Goal: Communication & Community: Answer question/provide support

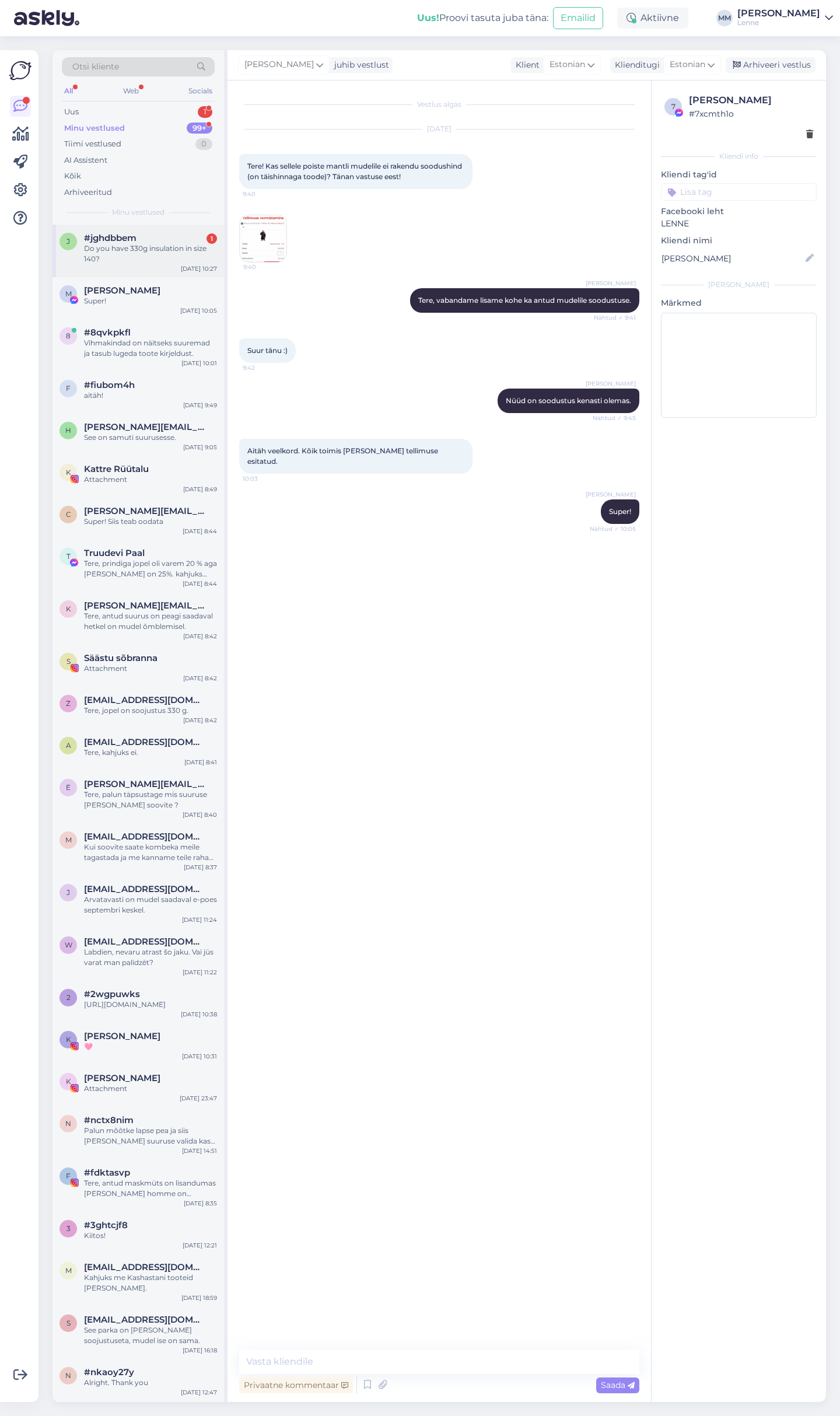
click at [132, 249] on div "Do you have 330g insulation in size 140?" at bounding box center [150, 254] width 133 height 21
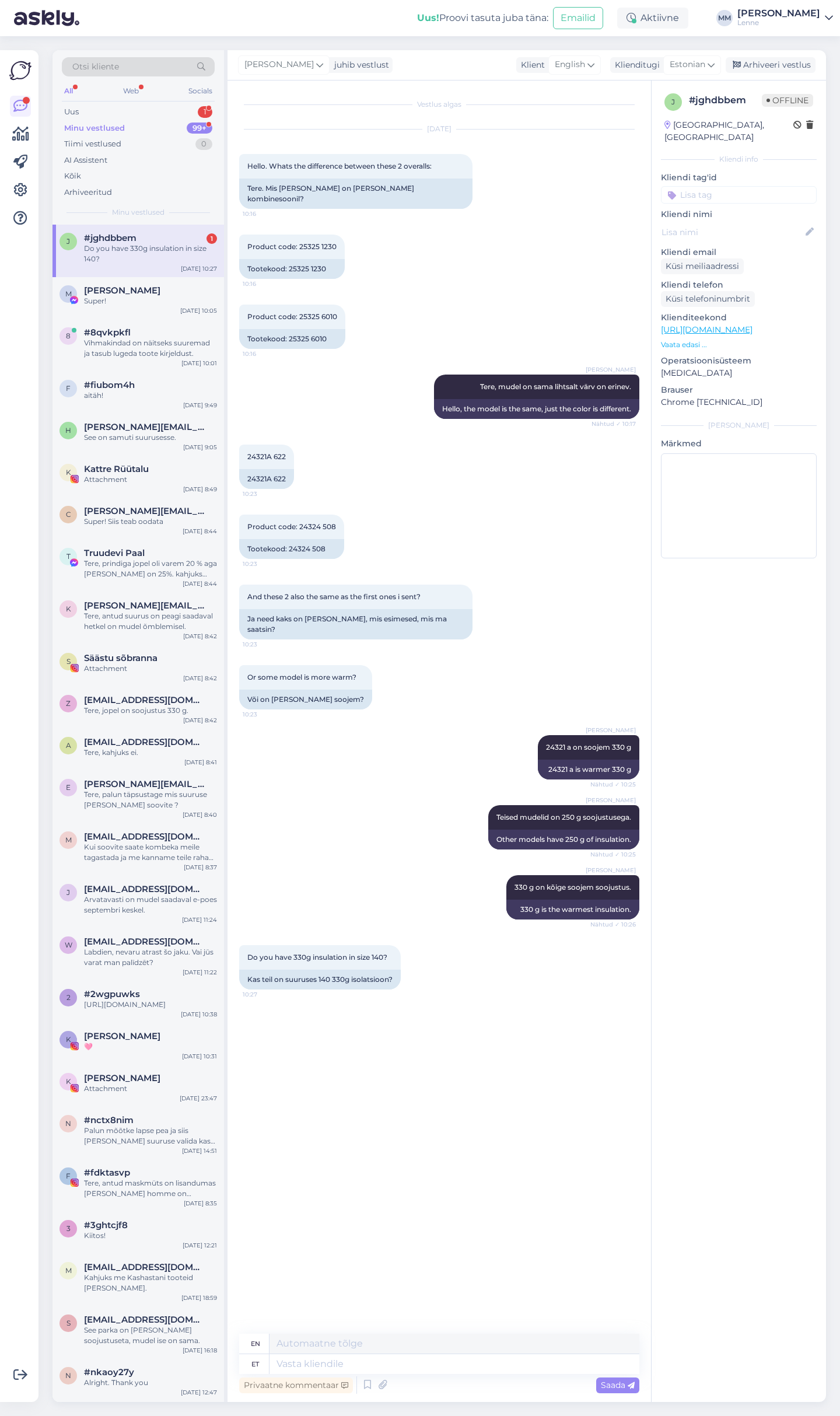
click at [398, 1376] on div "Privaatne kommentaar Saada" at bounding box center [439, 1385] width 400 height 22
click at [398, 1360] on textarea at bounding box center [454, 1364] width 370 height 20
type textarea "Kahjuks e"
type textarea "Unfortunately"
type textarea "Kahjuks ei."
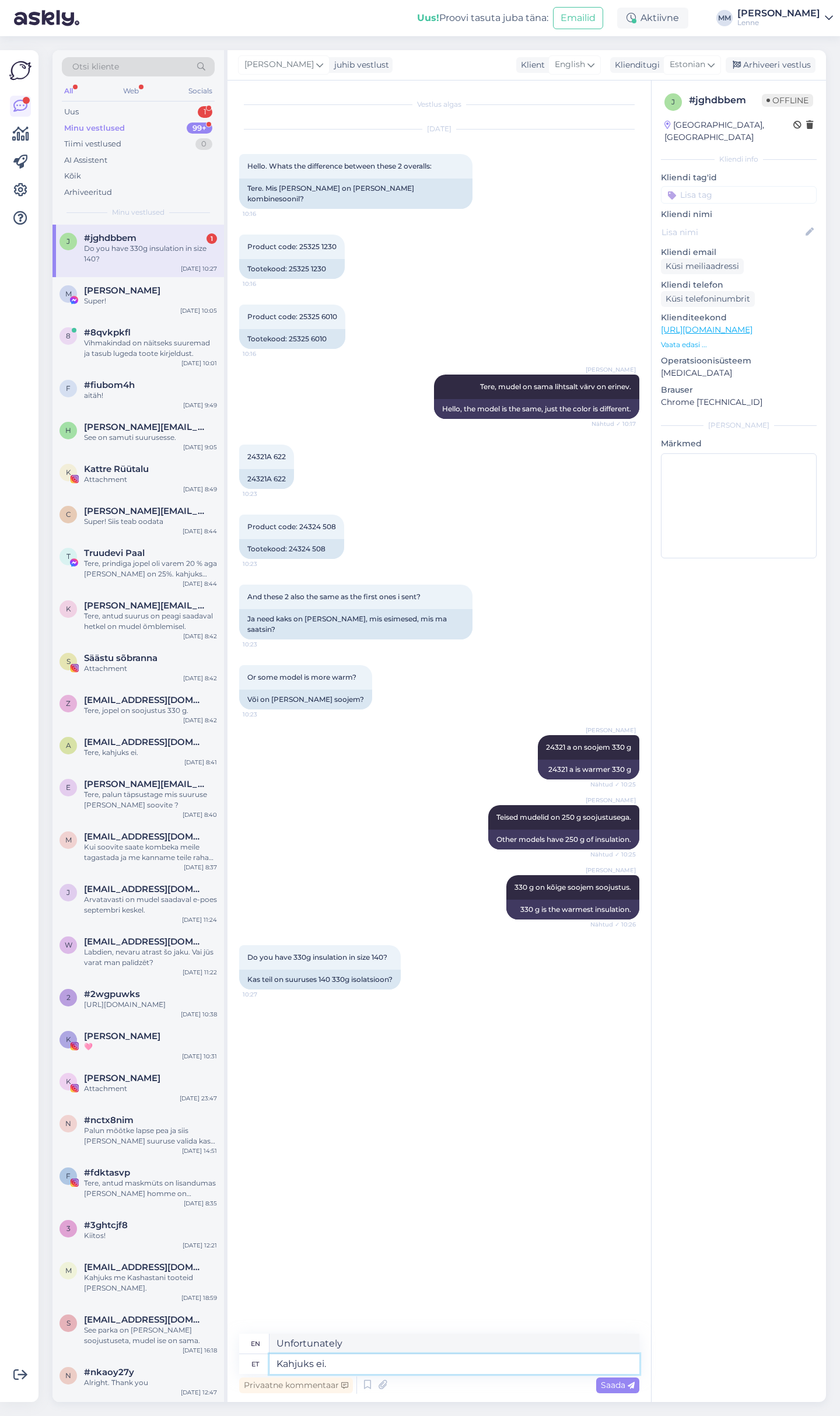
type textarea "Unfortunately not."
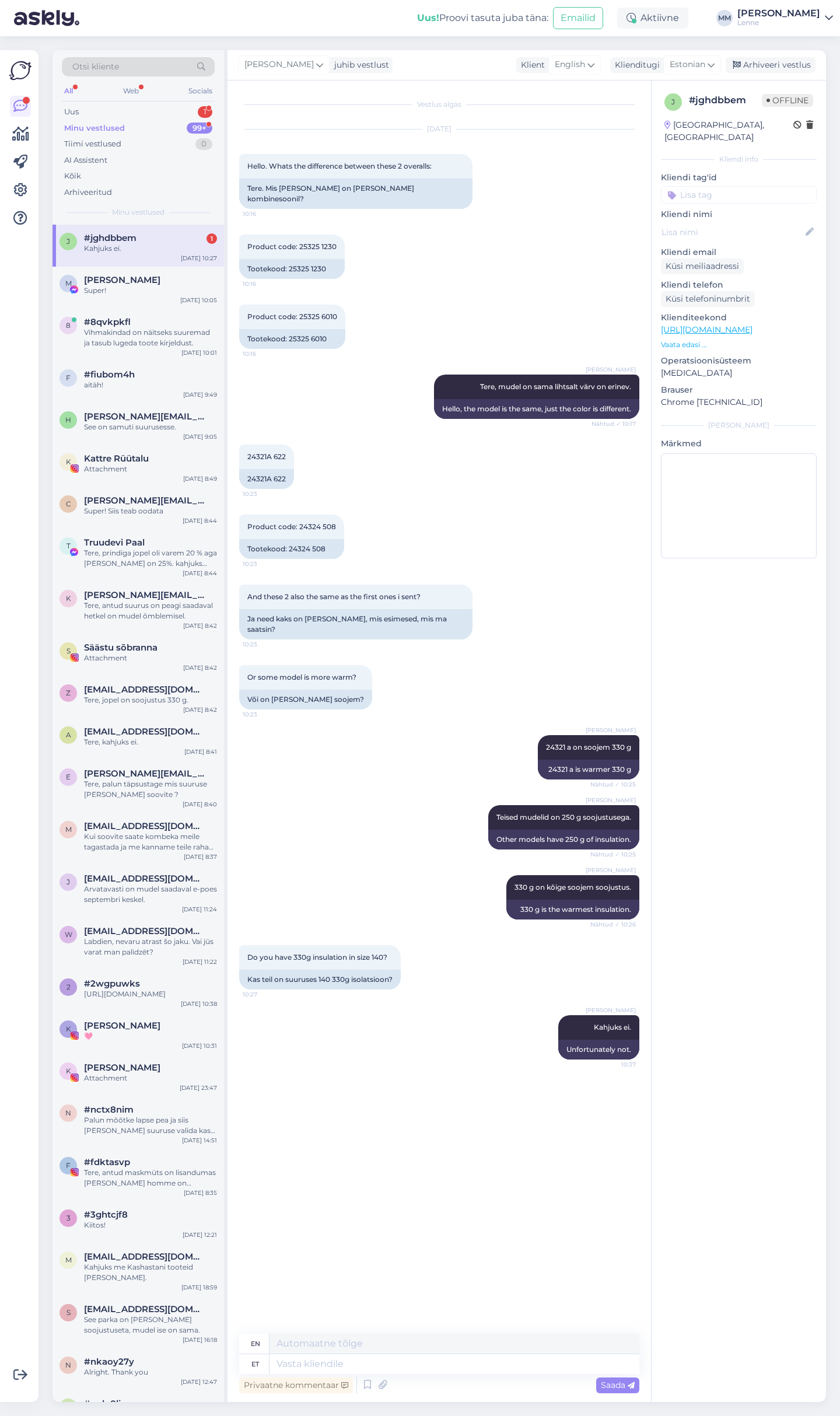
click at [123, 244] on div "Kahjuks ei." at bounding box center [150, 248] width 133 height 11
click at [154, 109] on div "Uus 1" at bounding box center [138, 112] width 153 height 16
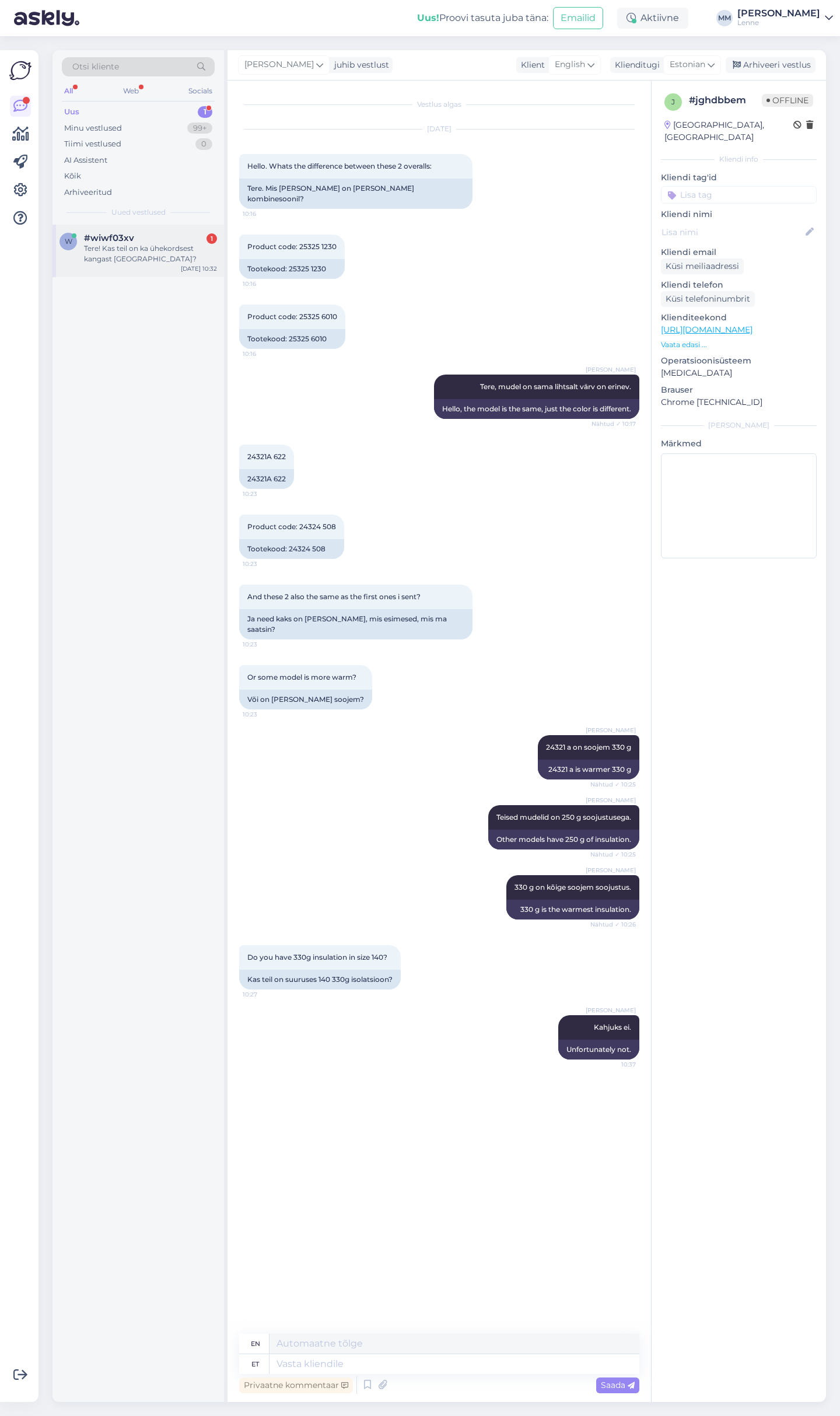
click at [141, 239] on div "#wiwf03xv 1" at bounding box center [150, 238] width 133 height 11
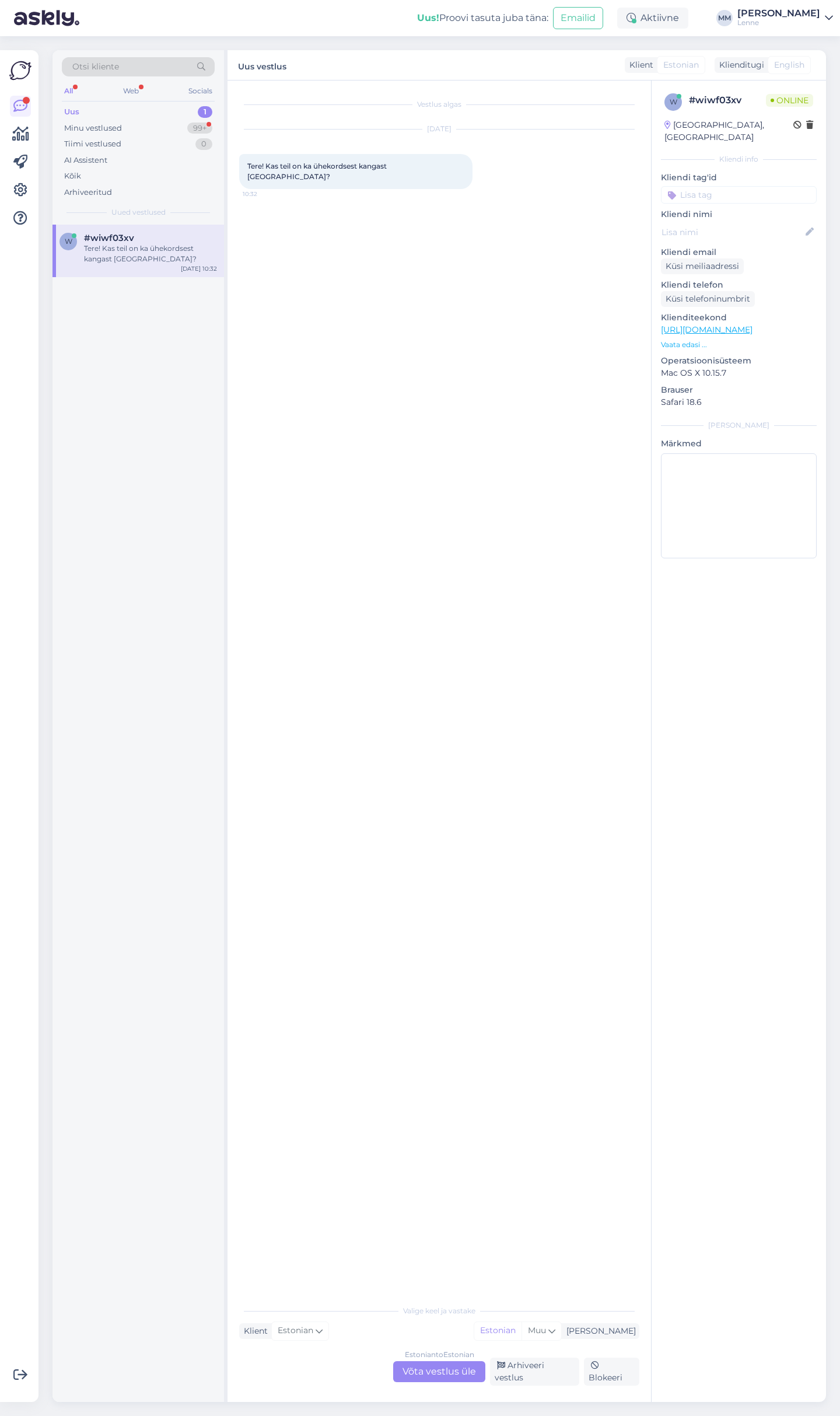
click at [424, 1370] on div "Estonian to Estonian Võta vestlus üle" at bounding box center [439, 1371] width 92 height 21
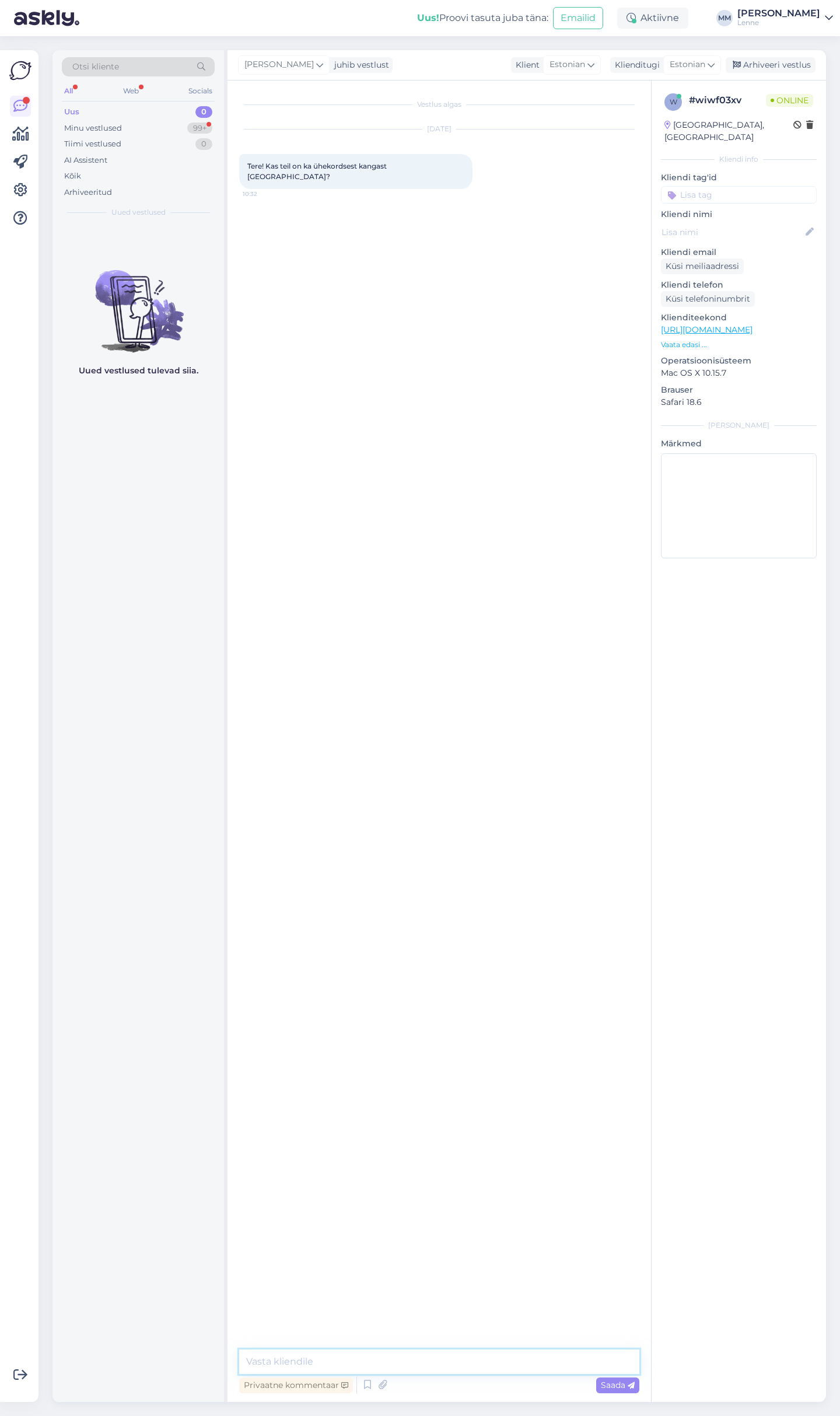
click at [394, 1351] on textarea at bounding box center [439, 1361] width 400 height 24
type textarea "Tere, meil on hetkel olemas meriinovillane ühekordne torusall."
paste textarea "https://lenne.ee/mudel/25598-229/"
type textarea "https://lenne.ee/mudel/25598-229/"
click at [316, 1358] on textarea at bounding box center [439, 1361] width 400 height 24
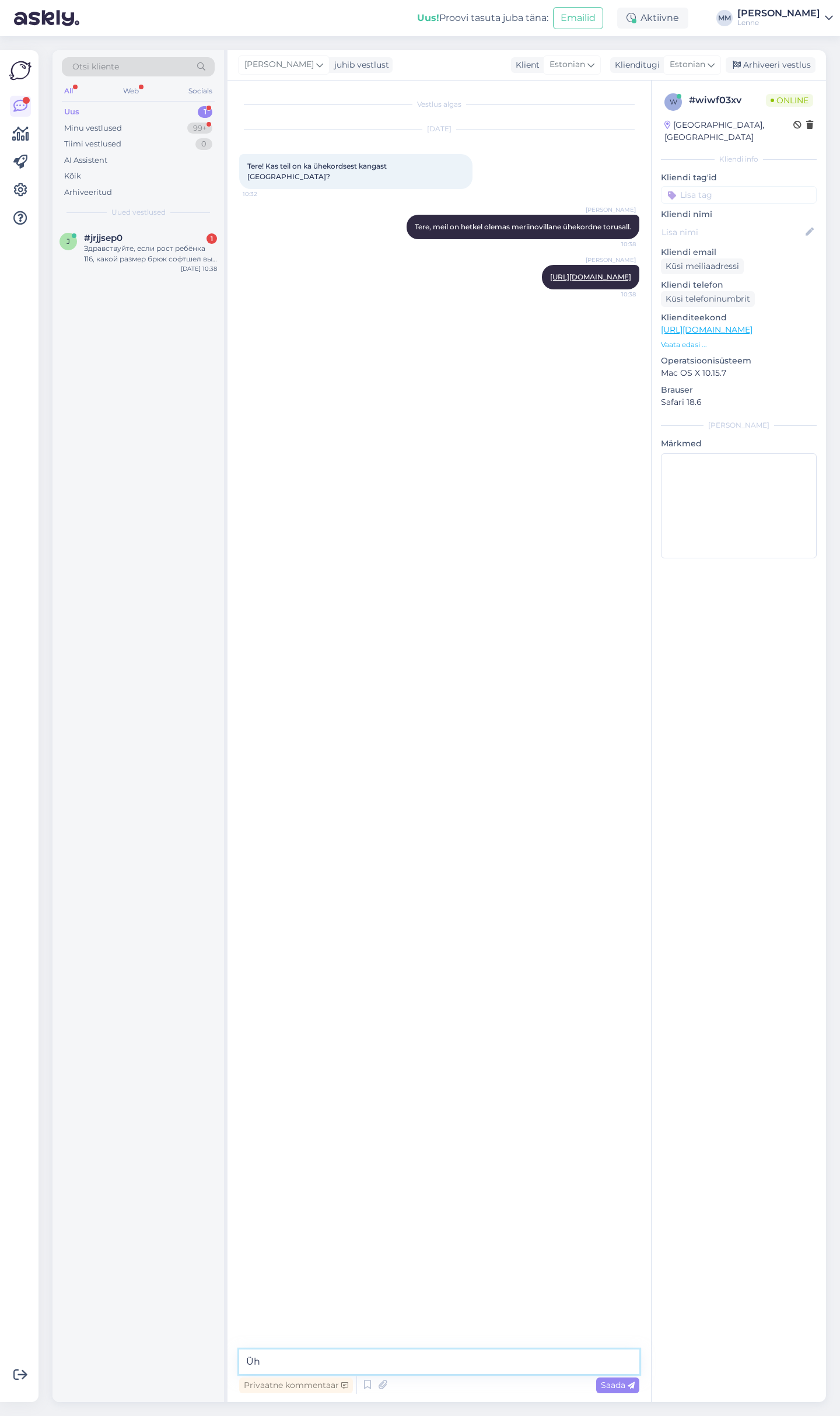
type textarea "Ü"
paste textarea "https://lenne.ee/mudel/26699-056/"
type textarea "Ja siis on hetkel selline prindiga saadaval: https://lenne.ee/mudel/26699-056/"
click at [180, 250] on div "Здравствуйте, если рост ребёнка 116, какой размер брюк софтшел вы советуете?" at bounding box center [150, 254] width 133 height 21
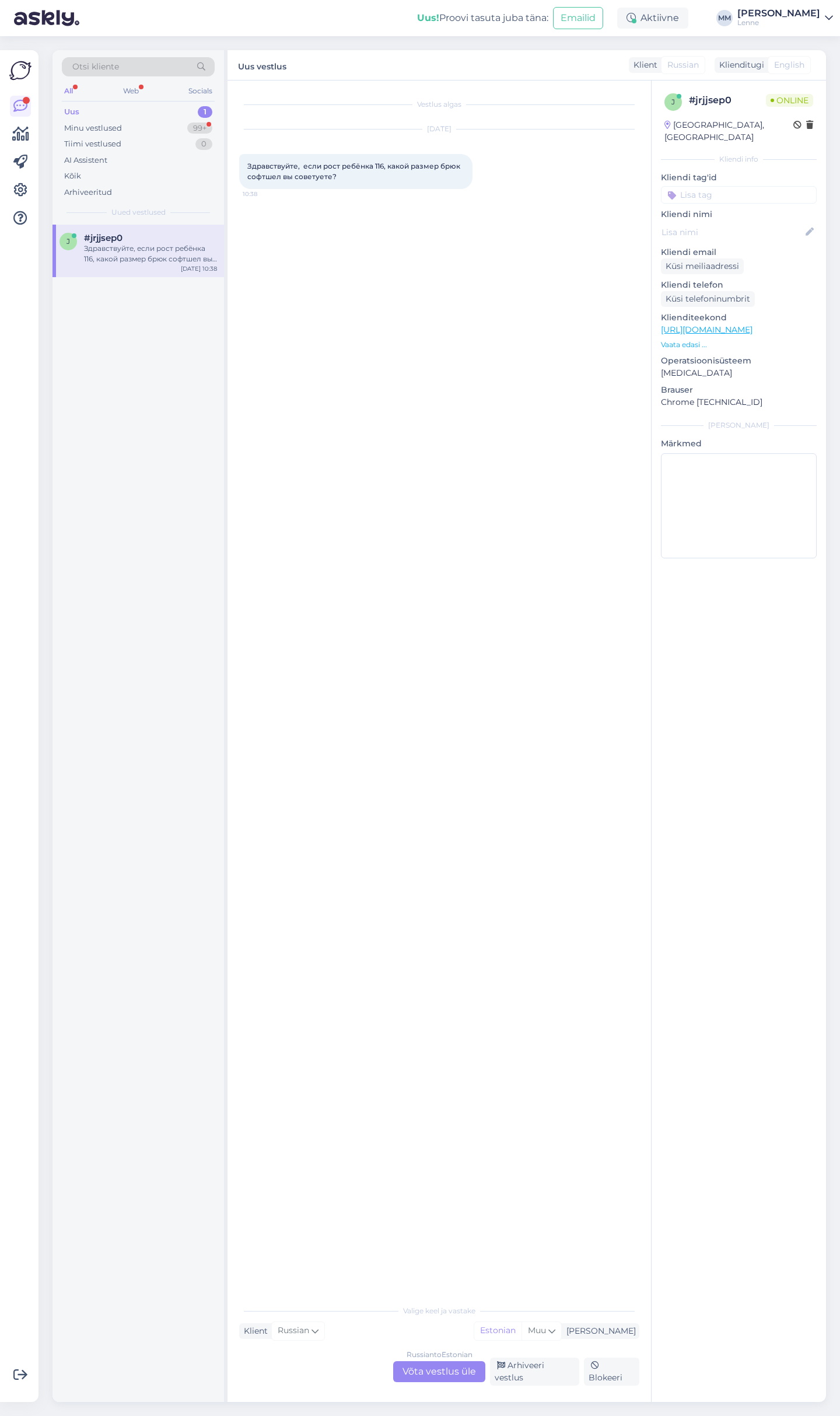
click at [439, 1373] on div "Russian to Estonian Võta vestlus üle" at bounding box center [439, 1371] width 92 height 21
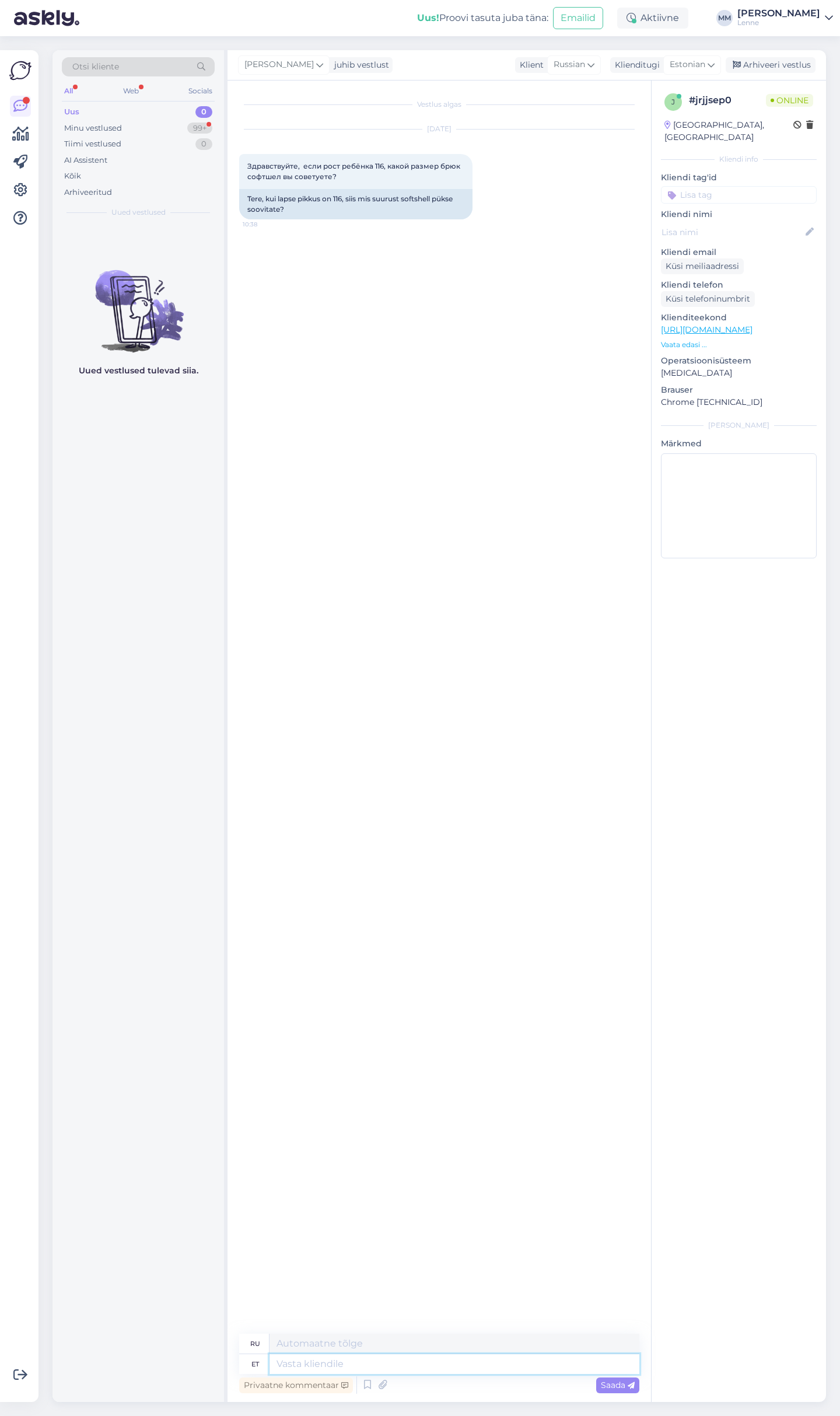
click at [433, 1362] on textarea at bounding box center [454, 1364] width 370 height 20
type textarea "Tere, s"
type textarea "Привет,"
type textarea "Tere, soovitame v"
type textarea "Здравствуйте, мы рекомендуем"
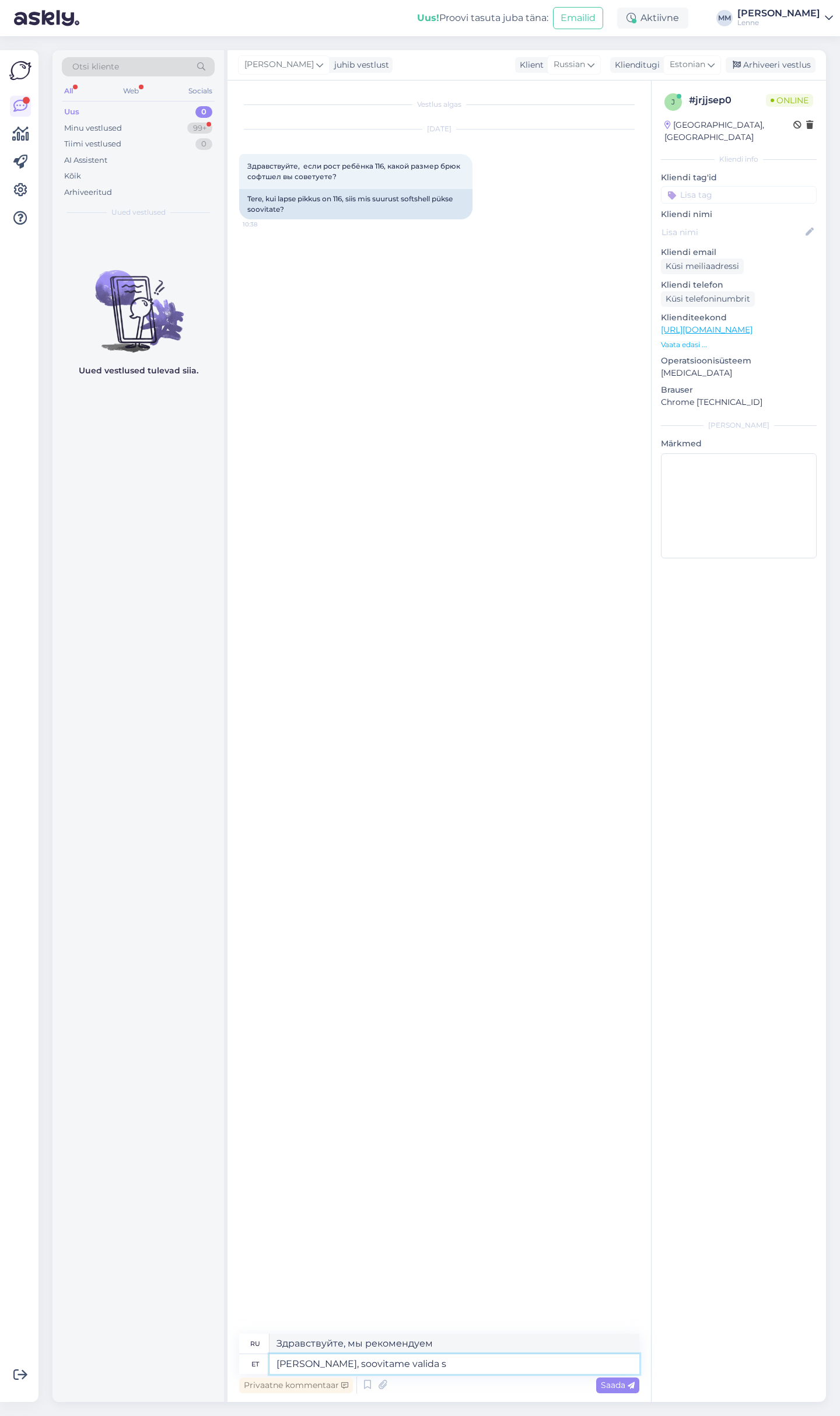
type textarea "Tere, soovitame valida su"
type textarea "Здравствуйте, мы рекомендуем выбрать"
type textarea "Tere, soovitame valida suuruse"
type textarea "Здравствуйте, мы рекомендуем выбрать размер"
type textarea "Tere, soovitame valida suuruse 122."
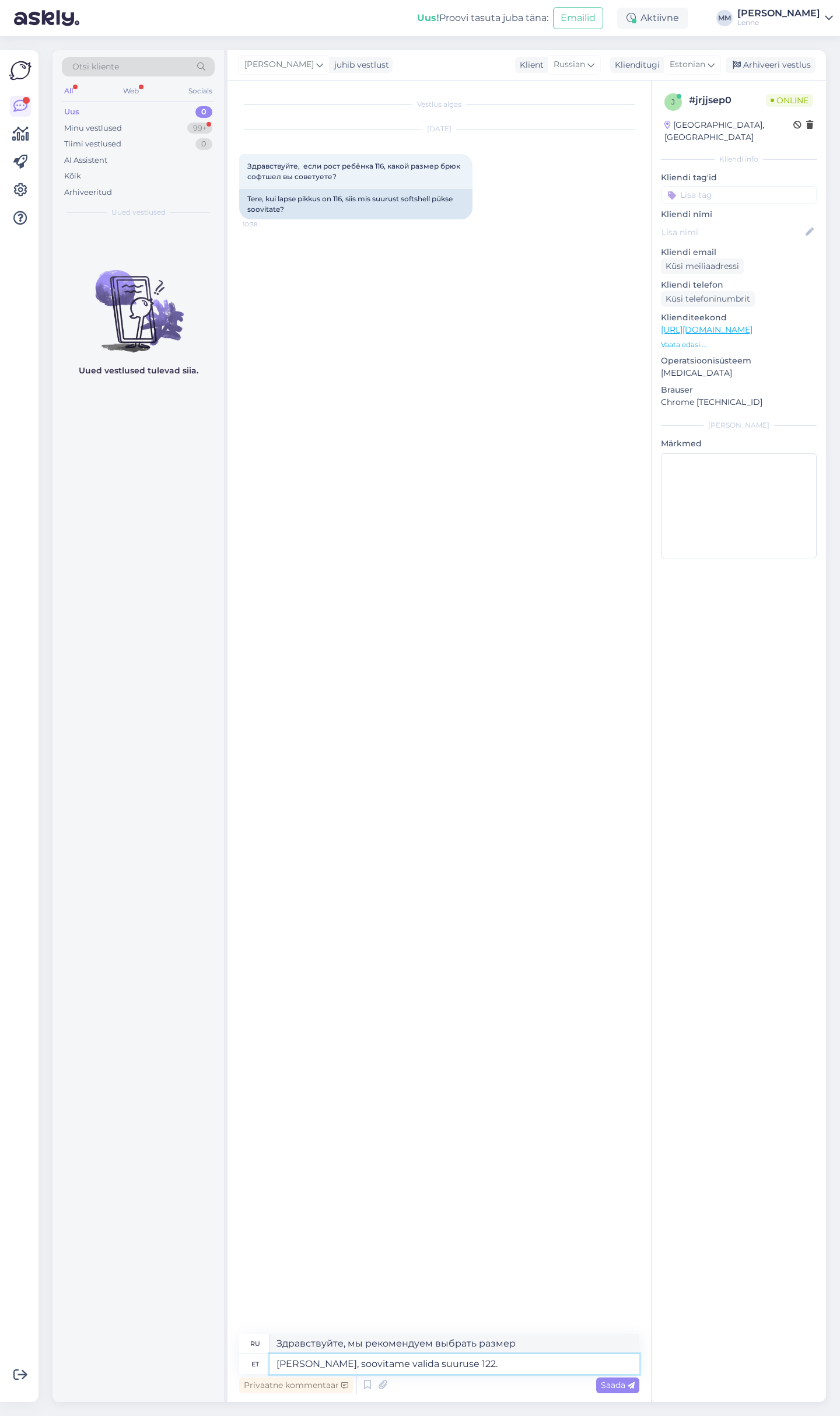
type textarea "Здравствуйте, мы рекомендуем выбрать 122 размер."
type textarea "Tere, soovitame valida suuruse 122. suurus 116"
type textarea "Здравствуйте, мы рекомендуем выбрать размер 122. размер 116"
type textarea "Tere, soovitame valida suuruse 122. suurus 116 võib j"
type textarea "Здравствуйте, мы рекомендуем выбрать размер 122. Размер 116 может"
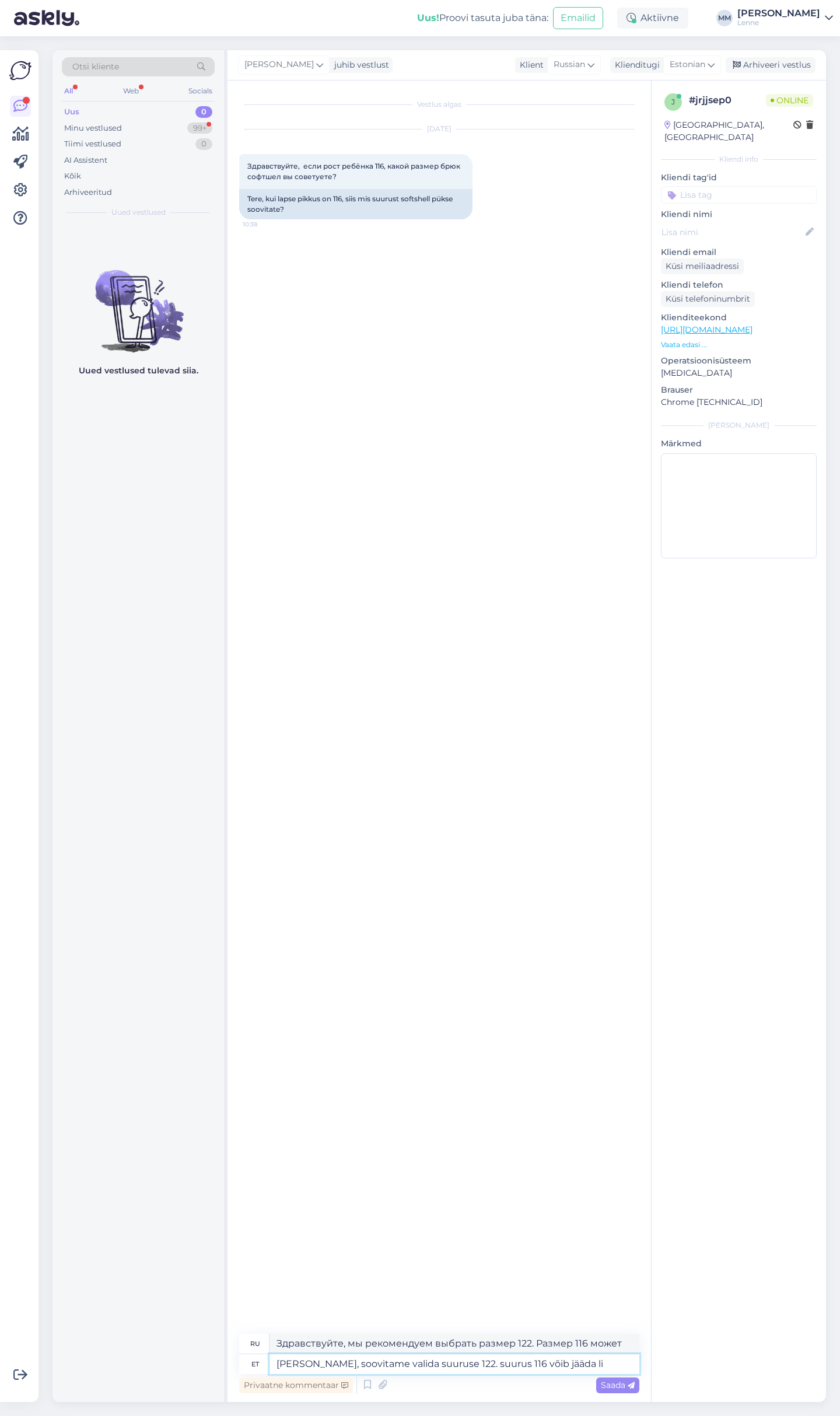
type textarea "Tere, soovitame valida suuruse 122. suurus 116 võib jääda lii"
type textarea "Здравствуйте, мы рекомендуем выбрать размер 122. Размер 116 можно оставить."
type textarea "Tere, soovitame valida suuruse 122. suurus 116 võib jääda liiga pa"
type textarea "Здравствуйте, мы рекомендуем выбрать размер 122. Размер 116 может оказаться сли…"
type textarea "Tere, soovitame valida suuruse 122. suurus 116 võib jääda liiga paras ja t"
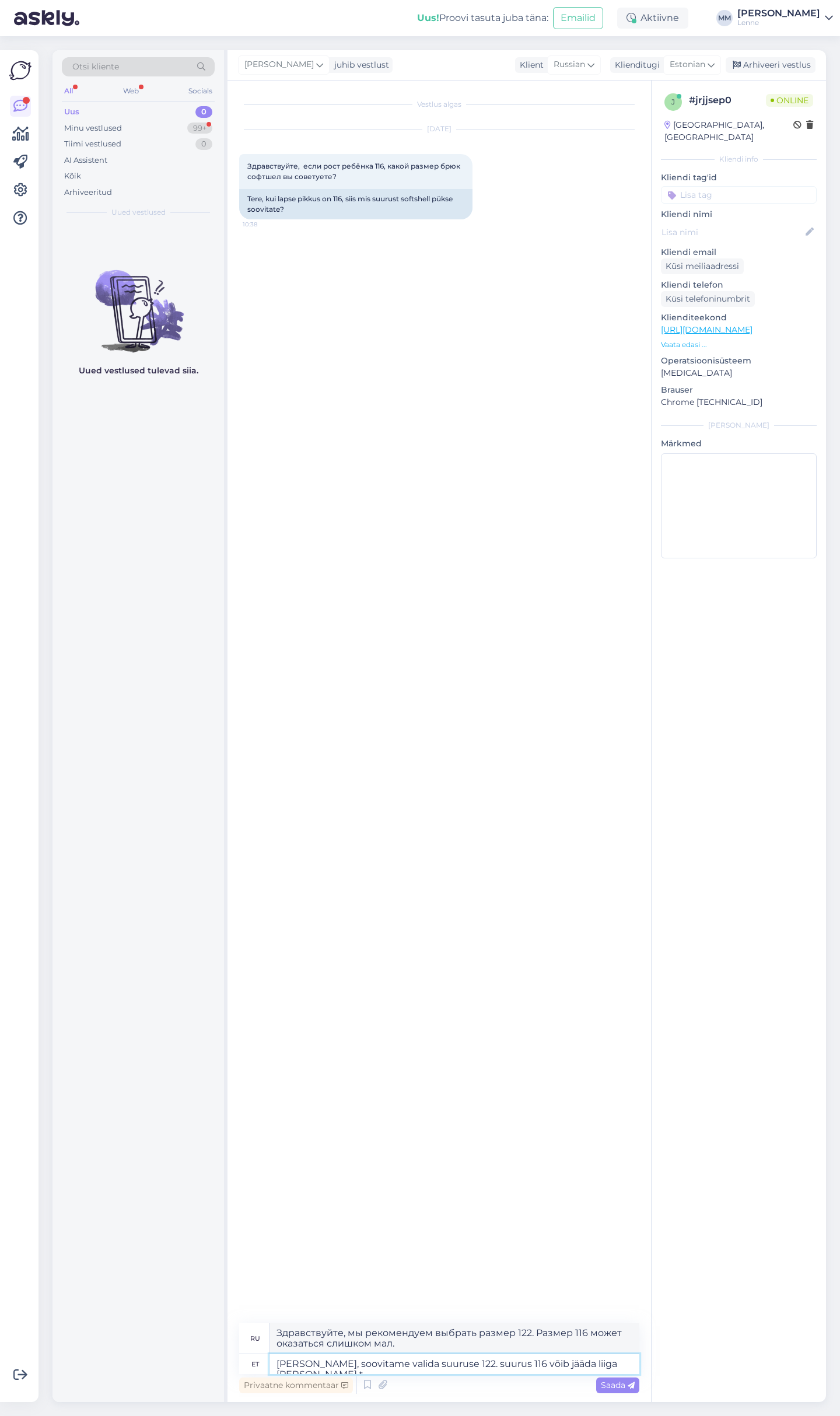
type textarea "Здравствуйте, мы рекомендуем выбрать размер 122. Размер 116 может быть слишком …"
type textarea "Tere, soovitame valida suuruse 122. suurus 116 võib jääda liiga paras ja traksi…"
type textarea "Здравствуйте, мы рекомендуем выбирать размер 122. Размер 116 может оказаться сл…"
type textarea "Tere, soovitame valida suuruse 122. suurus 116 võib jääda liiga paras ja traksi…"
type textarea "Здравствуйте, мы рекомендуем выбирать размер 122. Размер 116 может быть слишком…"
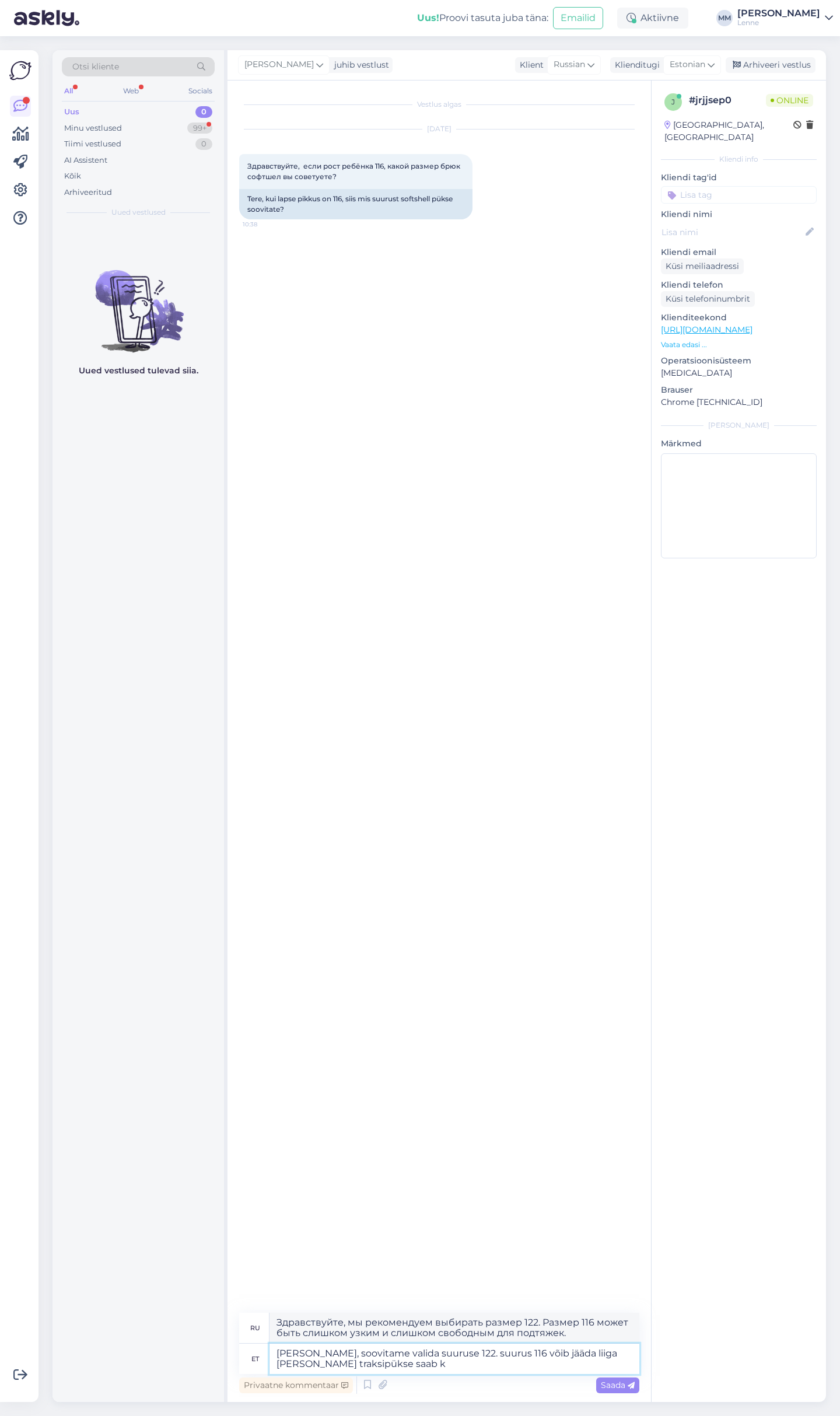
type textarea "Tere, soovitame valida suuruse 122. suurus 116 võib jääda liiga paras ja traksi…"
type textarea "Здравствуйте, мы рекомендуем выбрать размер 122. Размер 116 может быть слишком …"
type textarea "Tere, soovitame valida suuruse 122. suurus 116 võib jääda liiga paras ja traksi…"
type textarea "Здравствуйте, мы рекомендуем выбрать размер 122. Размер 116 может быть слишком …"
type textarea "Tere, soovitame valida suuruse 122. suurus 116 võib jääda liiga paras ja traksi…"
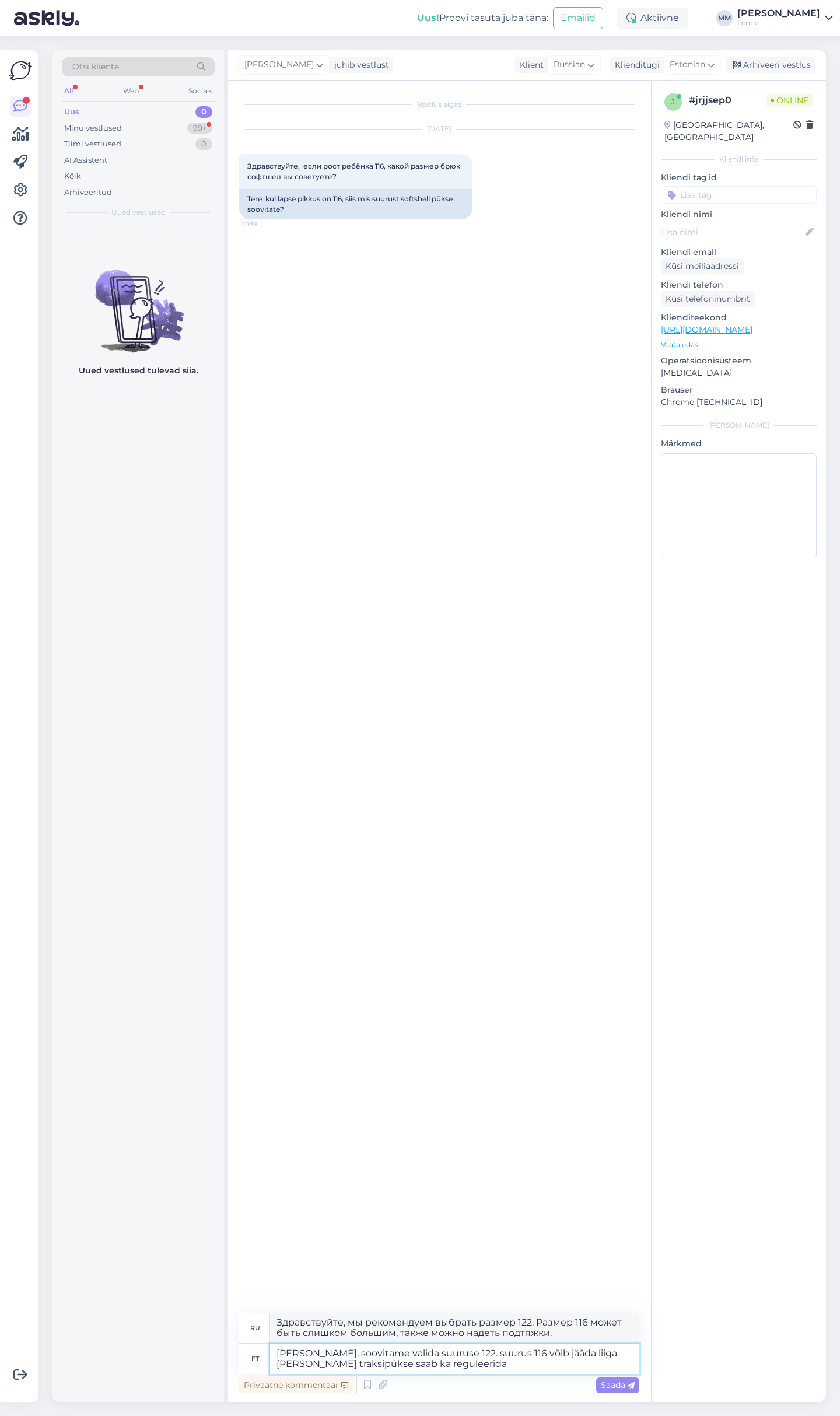
type textarea "Здравствуйте, мы рекомендуем выбрать размер 122. Размер 116 может оказаться сли…"
type textarea "Tere, soovitame valida suuruse 122. suurus 116 võib jääda liiga paras ja traksi…"
type textarea "Здравствуйте, мы рекомендуем выбрать размер 122. Размер 116 может быть слишком …"
type textarea "Tere, soovitame valida suuruse 122. suurus 116 võib jääda liiga paras ja traksi…"
type textarea "Здравствуйте, мы рекомендуем выбрать размер 122. Размер 116 может оказаться сли…"
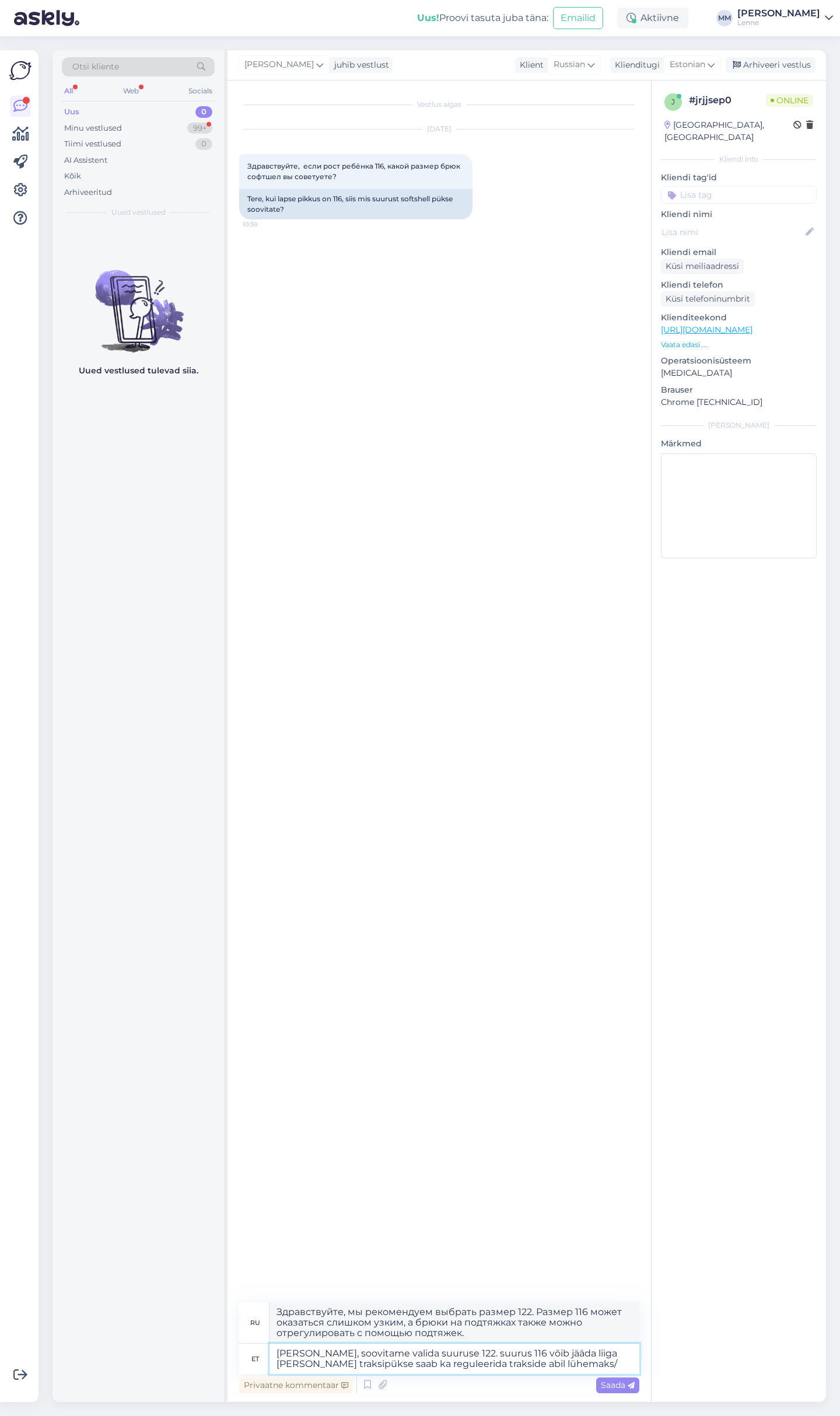
type textarea "Tere, soovitame valida suuruse 122. suurus 116 võib jääda liiga paras ja traksi…"
type textarea "Здравствуйте, мы рекомендуем выбрать размер 122. Размер 116 может быть слишком …"
type textarea "[PERSON_NAME], soovitame valida suuruse 122. suurus 116 võib jääda liiga [PERSO…"
type textarea "Здравствуйте, мы рекомендуем выбрать размер 122. Размер 116 может оказаться сли…"
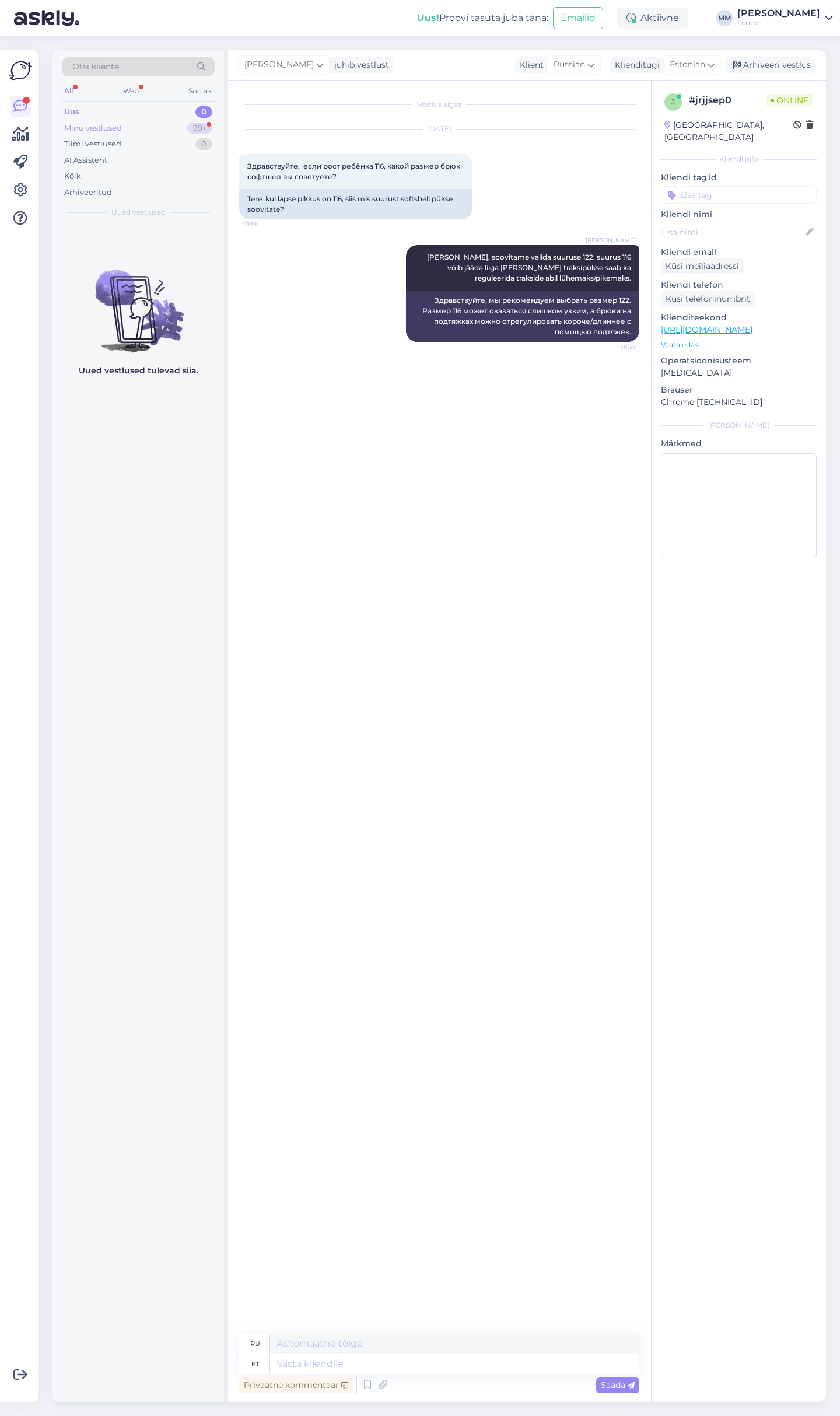
click at [109, 122] on div "Minu vestlused" at bounding box center [92, 128] width 58 height 12
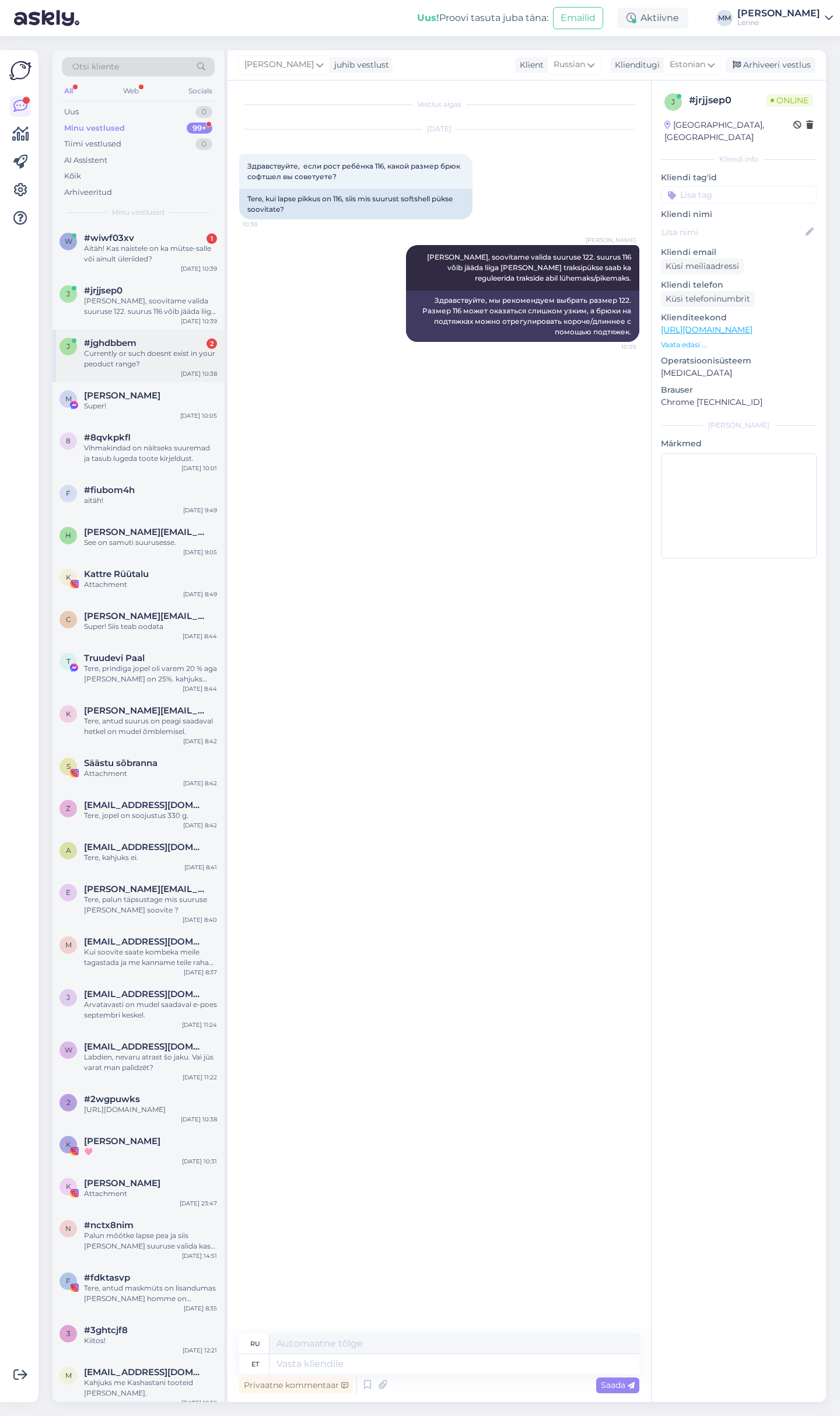
click at [132, 352] on div "Currently or such doesnt exist in your peoduct range?" at bounding box center [150, 359] width 133 height 21
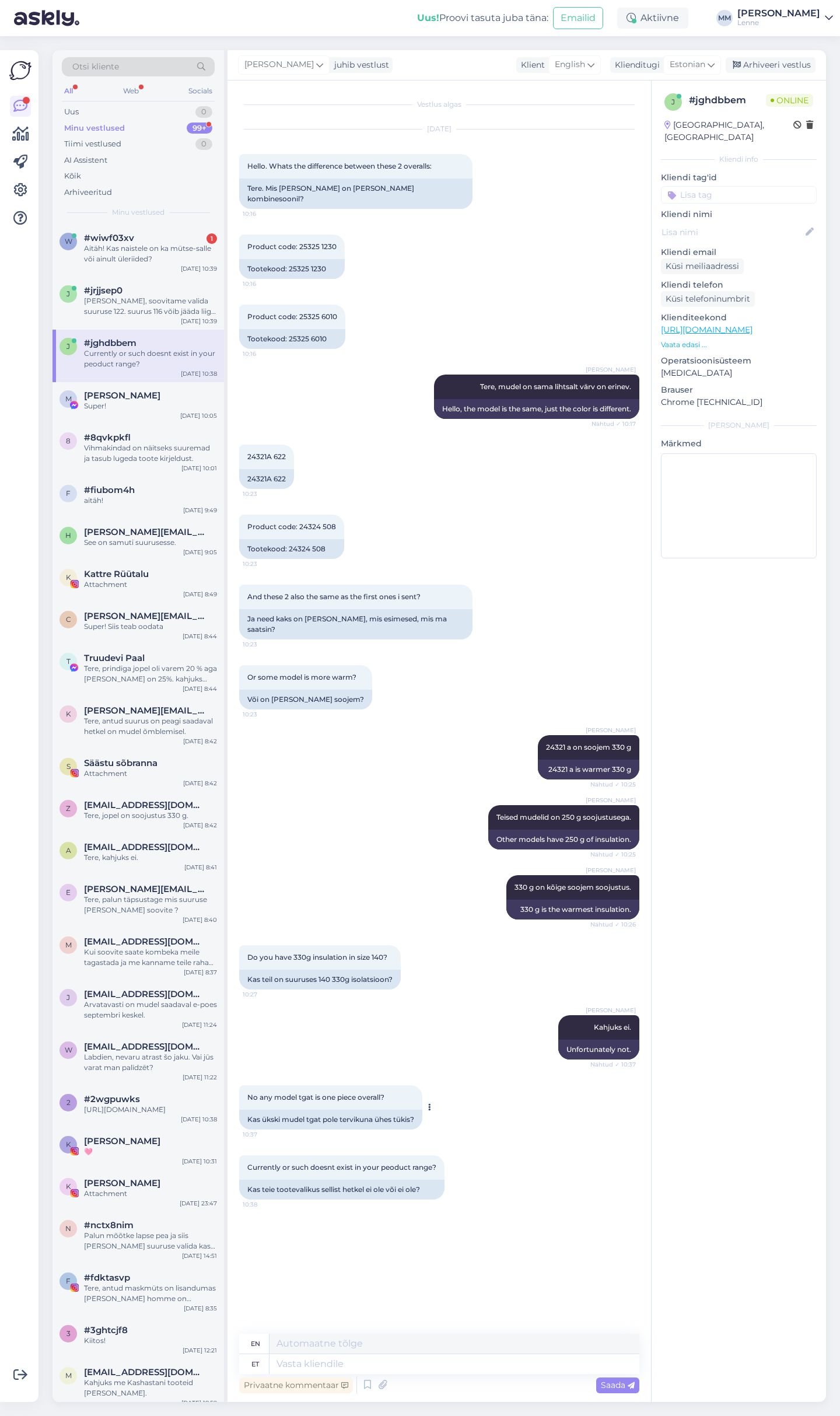
drag, startPoint x: 250, startPoint y: 1074, endPoint x: 393, endPoint y: 1076, distance: 143.0
click at [393, 1085] on div "No any model tgat is one piece overall? 10:37" at bounding box center [330, 1097] width 183 height 24
click at [486, 1222] on div "Vestlus algas Sep 8 2025 Hello. Whats the difference between these 2 overalls: …" at bounding box center [444, 708] width 411 height 1231
drag, startPoint x: 312, startPoint y: 1146, endPoint x: 442, endPoint y: 1159, distance: 130.6
click at [438, 1155] on div "Currently or such doesnt exist in your peoduct range? 10:38" at bounding box center [341, 1167] width 205 height 24
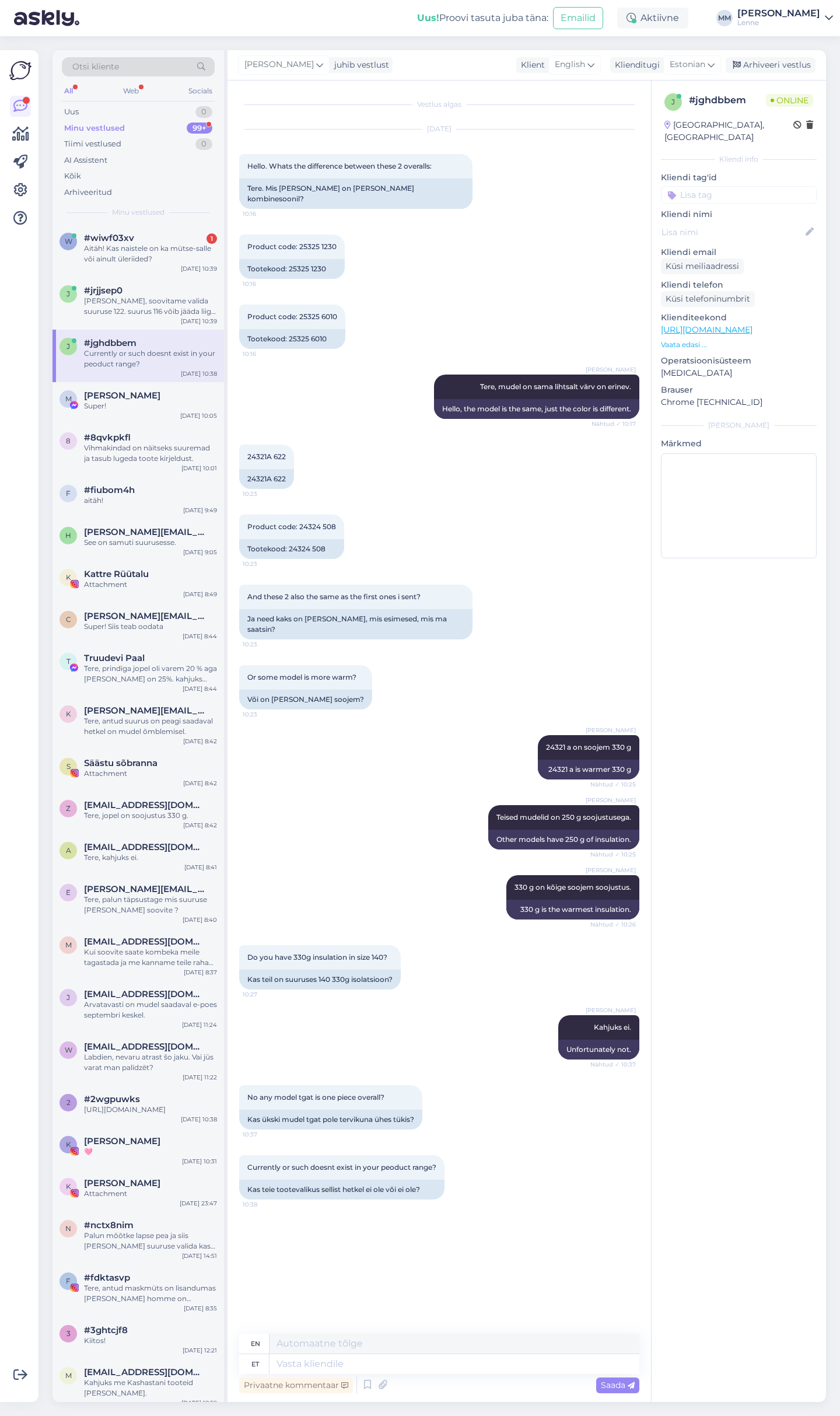
click at [460, 1217] on div "Vestlus algas Sep 8 2025 Hello. Whats the difference between these 2 overalls: …" at bounding box center [444, 708] width 411 height 1231
click at [348, 1257] on div "Vestlus algas Sep 8 2025 Hello. Whats the difference between these 2 overalls: …" at bounding box center [444, 708] width 411 height 1231
click at [365, 1366] on textarea at bounding box center [454, 1364] width 370 height 20
click at [307, 1366] on textarea at bounding box center [454, 1364] width 370 height 20
type textarea "palun"
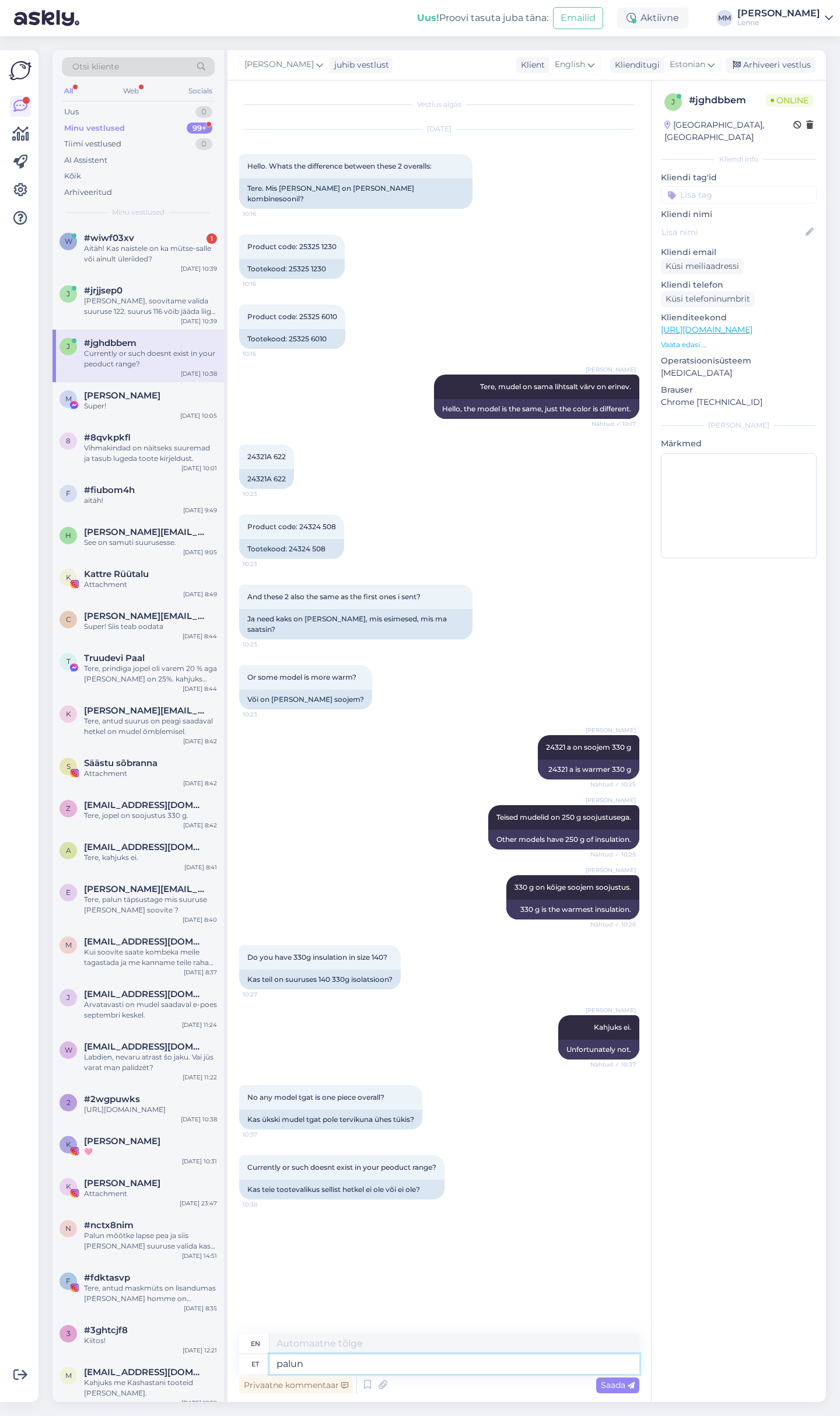
type textarea "please"
type textarea "palun täpsustage k"
type textarea "please specify"
type textarea "palun täpsustage küsimust"
type textarea "please clarify the question"
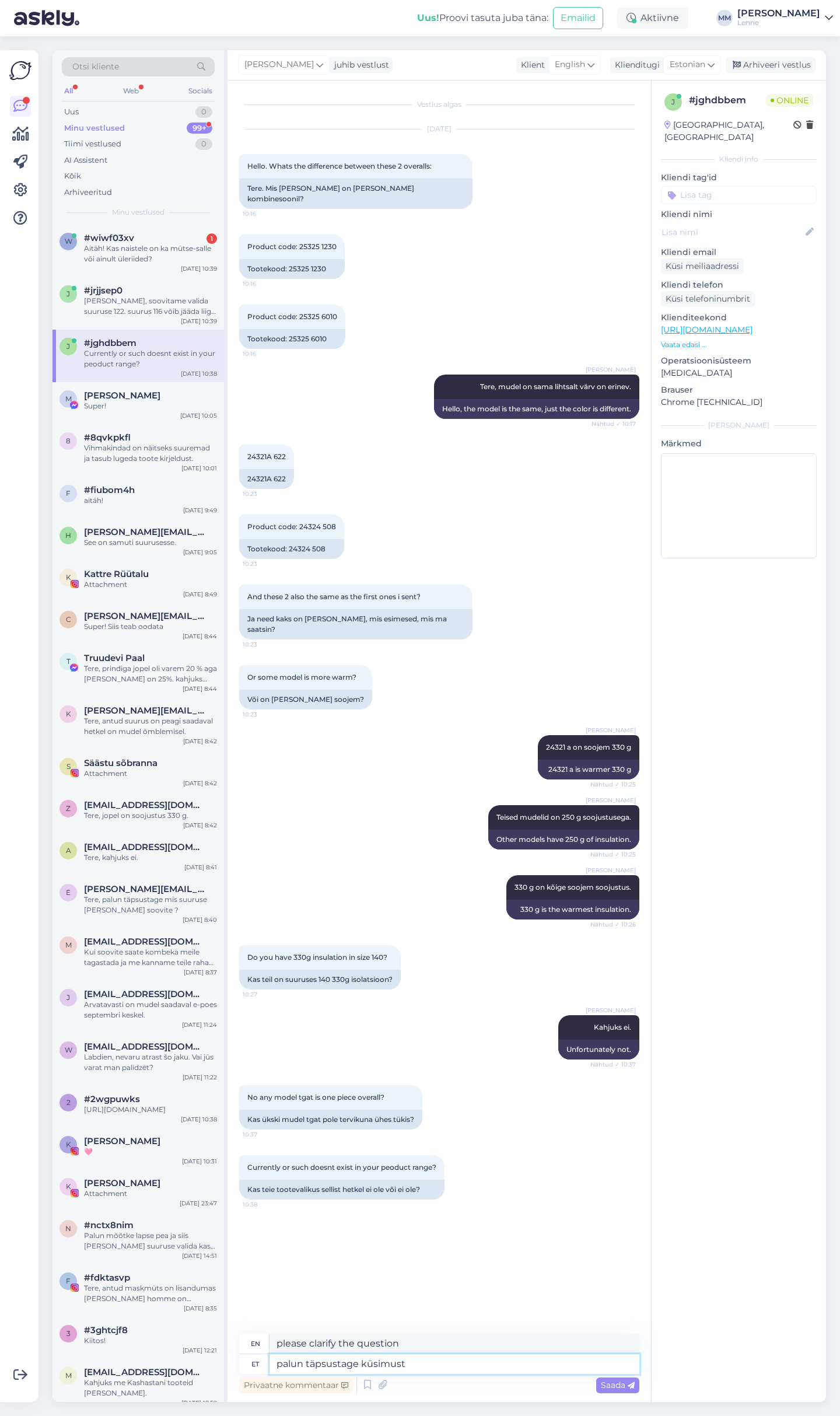
type textarea "palun täpsustage küsimust ?"
type textarea "please clarify the question?"
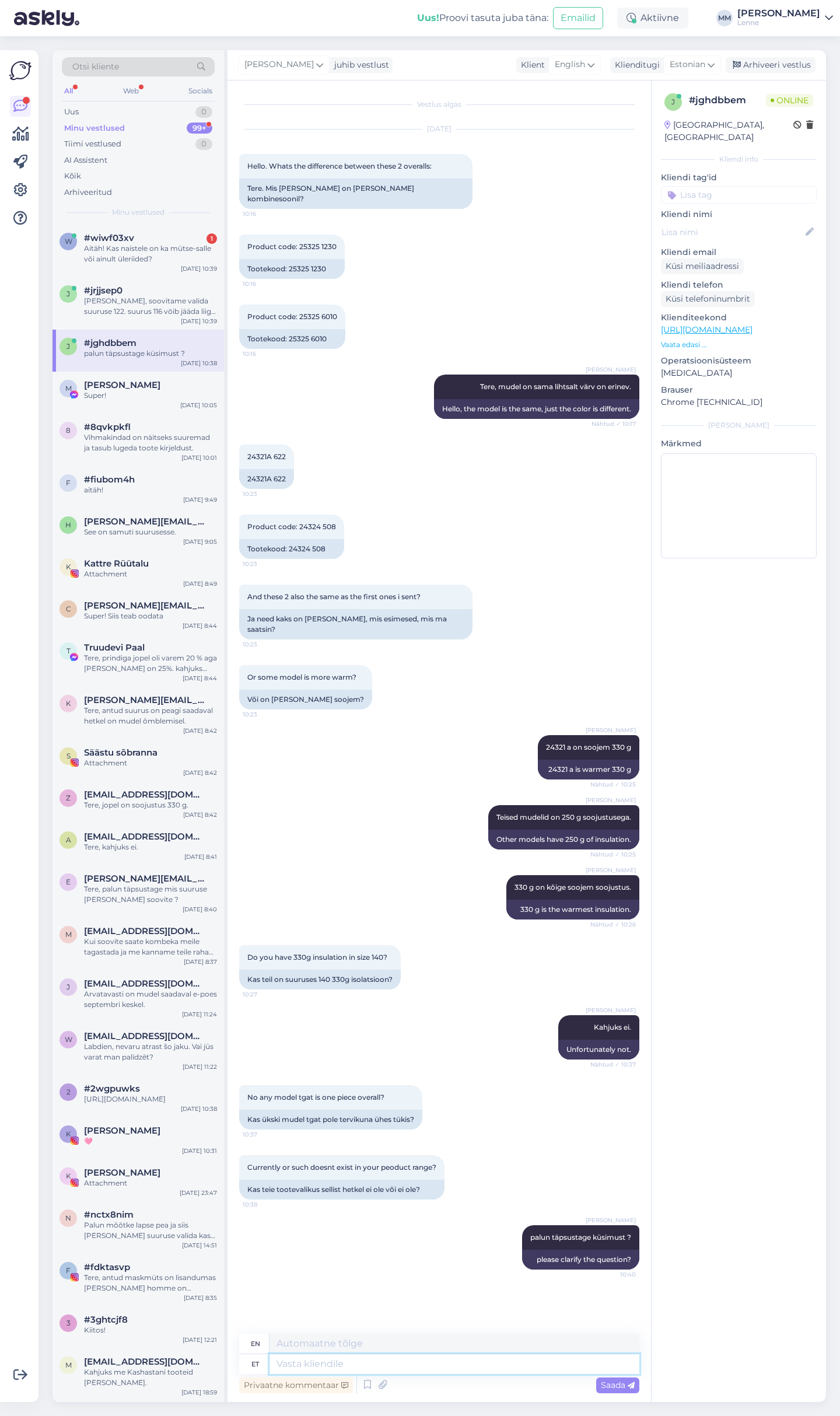
click at [370, 1364] on textarea at bounding box center [454, 1364] width 370 height 20
type textarea "140 s"
type textarea "140"
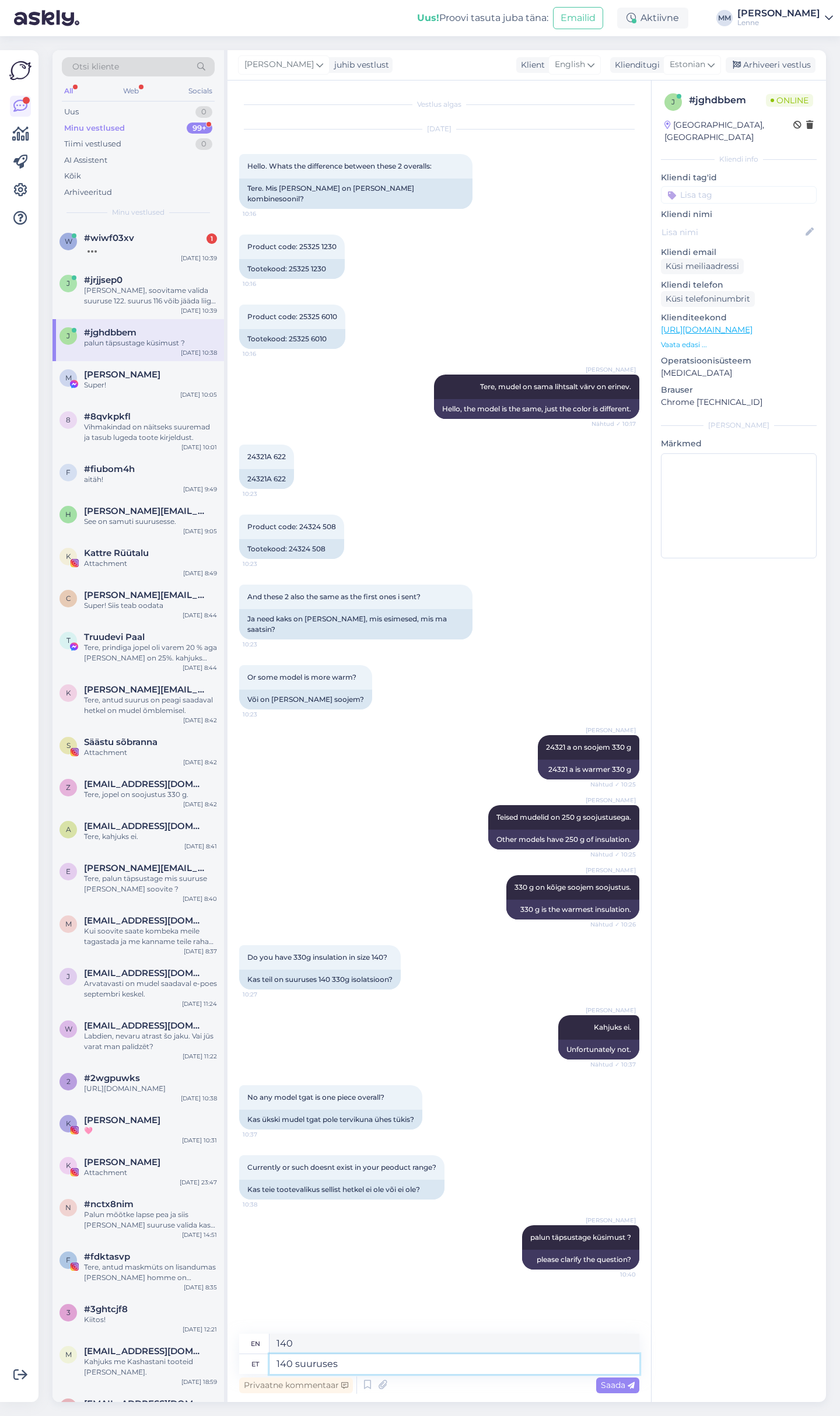
type textarea "140 suuruses o"
type textarea "140 sizes"
type textarea "140 suuruses on o"
type textarea "140 is in size"
type textarea "140 suuruses on olemas s"
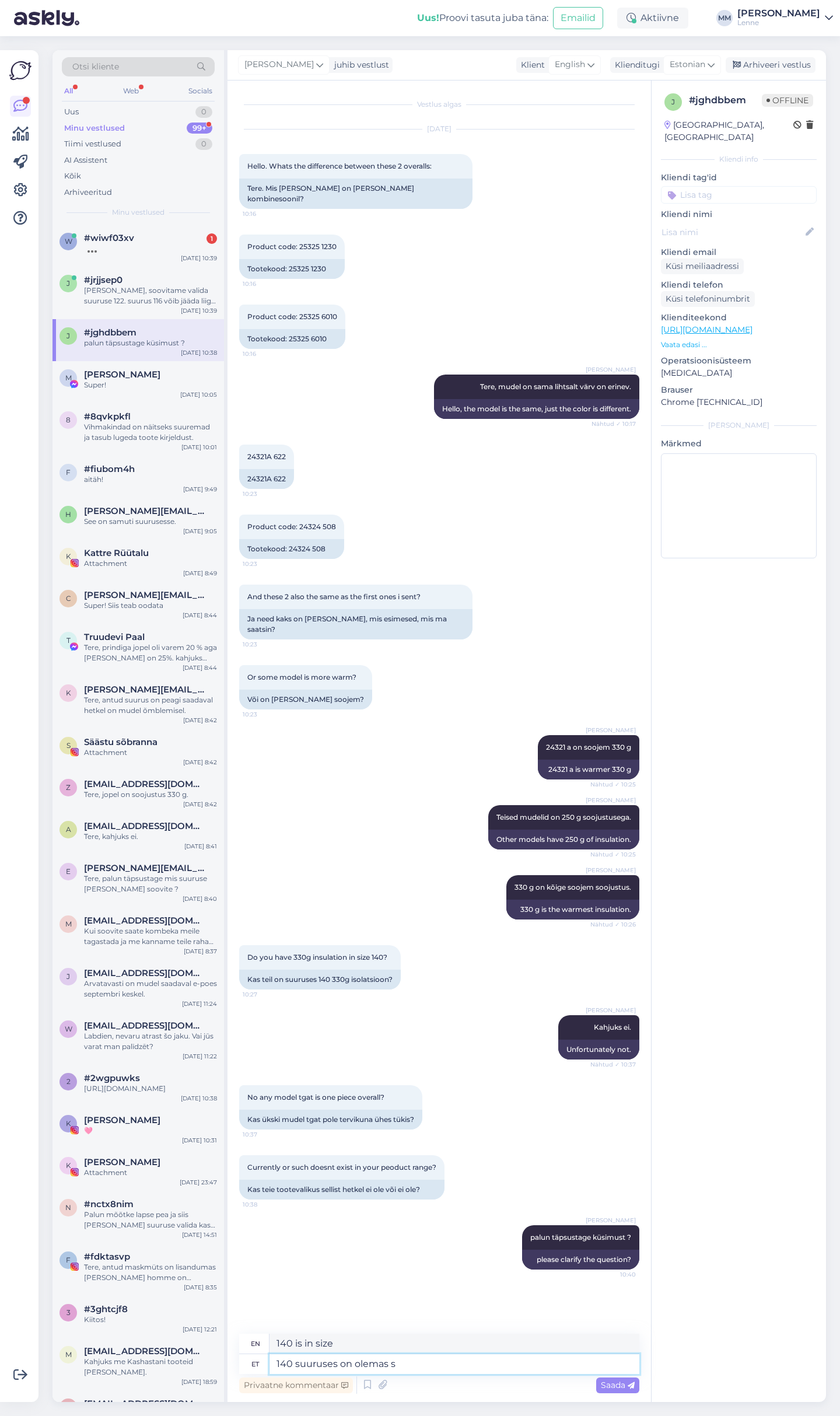
type textarea "Available in size 140"
type textarea "140 suuruses on olemas sellised k"
type textarea "In size 140 there are such"
type textarea "140 suuruses on olemas sellised kombinesoonid ja"
type textarea "There are such overalls in size 140"
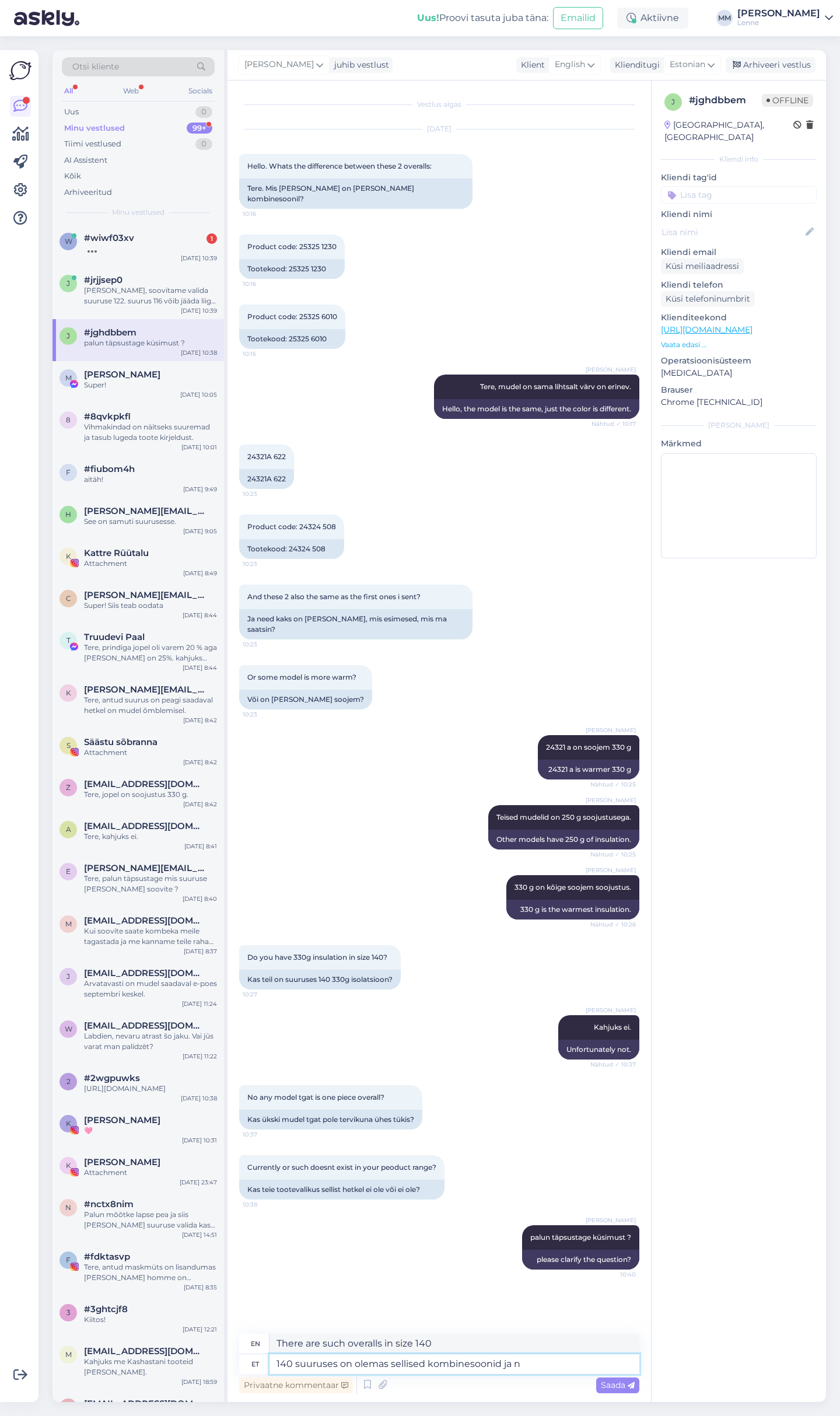
type textarea "140 suuruses on olemas sellised kombinesoonid ja ne"
type textarea "There are such overalls in size 140 and"
type textarea "140 suuruses on olemas sellised kombinesoonid ja need"
type textarea "There are such overalls in size 140 and they"
type textarea "140 suuruses on olemas sellised kombinesoonid ja need on ü"
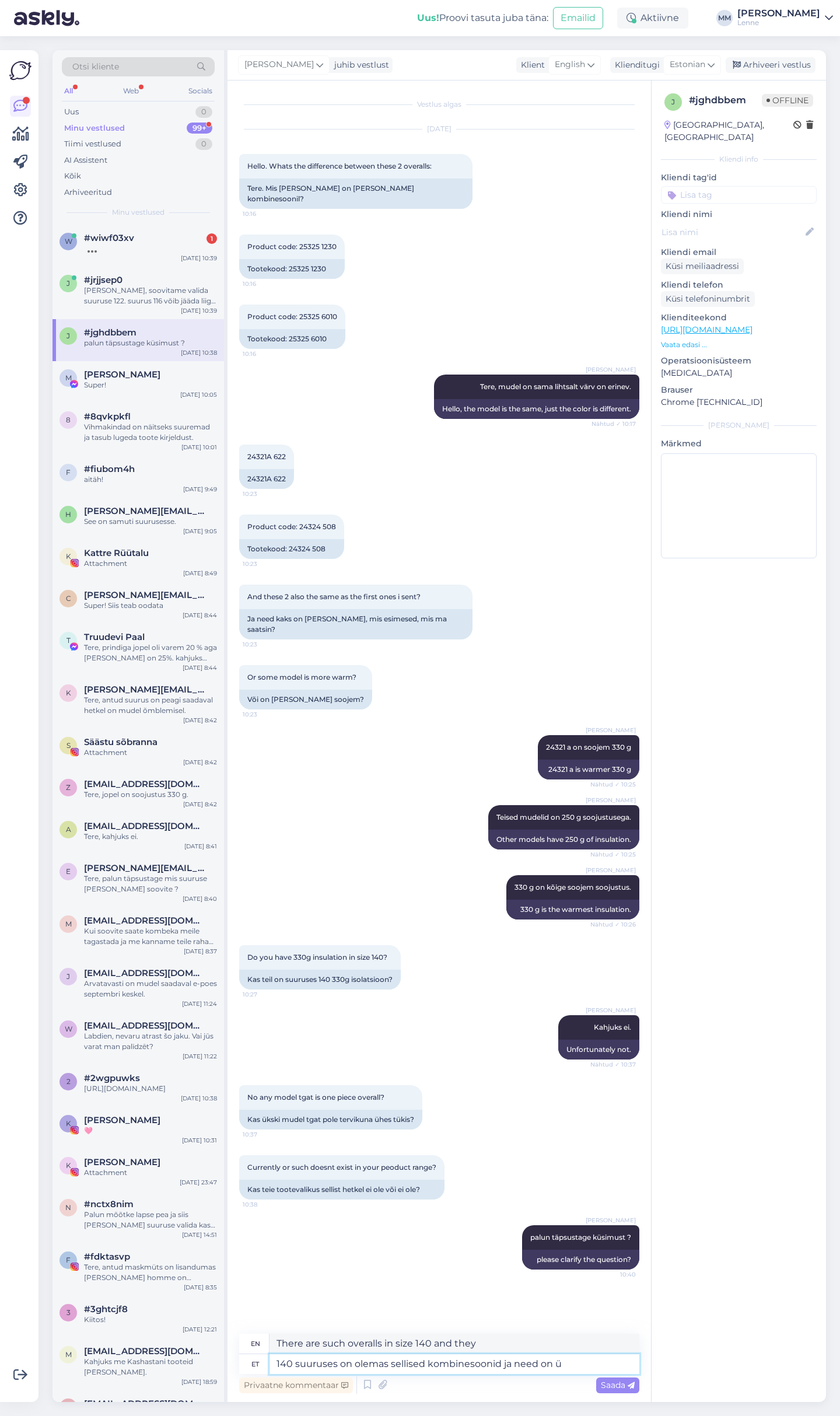
type textarea "There are such overalls in size 140 and they are"
type textarea "140 suuruses on olemas sellised kombinesoonid ja need on ühes t"
type textarea "There are such overalls in size 140 and they are in one"
type textarea "140 suuruses on olemas sellised kombinesoonid ja need on ühes tükis"
type textarea "There are such overalls in size 140 and they are one piece"
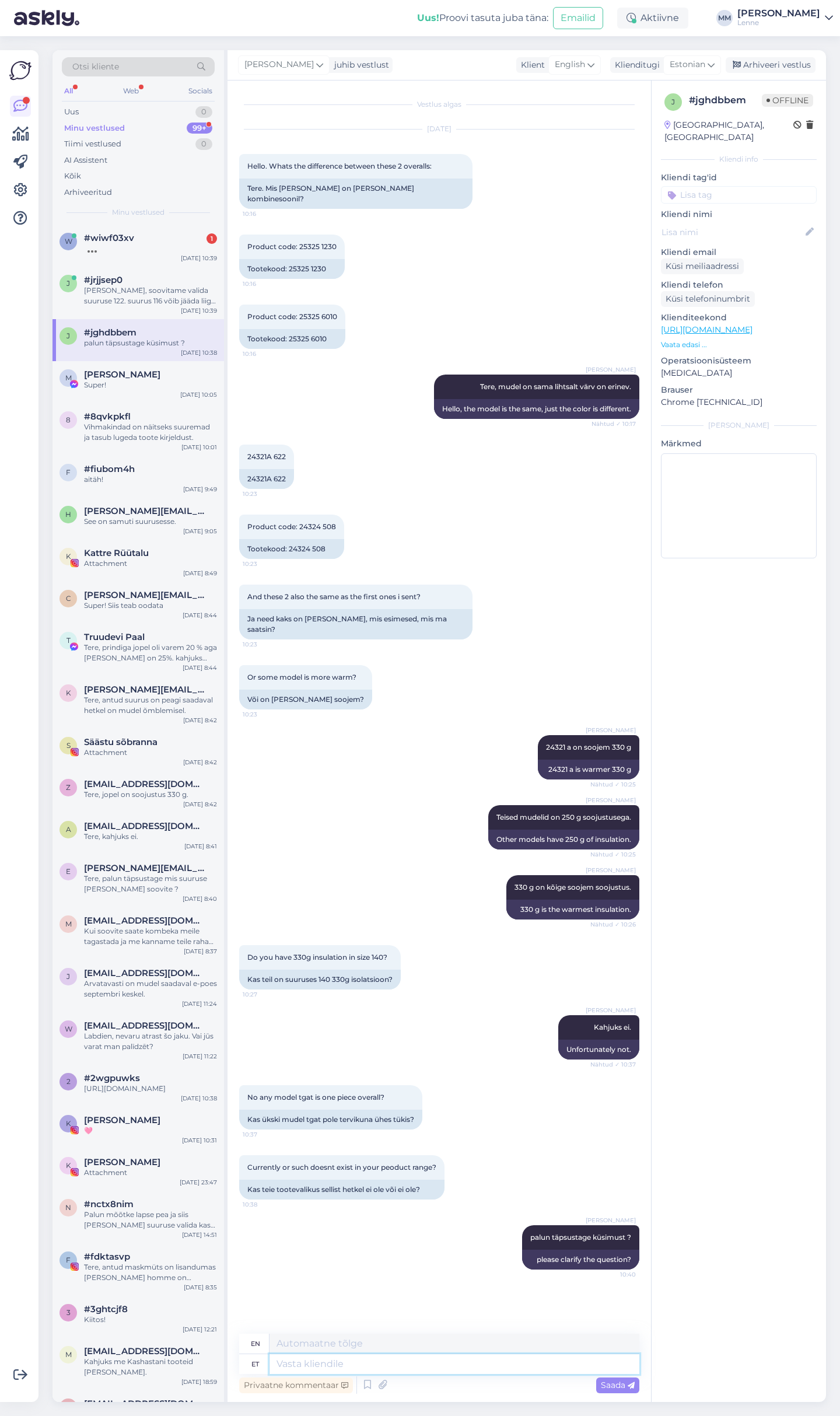
scroll to position [18, 0]
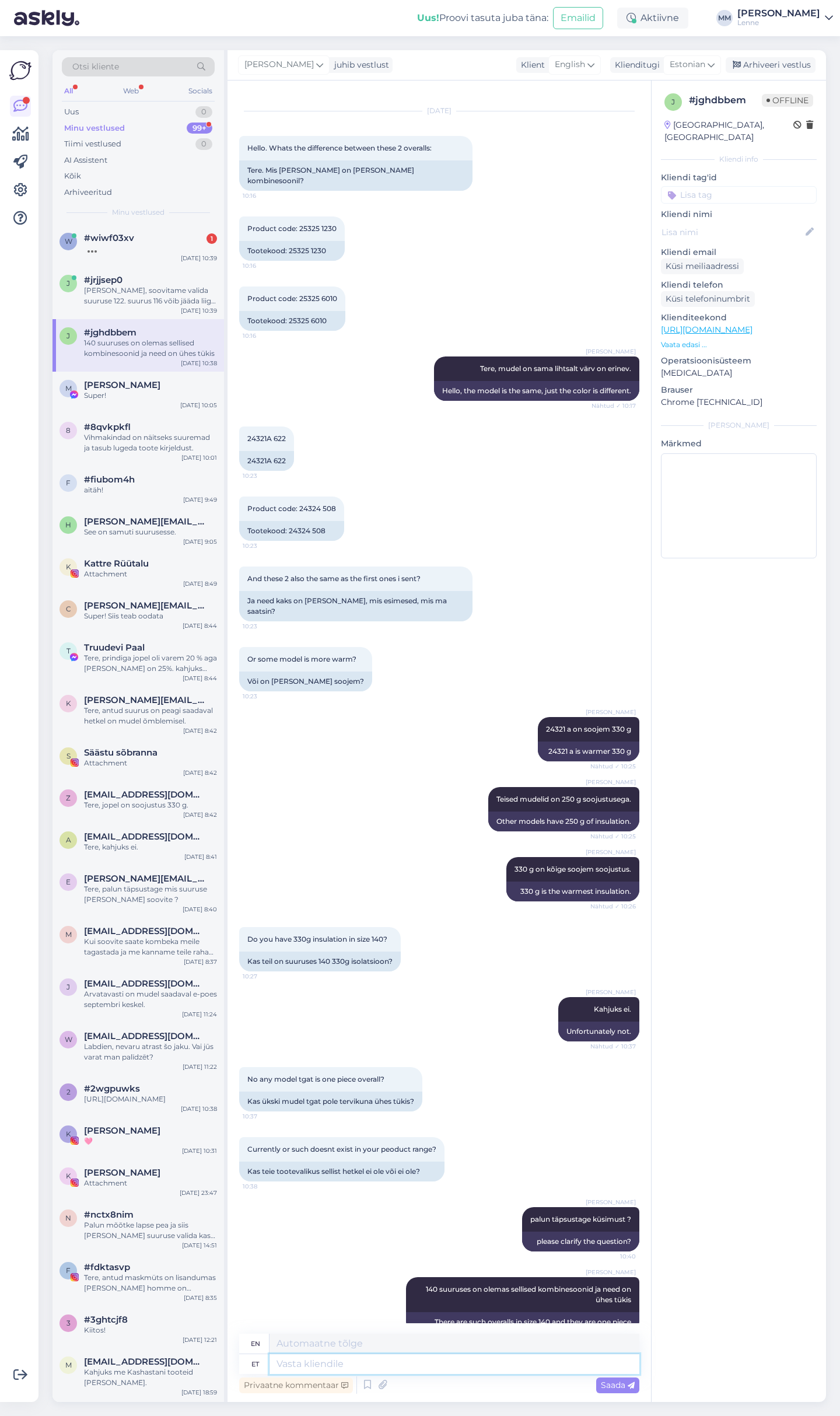
paste textarea "[URL][DOMAIN_NAME]"
type textarea "[URL][DOMAIN_NAME]"
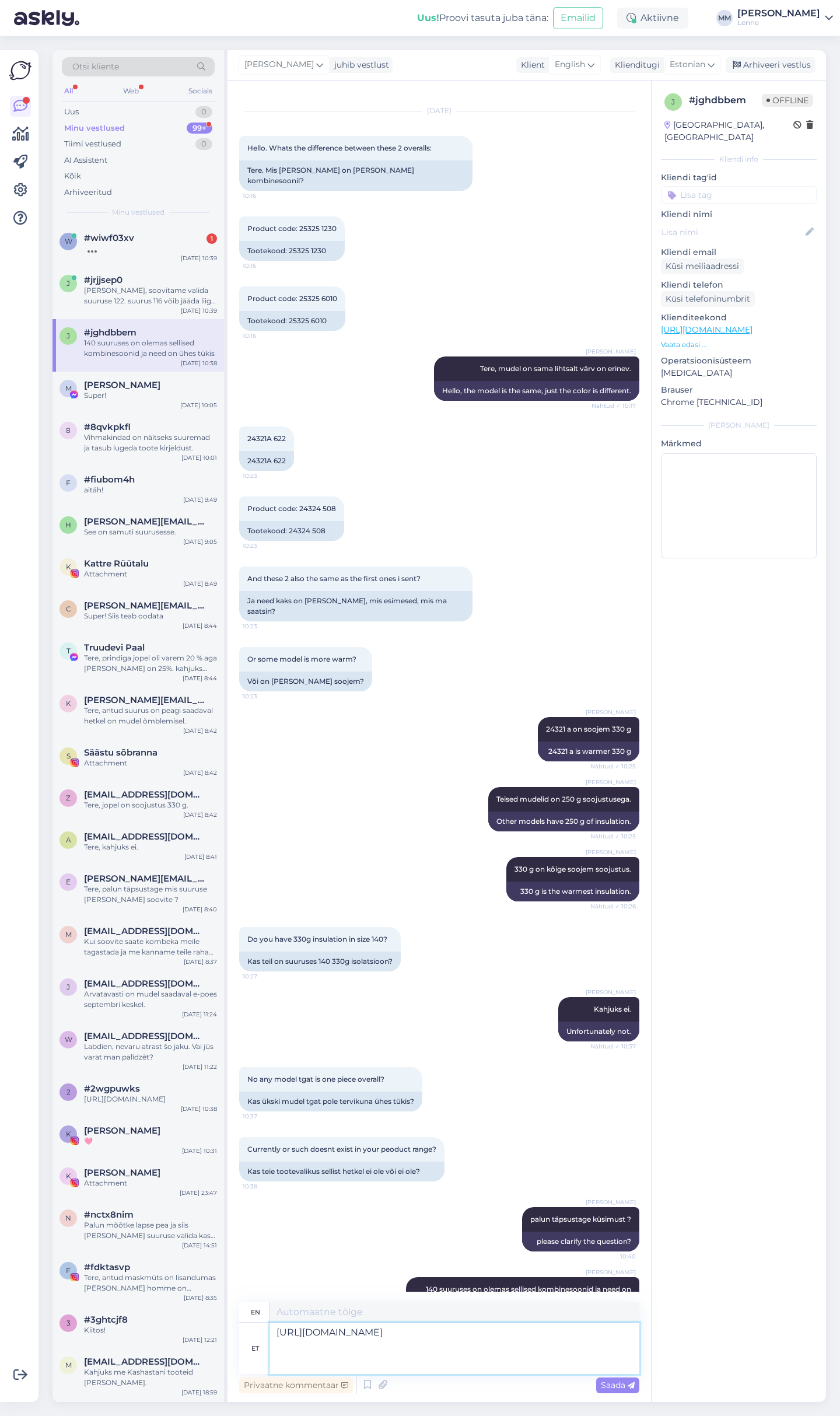
type textarea "[URL][DOMAIN_NAME]"
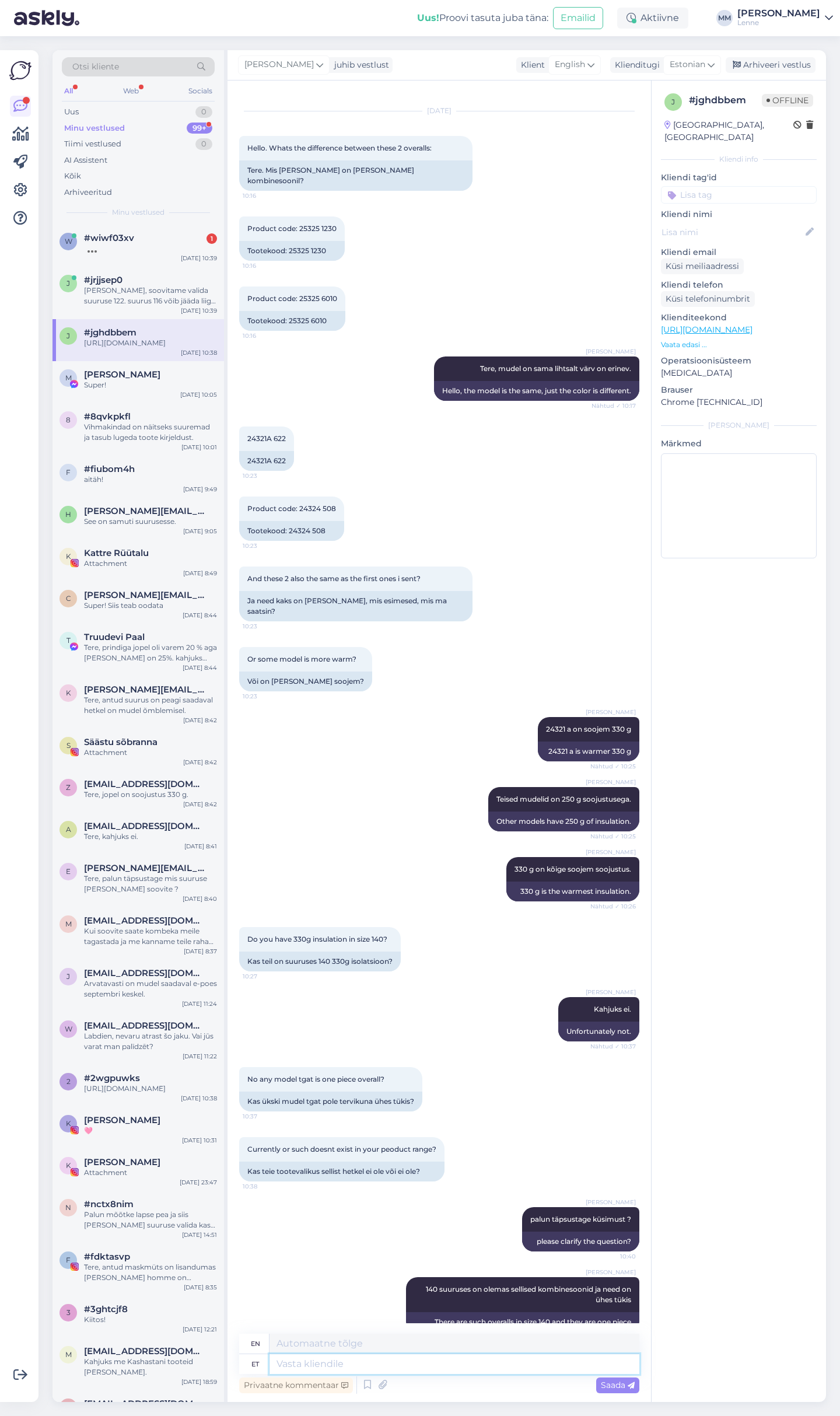
scroll to position [151, 0]
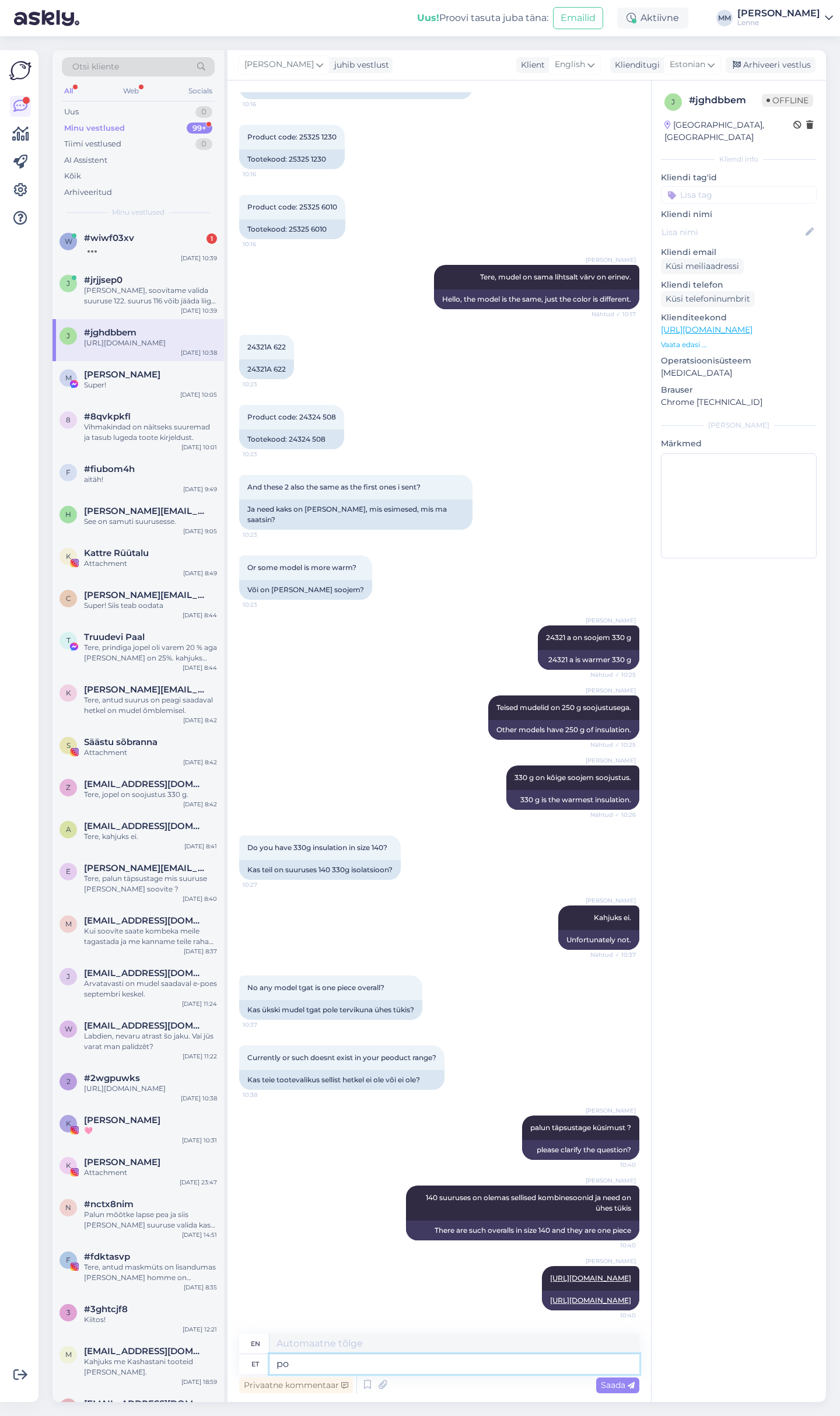
type textarea "p"
type textarea "Poistele"
type textarea "For boys"
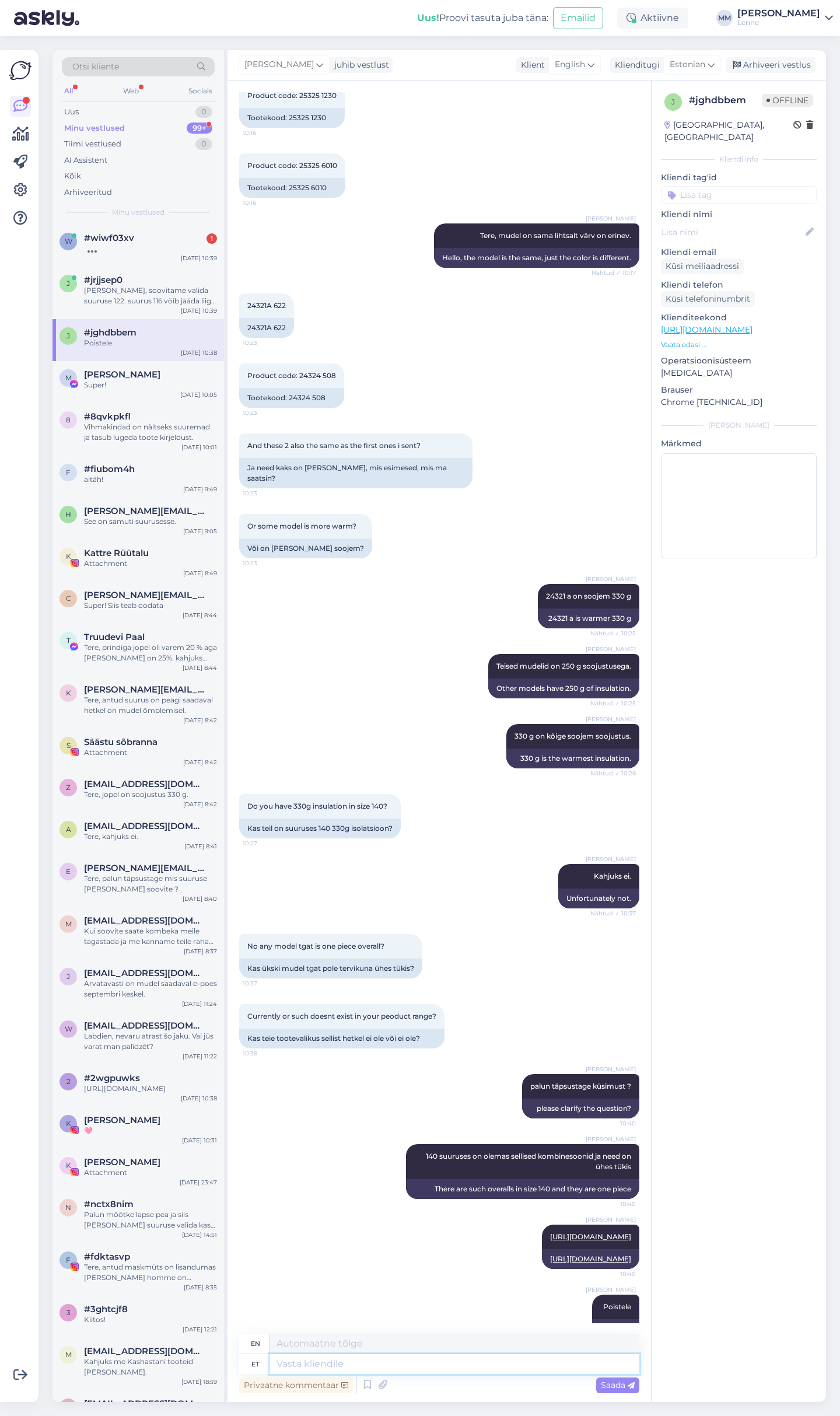
scroll to position [221, 0]
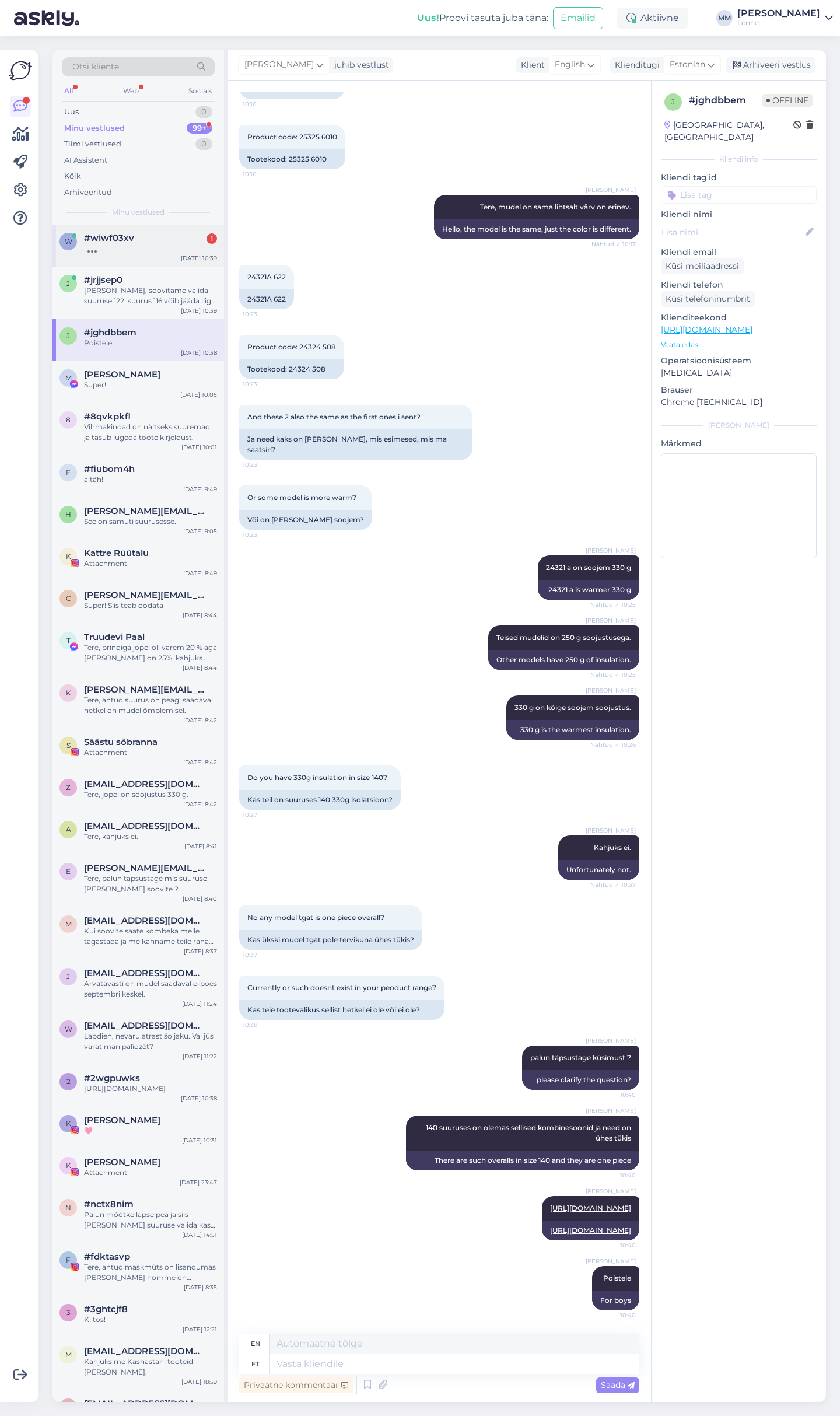
click at [159, 240] on div "#wiwf03xv 1" at bounding box center [150, 238] width 133 height 11
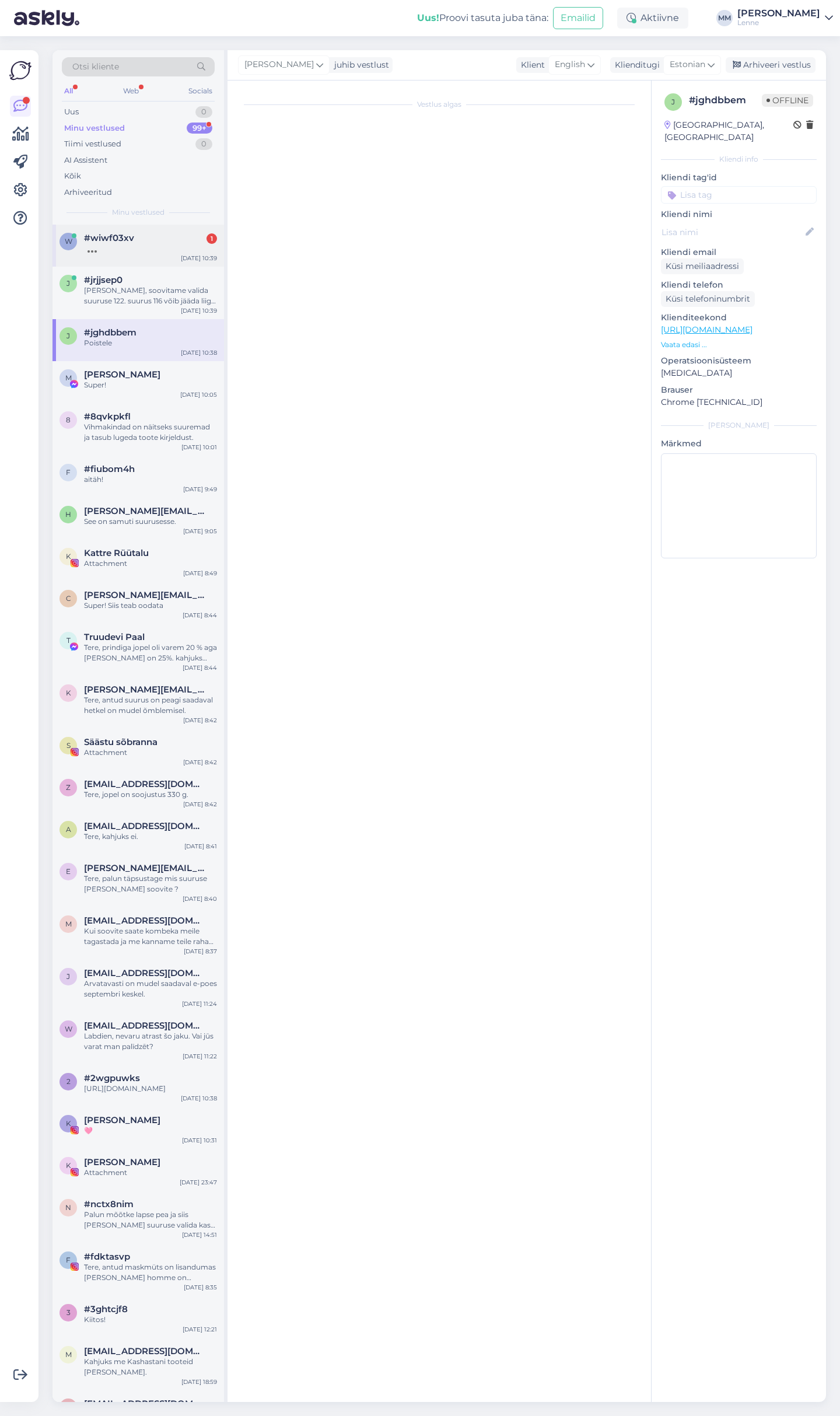
scroll to position [0, 0]
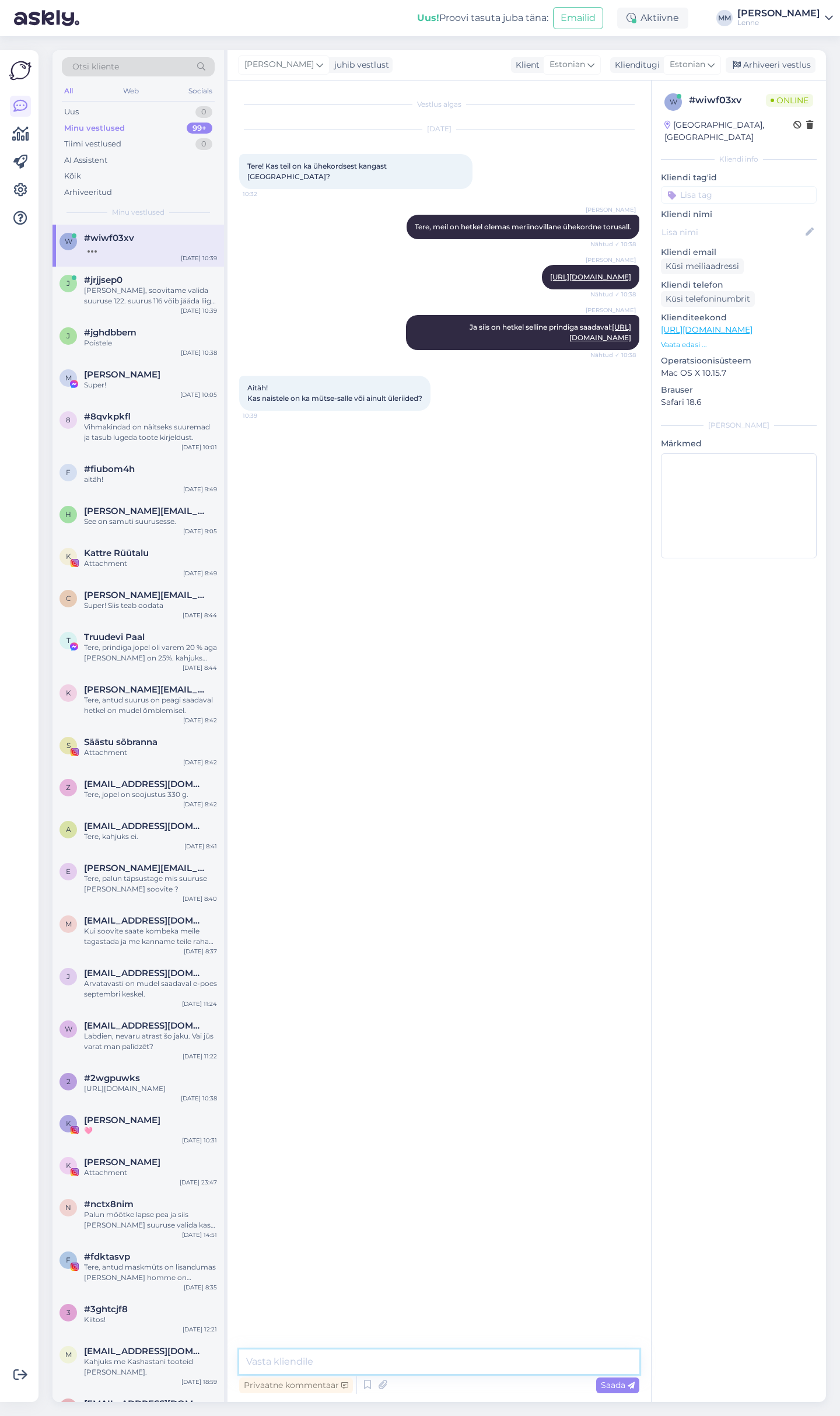
click at [390, 1354] on textarea at bounding box center [439, 1361] width 400 height 24
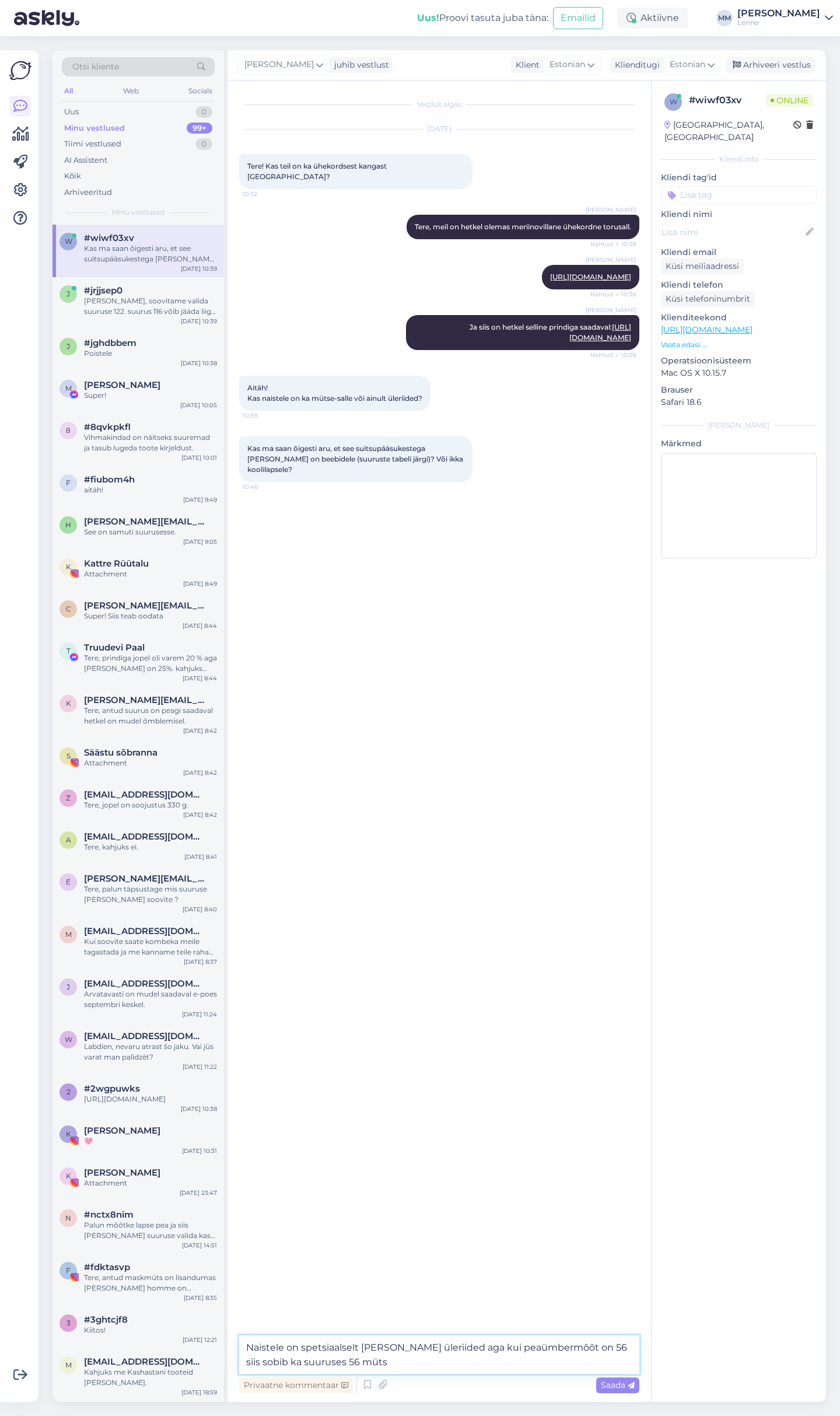
type textarea "Naistele on spetsiaalselt vaid üleriided aga kui peaümbermõõt on 56 siis sobib …"
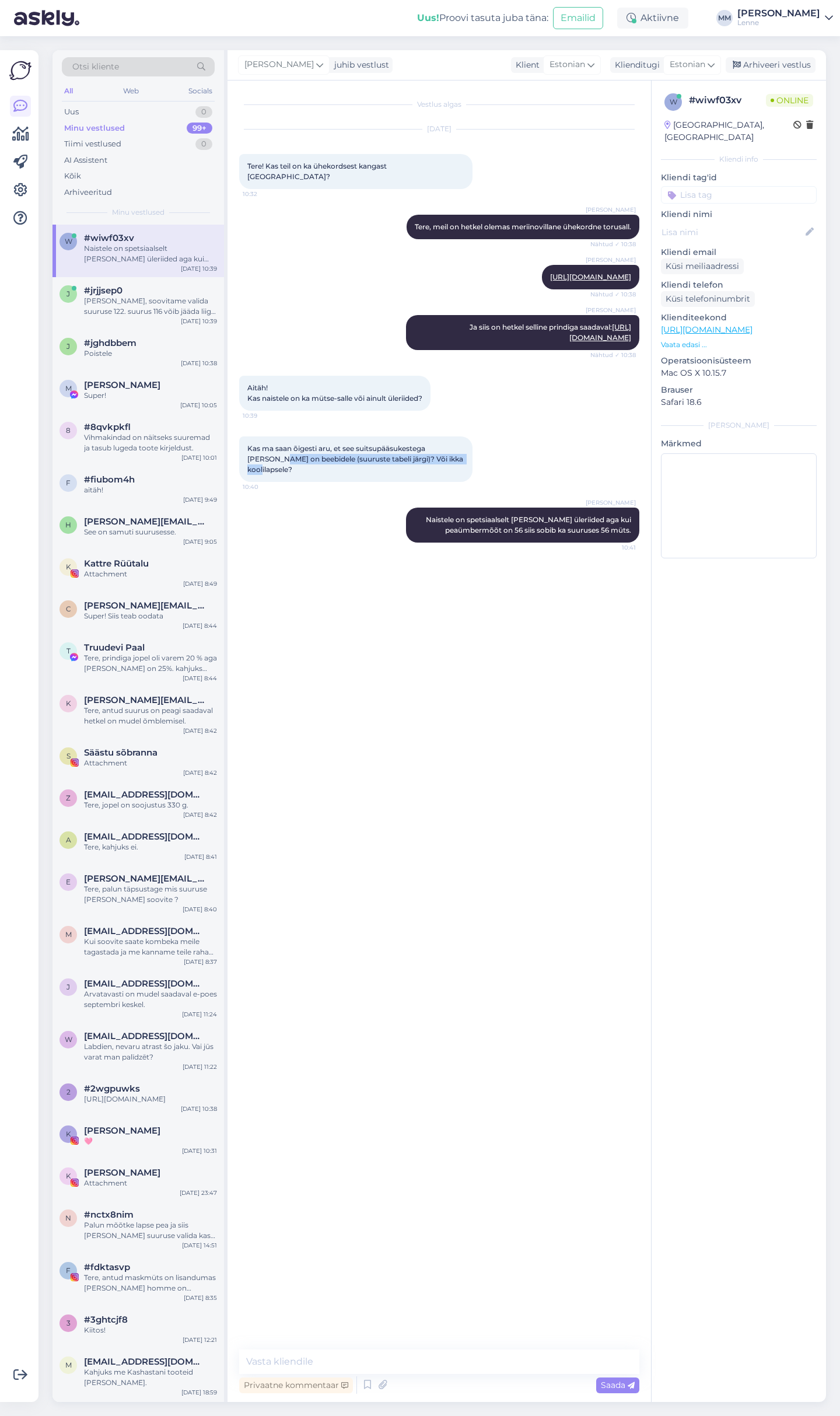
drag, startPoint x: 251, startPoint y: 460, endPoint x: 443, endPoint y: 457, distance: 192.0
click at [443, 457] on div "Kas ma saan õigesti aru, et see suitsupääsukestega sall on beebidele (suuruste …" at bounding box center [355, 459] width 233 height 45
click at [535, 453] on div "Kas ma saan õigesti aru, et see suitsupääsukestega sall on beebidele (suuruste …" at bounding box center [439, 459] width 400 height 71
click at [753, 325] on link "https://lenne.ee/mudel/26699-056/" at bounding box center [707, 329] width 92 height 11
click at [324, 1367] on textarea at bounding box center [439, 1361] width 400 height 24
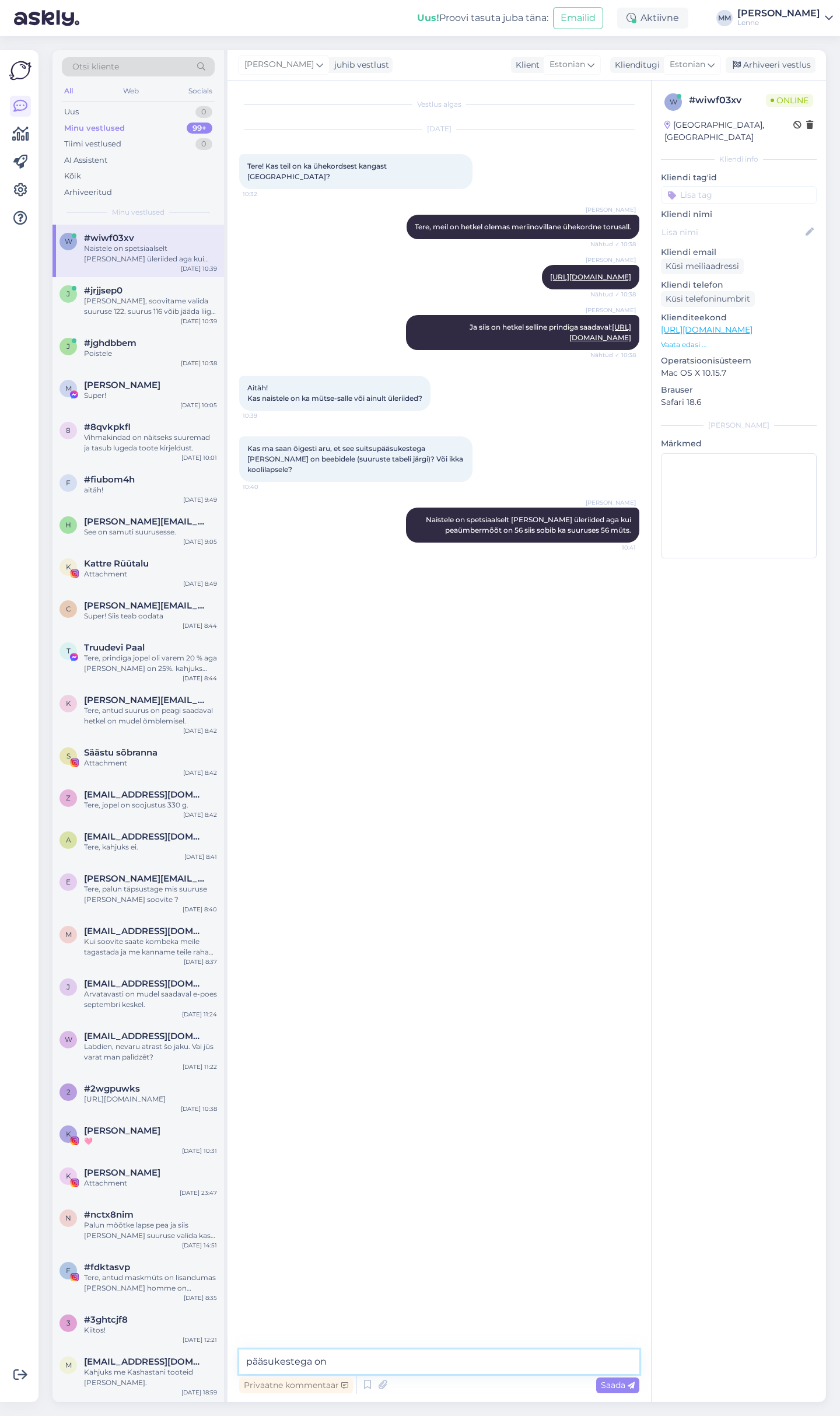
paste textarea "Üks universaalne suurus sobib 52cm kuni 56cm peaümbermõõduga lastele."
click at [333, 1342] on textarea "pääsukestega on Üks universaalne suurus sobib 52cm kuni 56cm peaümbermõõduga la…" at bounding box center [439, 1355] width 400 height 38
type textarea "pääsukestega on üks universaalne suurus sobib 52cm kuni 56cm peaümbermõõduga la…"
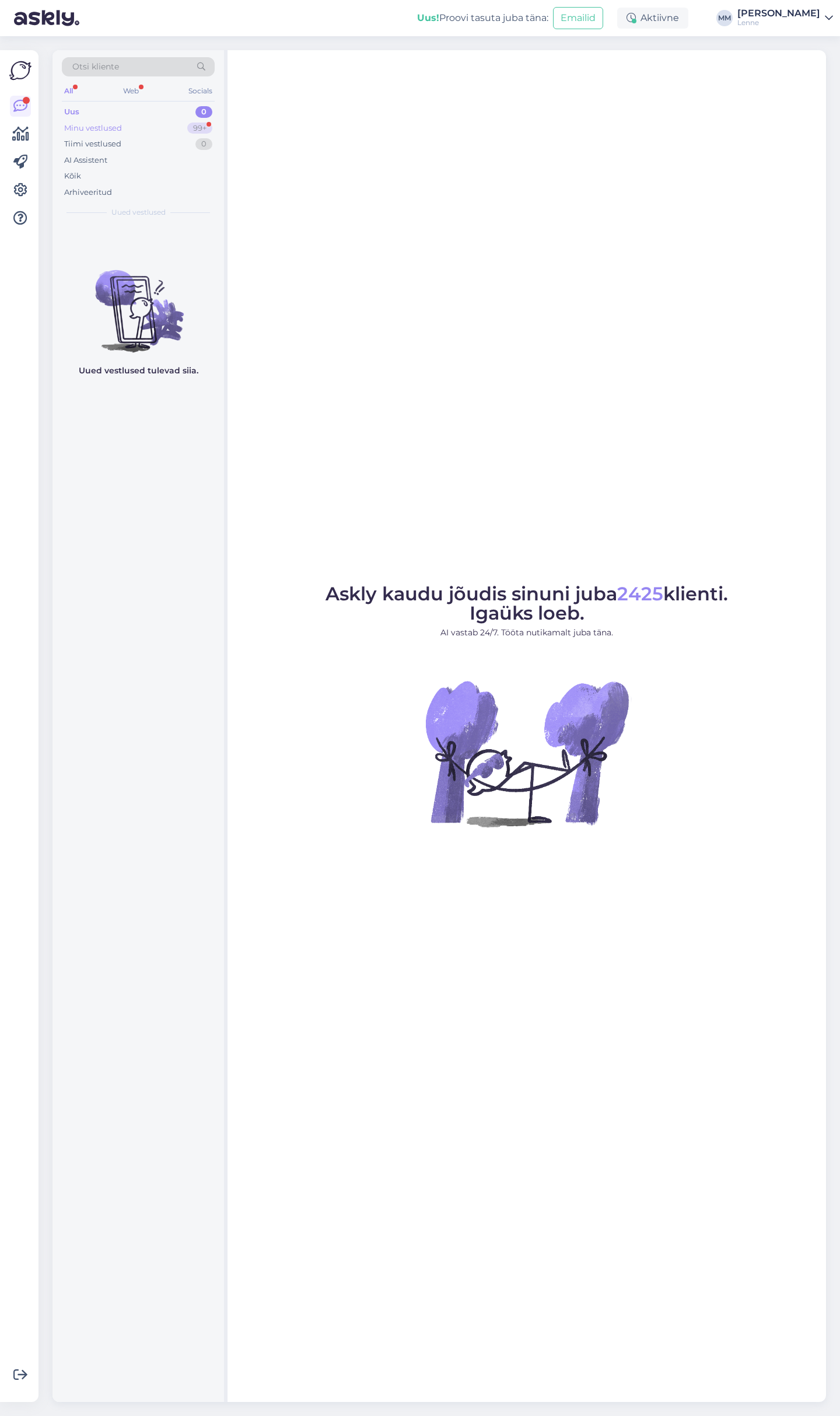
click at [143, 120] on div "Minu vestlused 99+" at bounding box center [138, 128] width 153 height 16
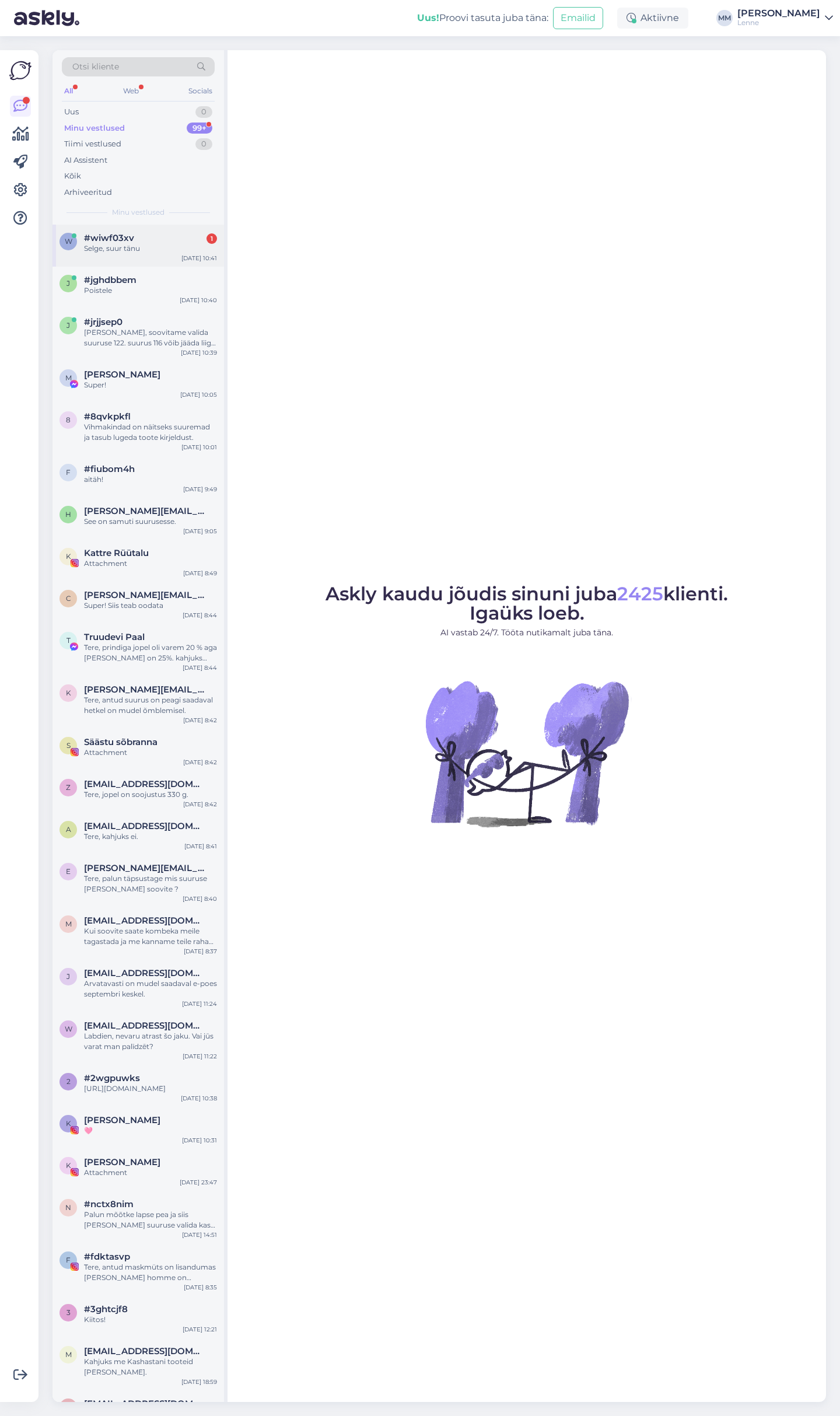
click at [167, 247] on div "Selge, suur tänu" at bounding box center [150, 248] width 133 height 11
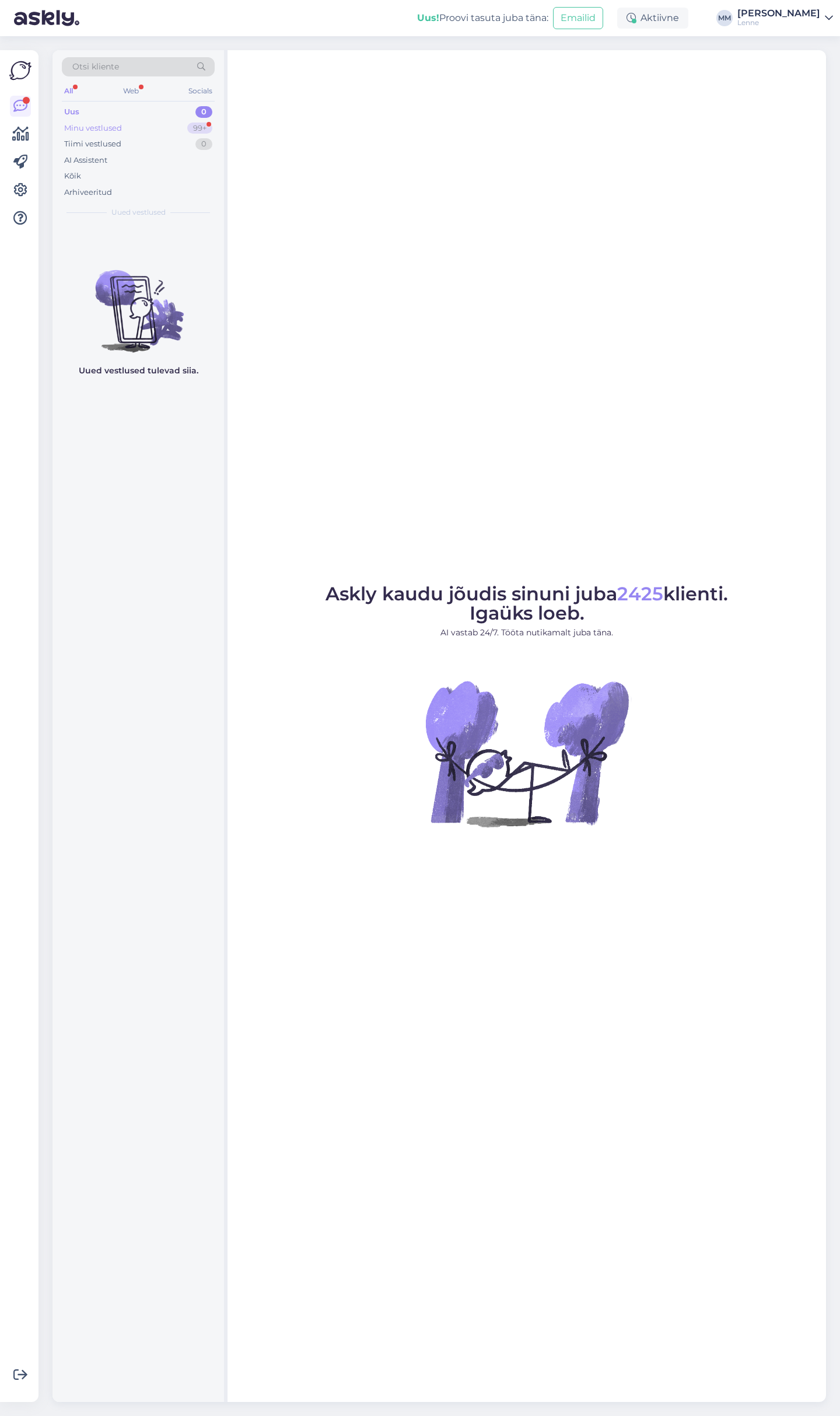
click at [107, 123] on div "Minu vestlused" at bounding box center [92, 128] width 58 height 12
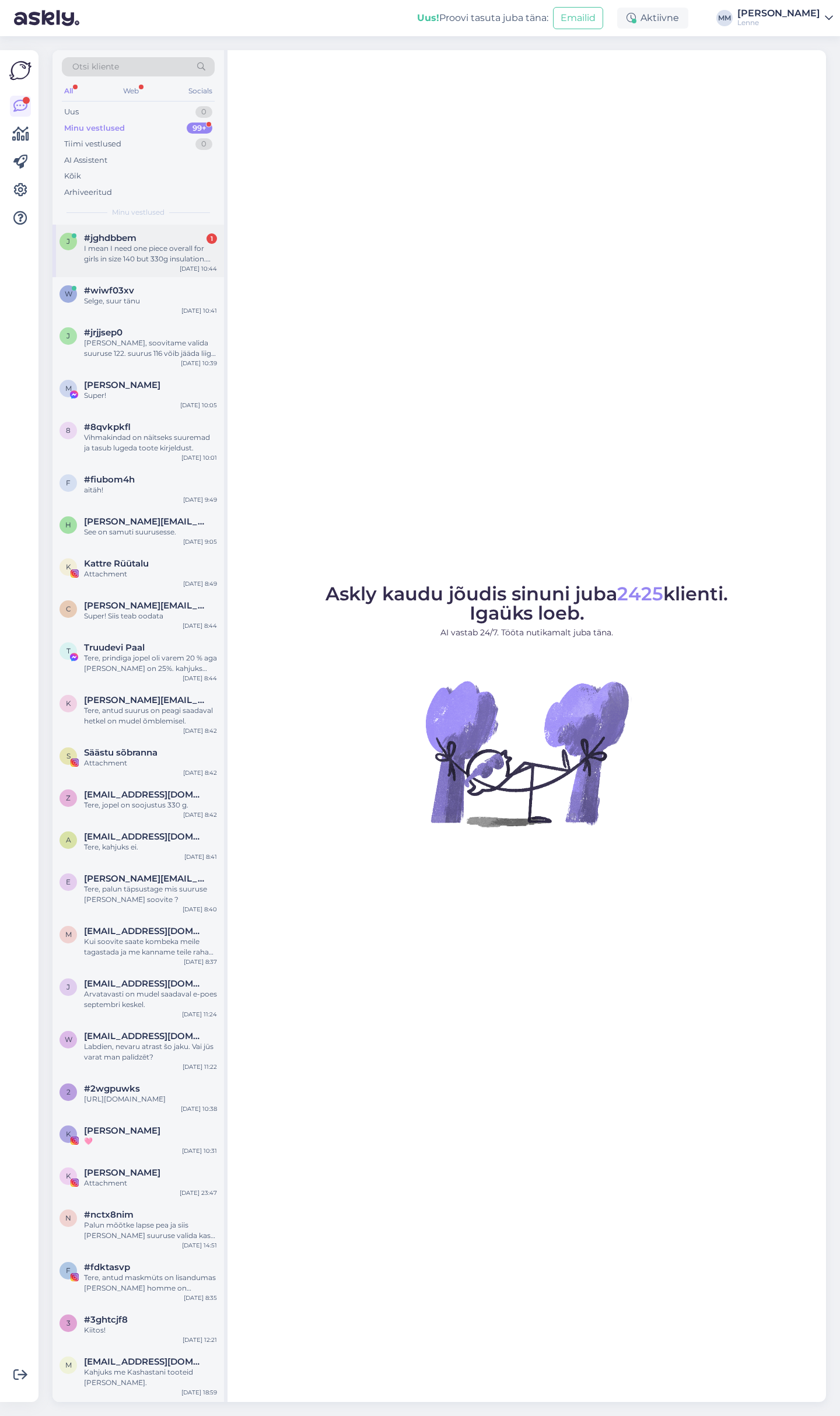
click at [132, 253] on div "I mean I need one piece overall for girls in size 140 but 330g insulation. Any …" at bounding box center [150, 254] width 133 height 21
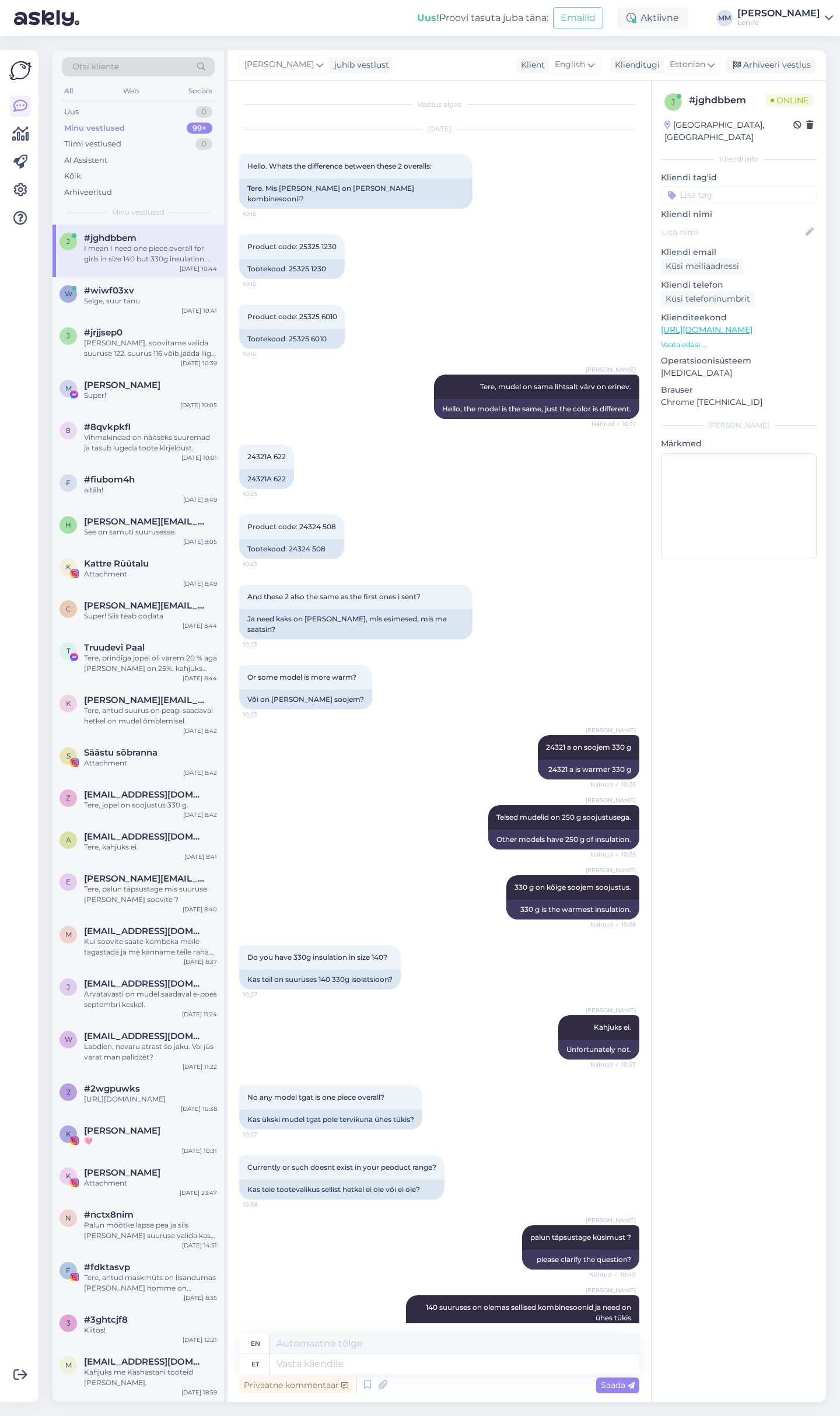
scroll to position [323, 0]
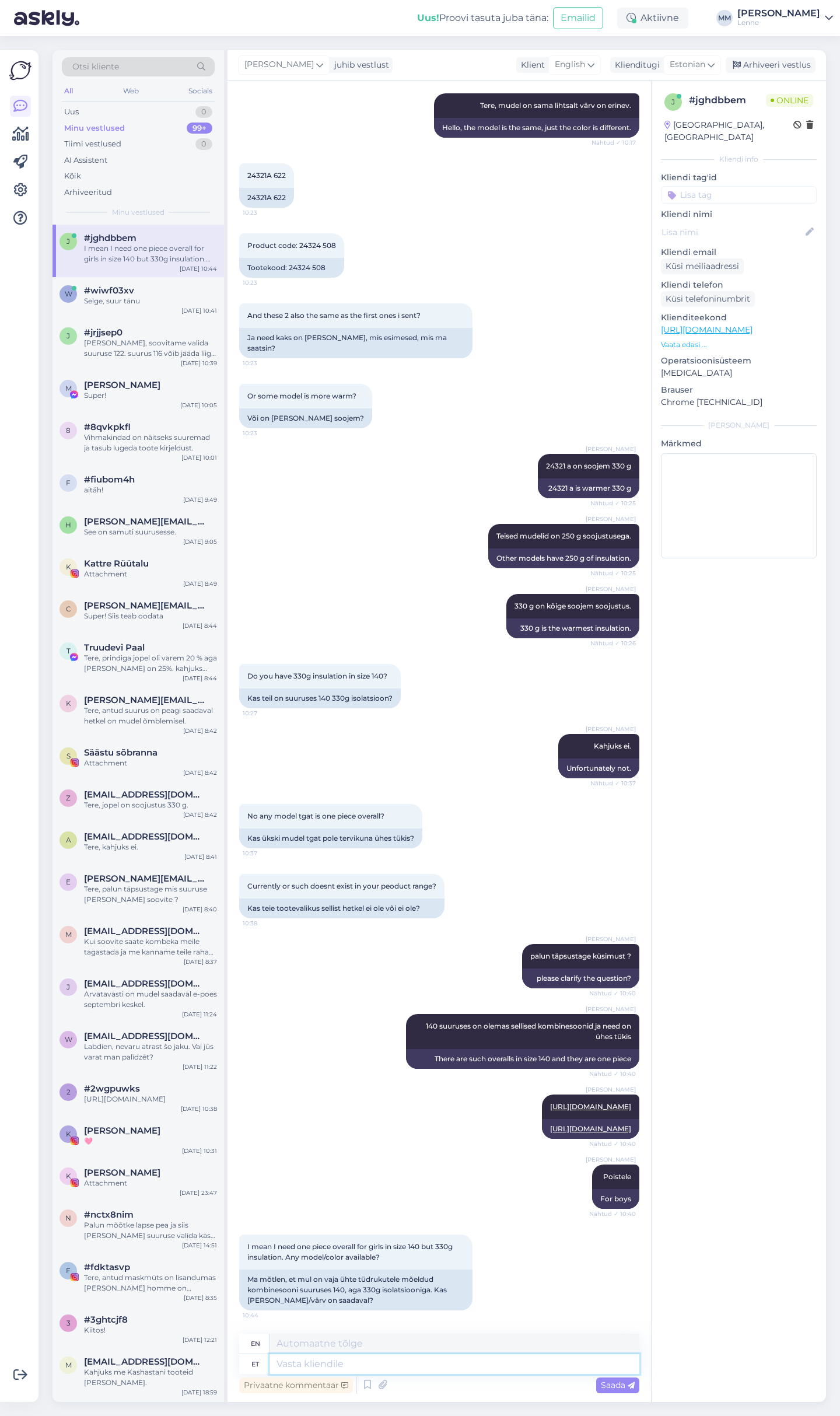
click at [348, 1366] on textarea at bounding box center [454, 1364] width 370 height 20
type textarea "Kahjuks"
type textarea "Unfortunately"
type textarea "Kahjuks ei"
type textarea "Unfortunately not"
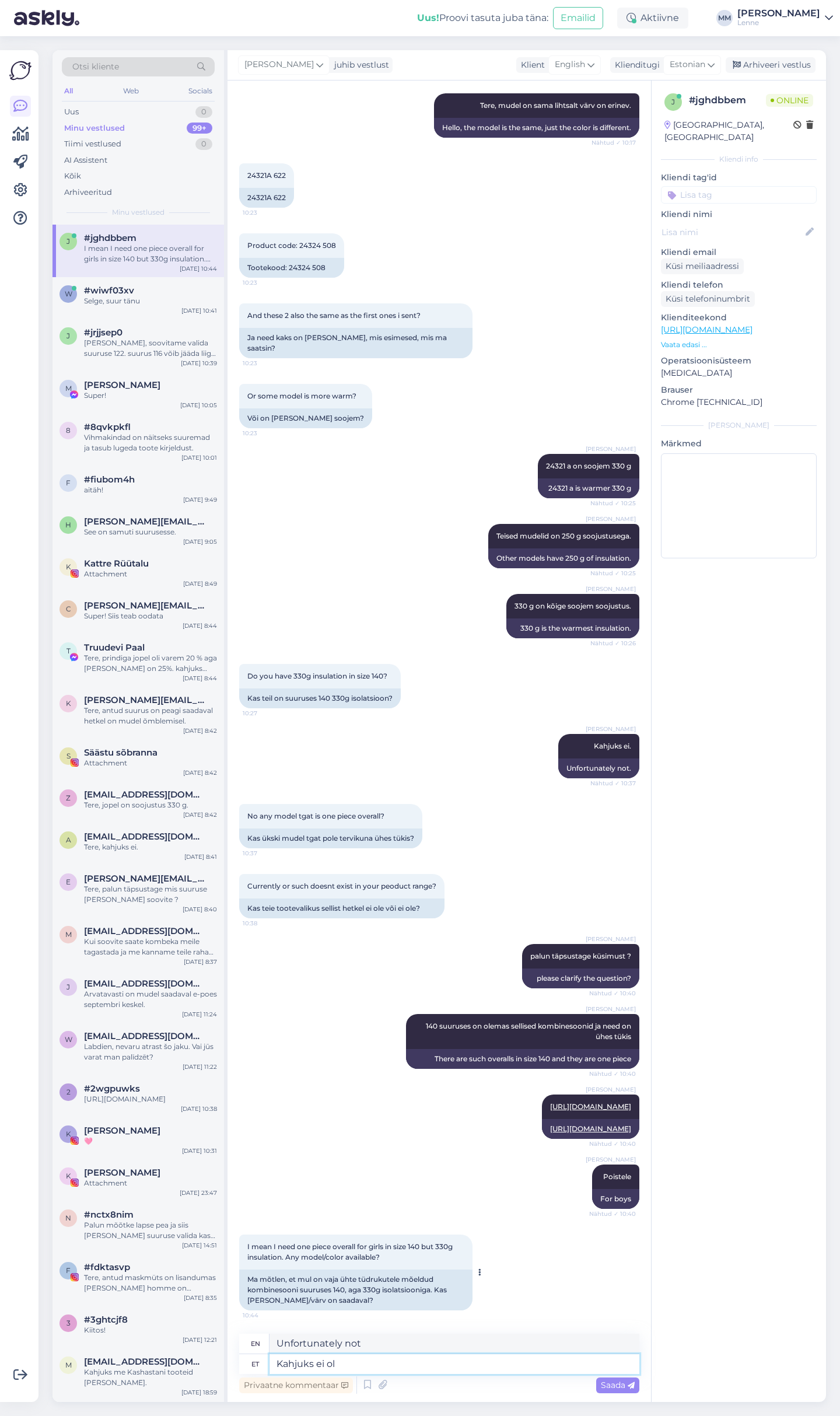
type textarea "Kahjuks ei ole"
type textarea "Unfortunately, there is no"
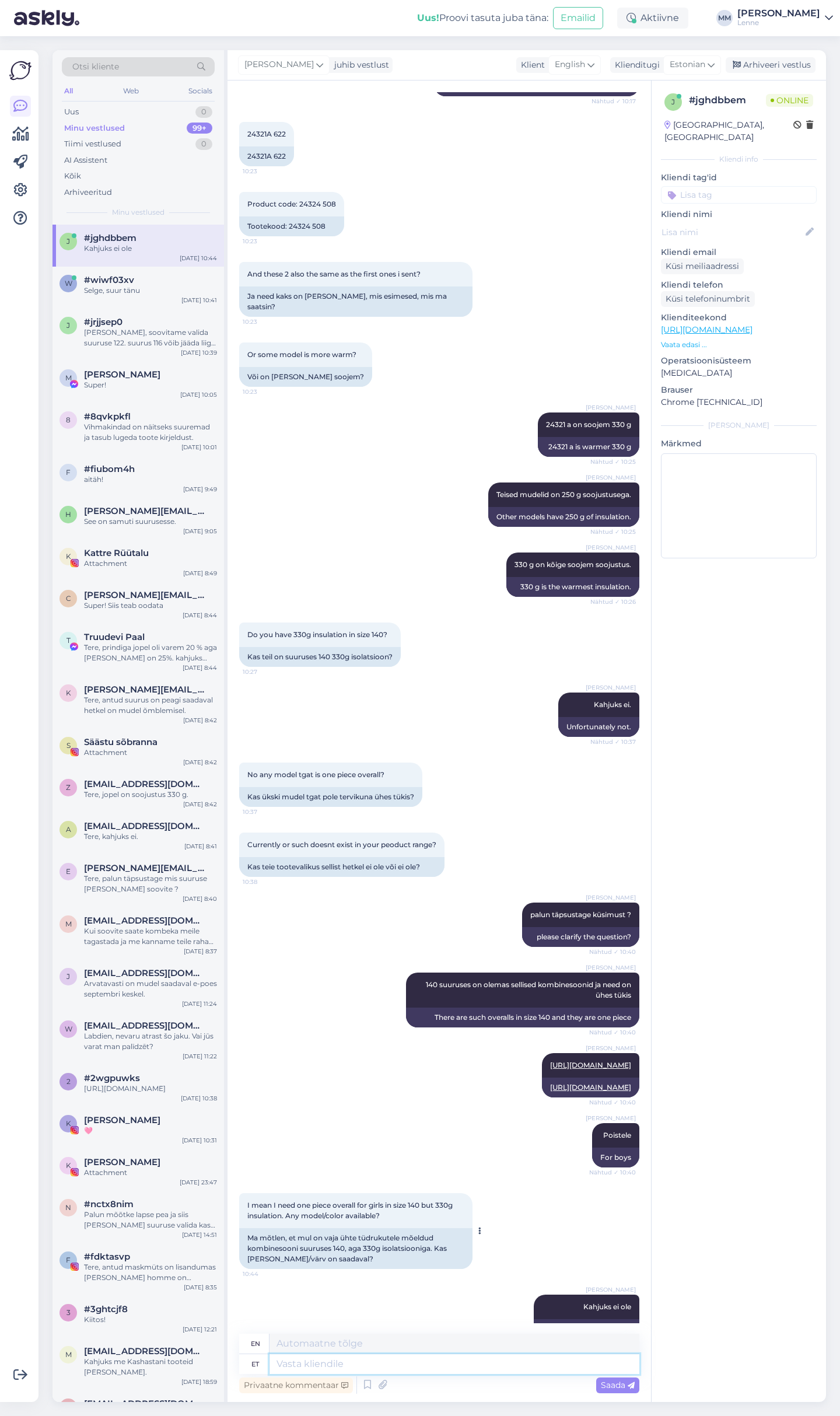
scroll to position [393, 0]
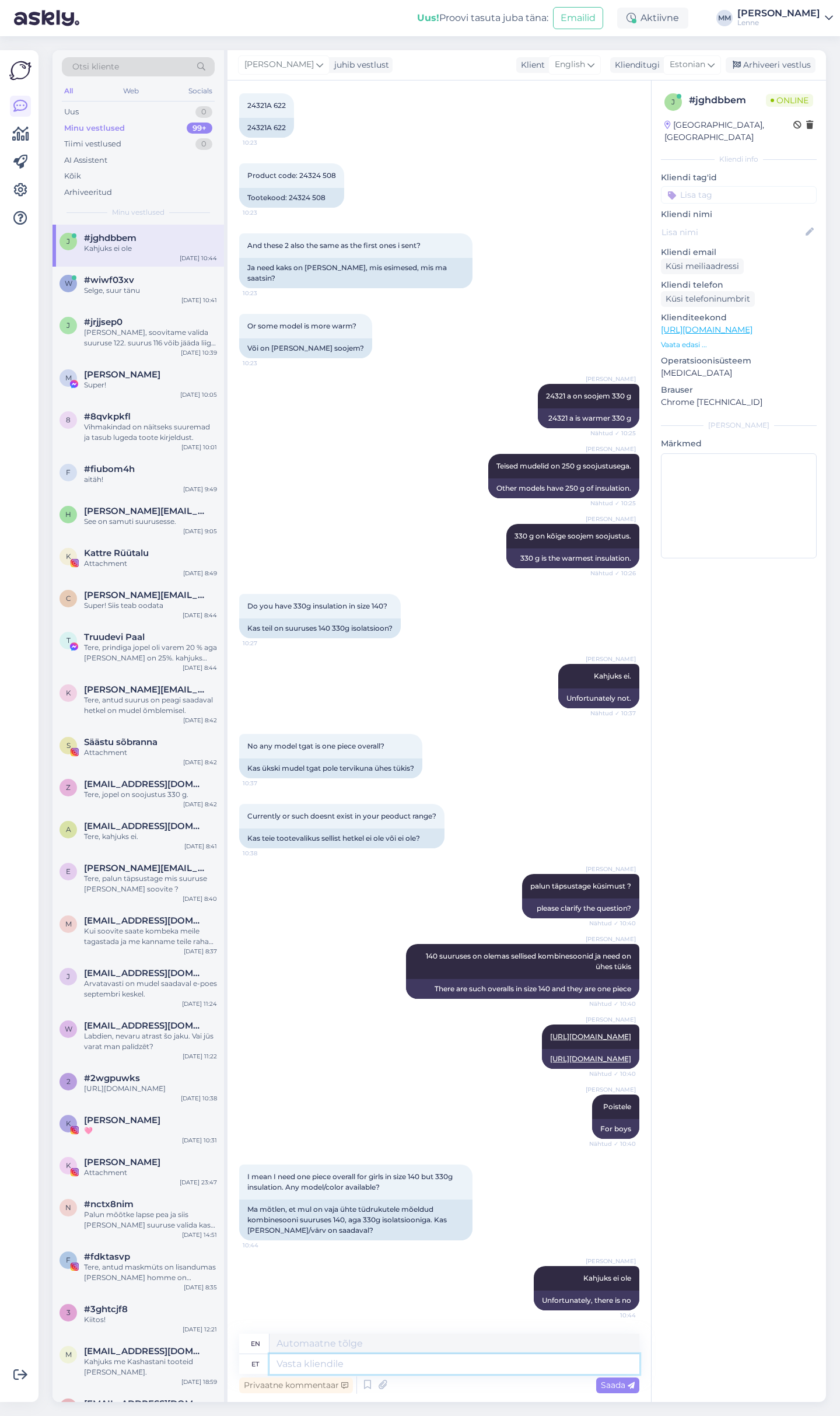
click at [374, 1367] on textarea at bounding box center [454, 1364] width 370 height 20
type textarea "14"
type textarea "14 suurus"
type textarea "14 size"
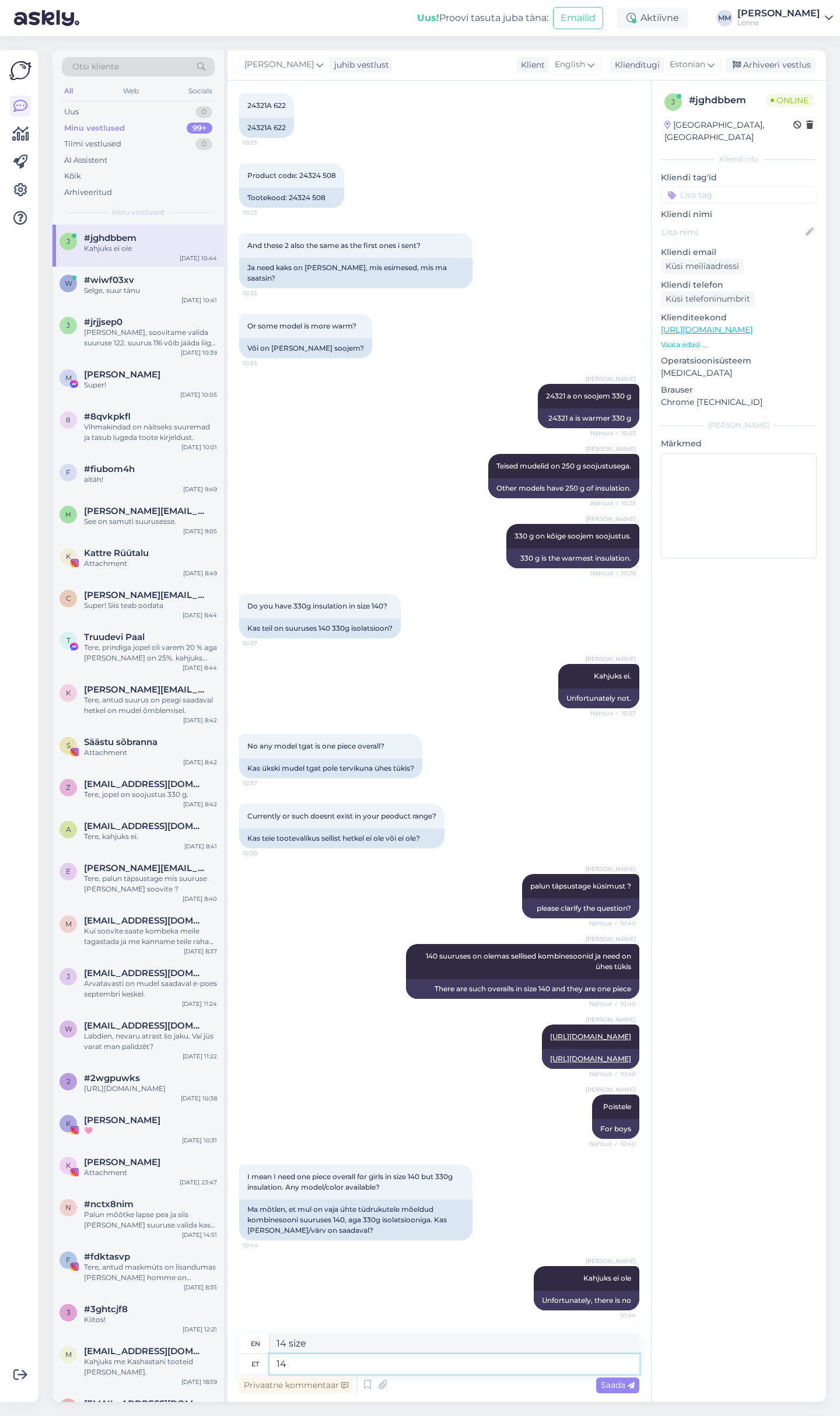
type textarea "14"
type textarea "140 s"
type textarea "140"
type textarea "140 suuruses o"
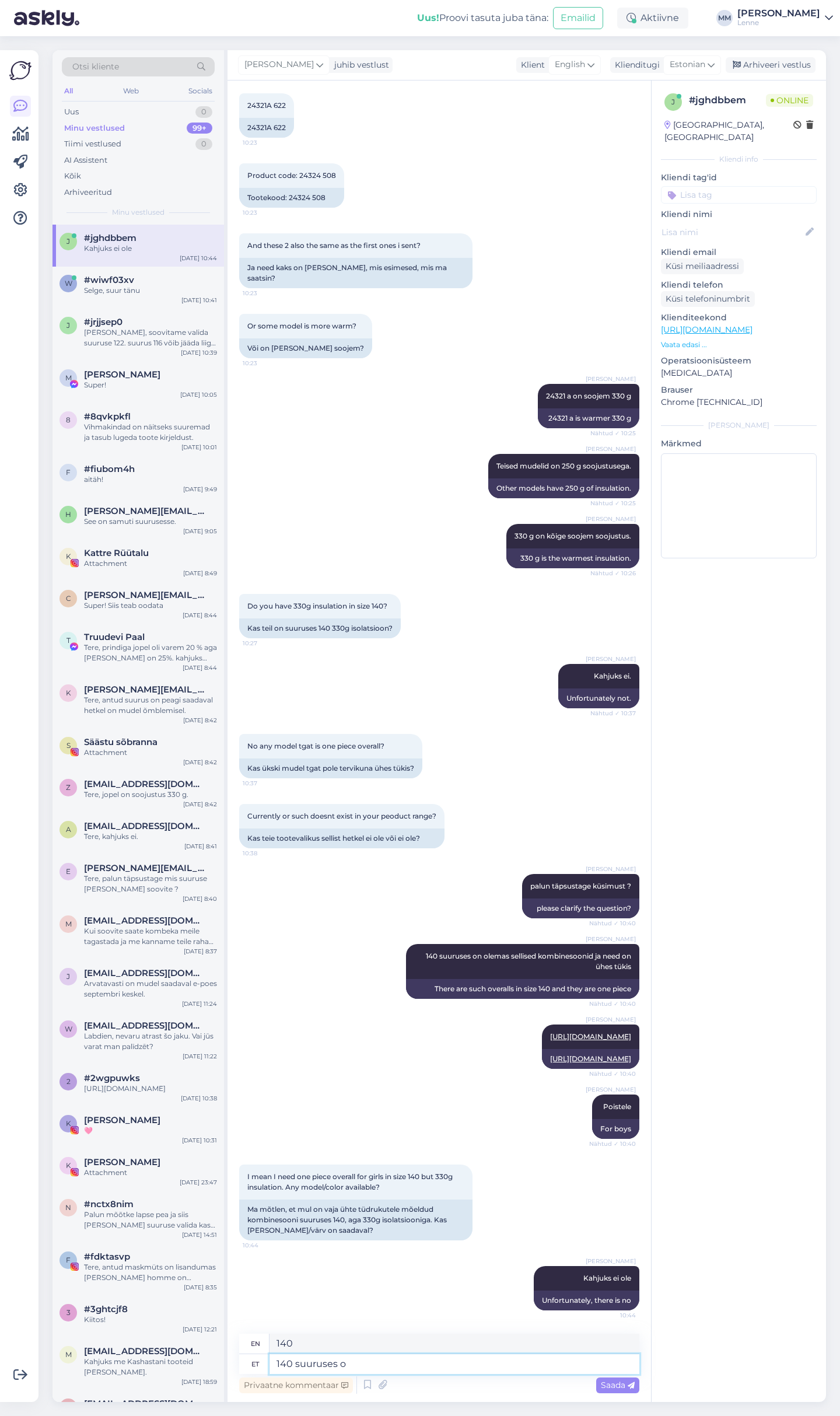
type textarea "140 sizes"
type textarea "140 suuruses on v"
type textarea "140 is in size"
type textarea "140 suuruses on vaid"
type textarea "There are only 140 sizes"
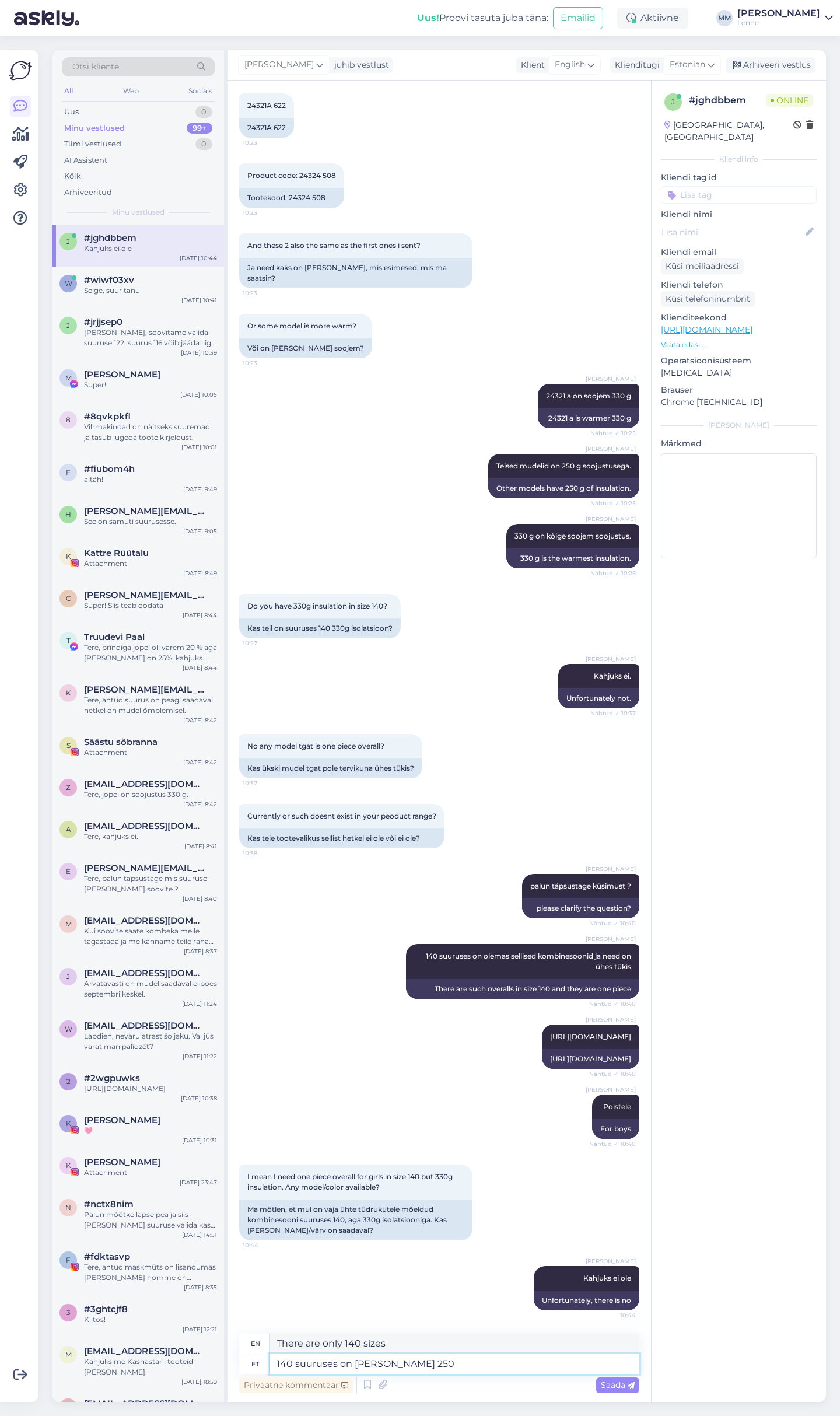
type textarea "140 suuruses on [PERSON_NAME] 250 g"
type textarea "Size 140 is only 250 g"
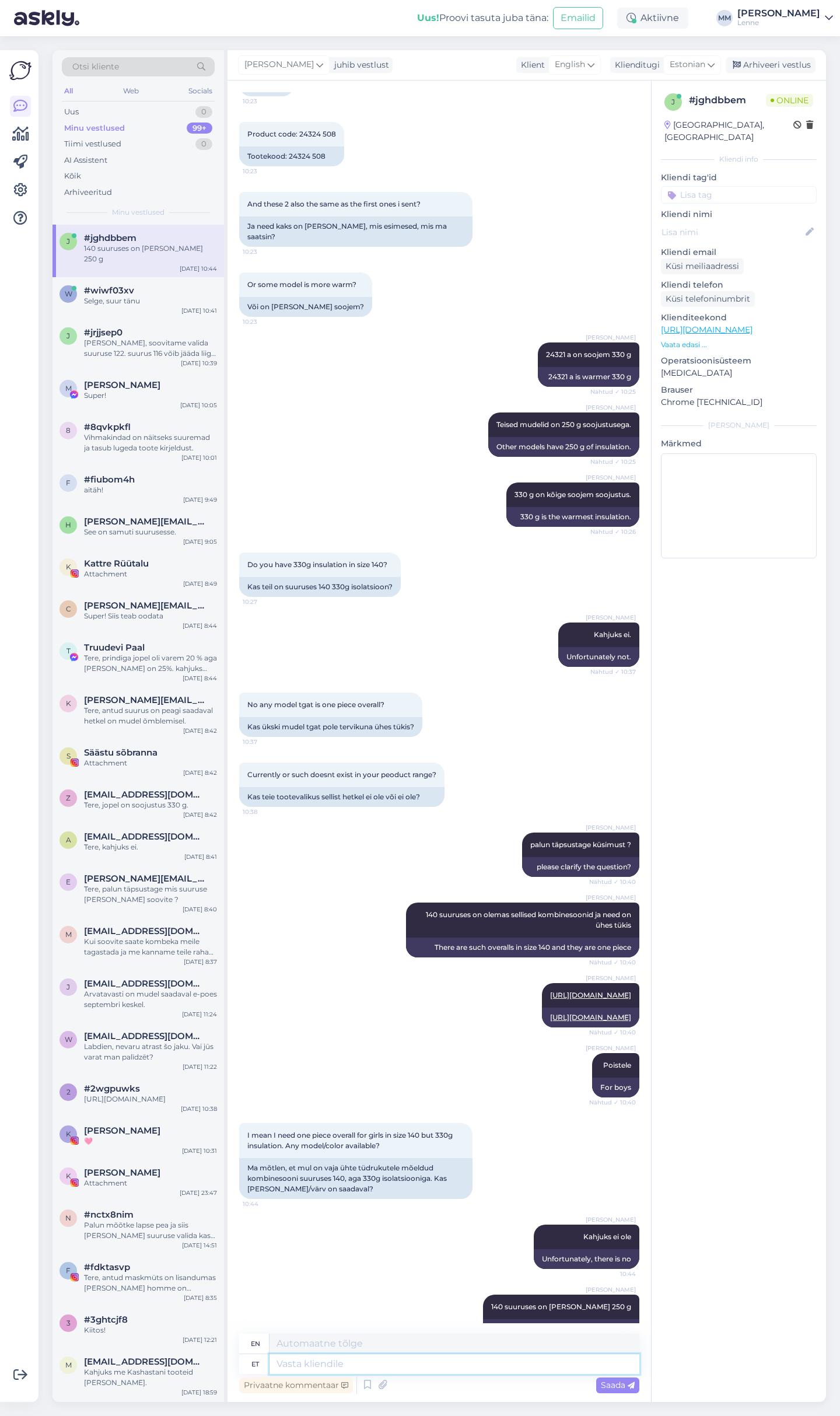
scroll to position [462, 0]
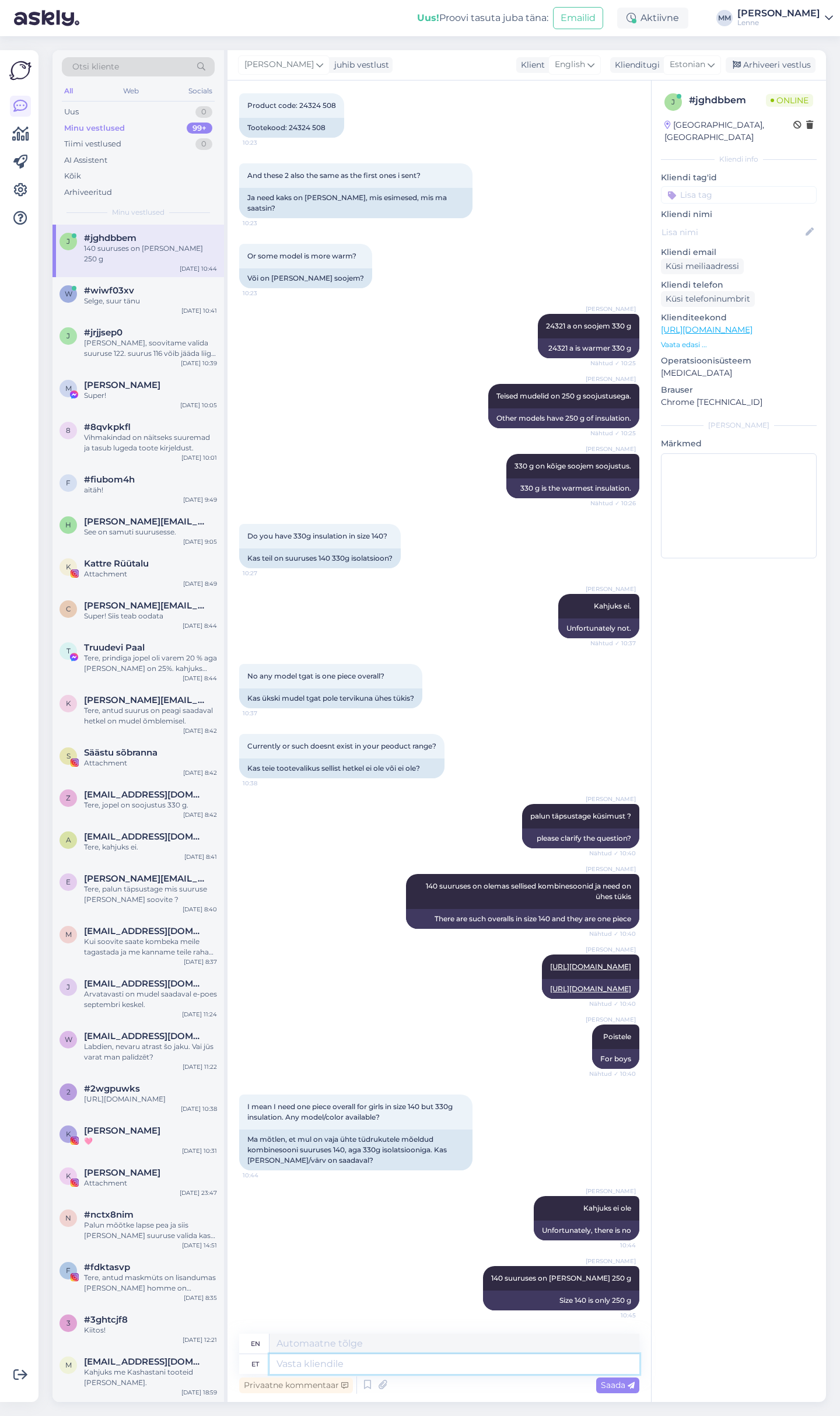
paste textarea "[URL][DOMAIN_NAME]"
type textarea "[URL][DOMAIN_NAME]"
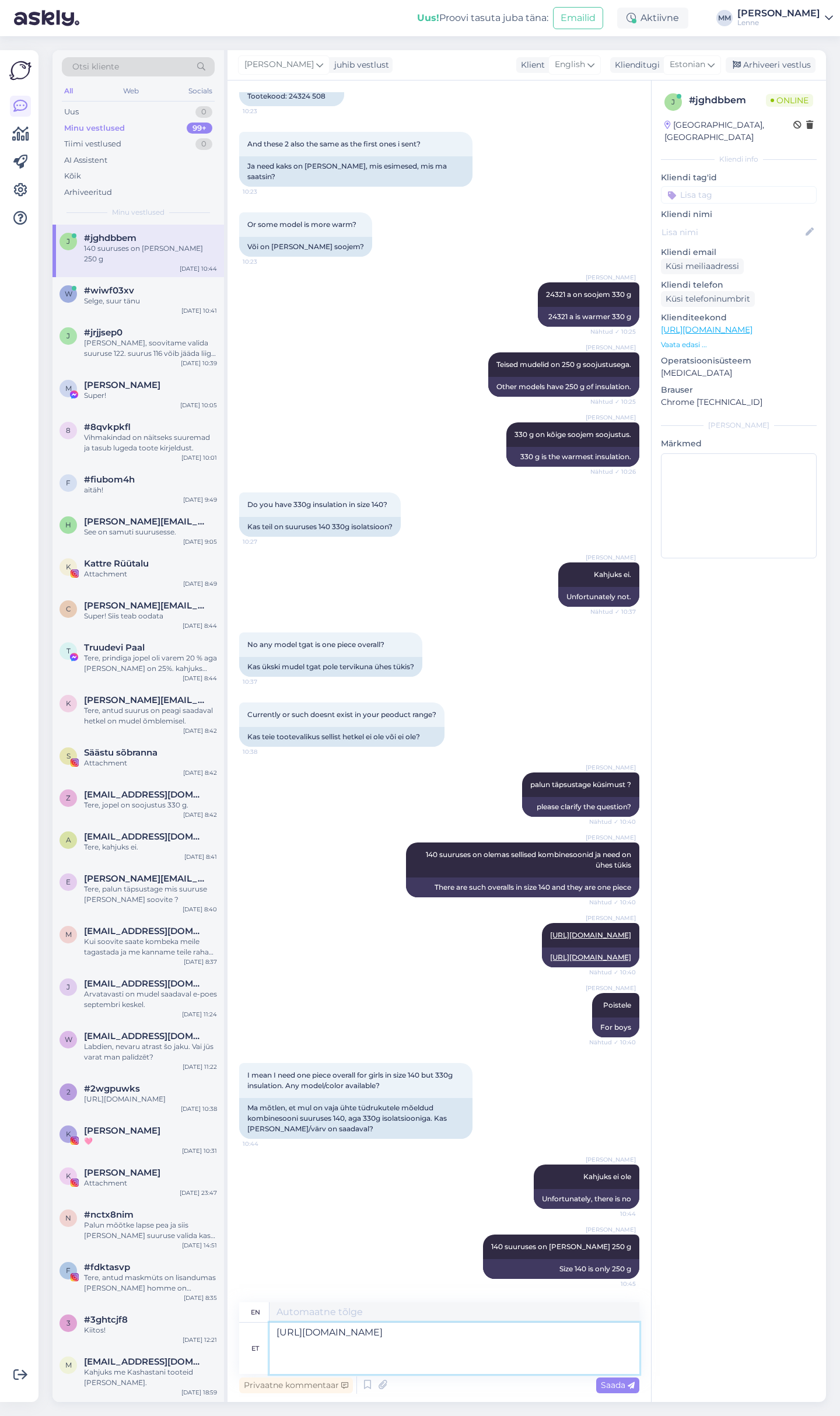
type textarea "[URL][DOMAIN_NAME]"
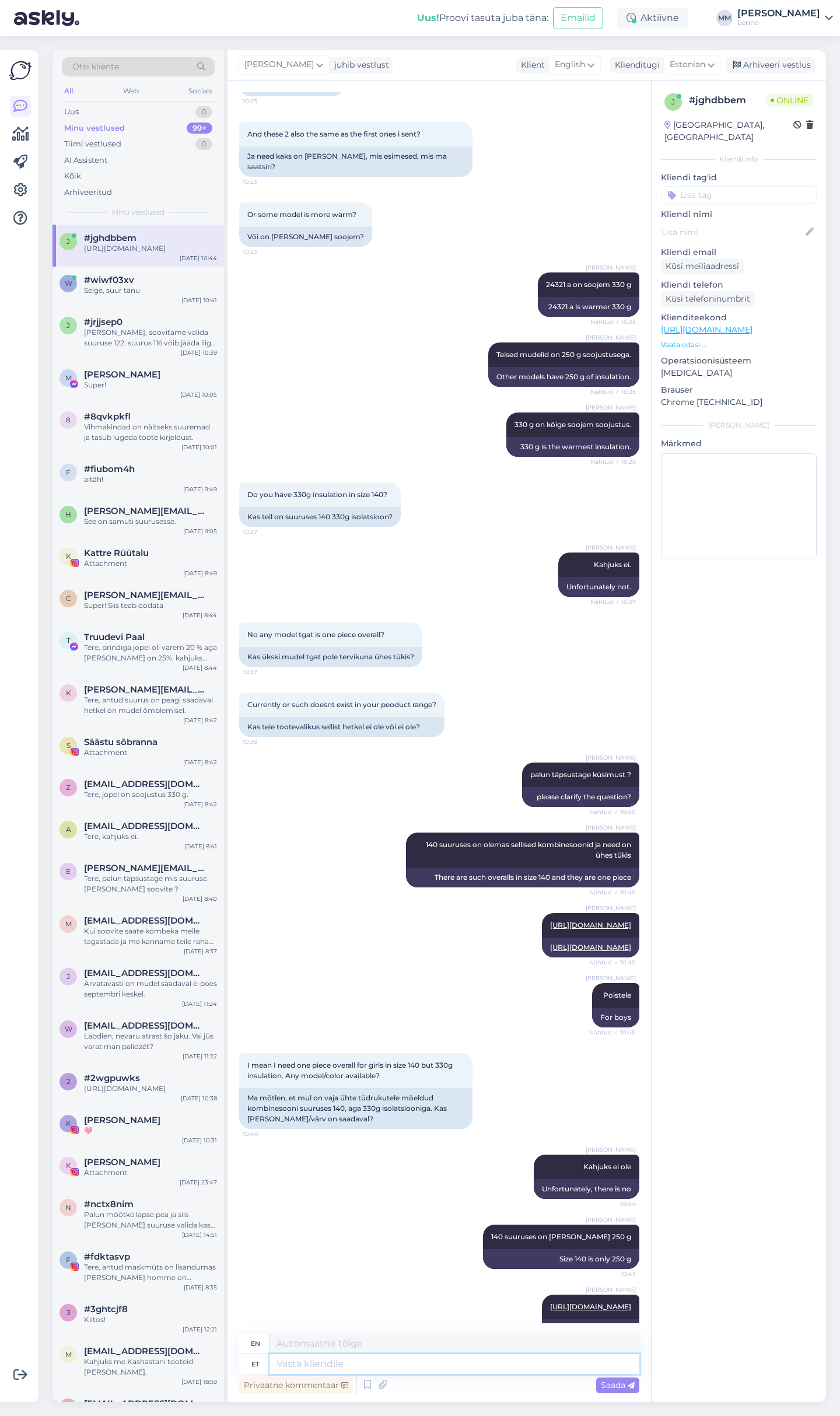
scroll to position [596, 0]
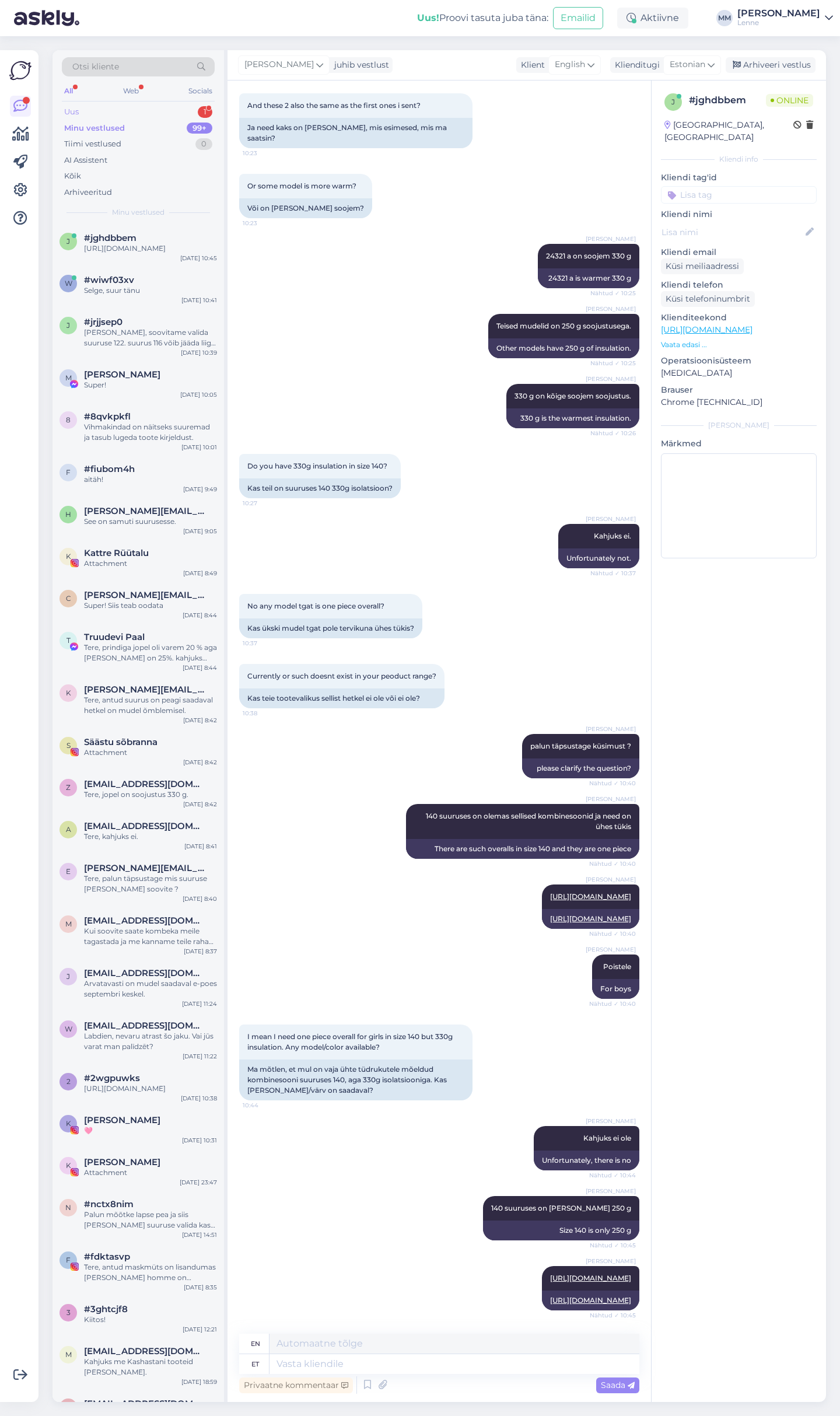
click at [127, 108] on div "Uus 1" at bounding box center [138, 112] width 153 height 16
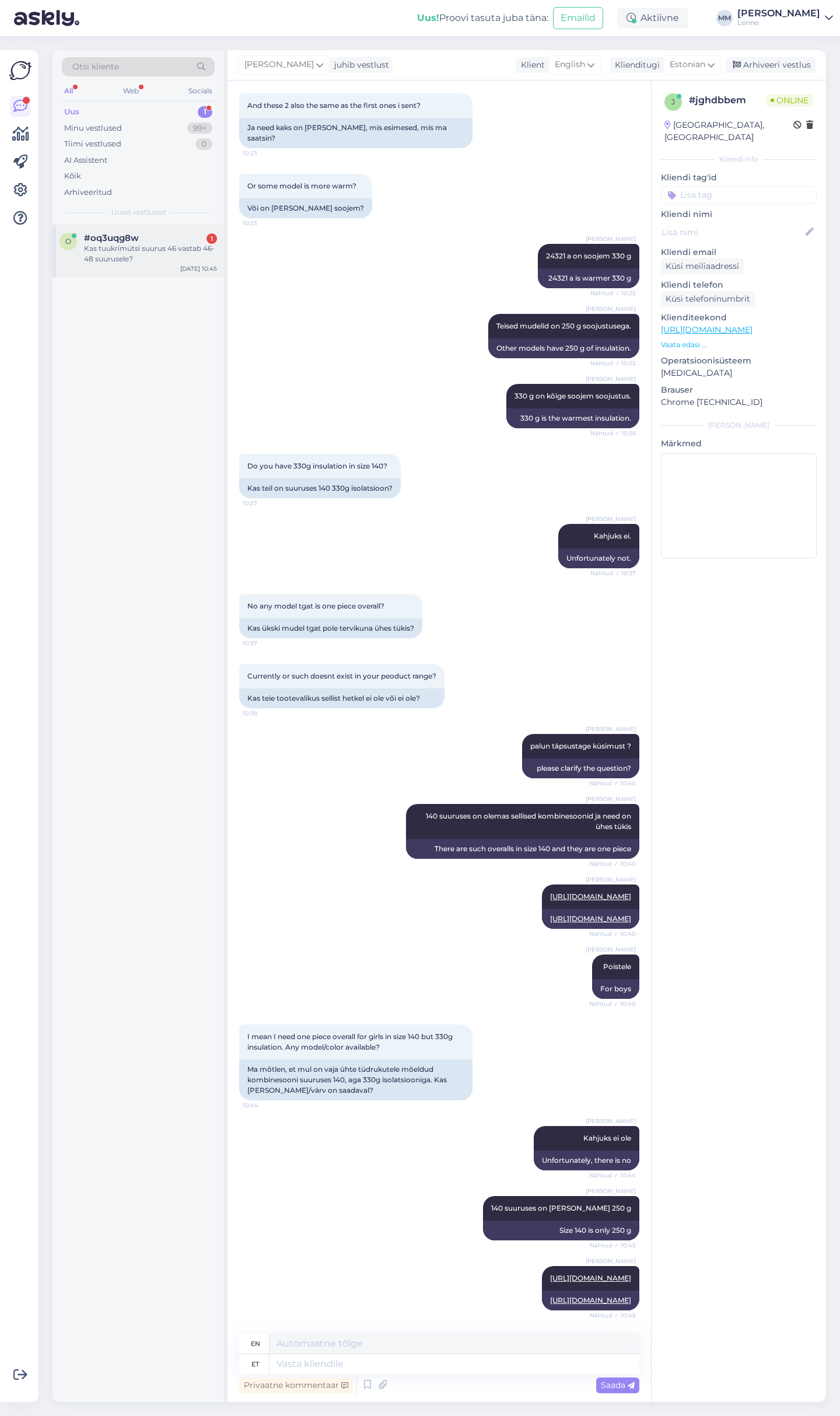
click at [137, 262] on div "Kas tuukrimütsi suurus 46 vastab 46-48 suurusele?" at bounding box center [150, 254] width 133 height 21
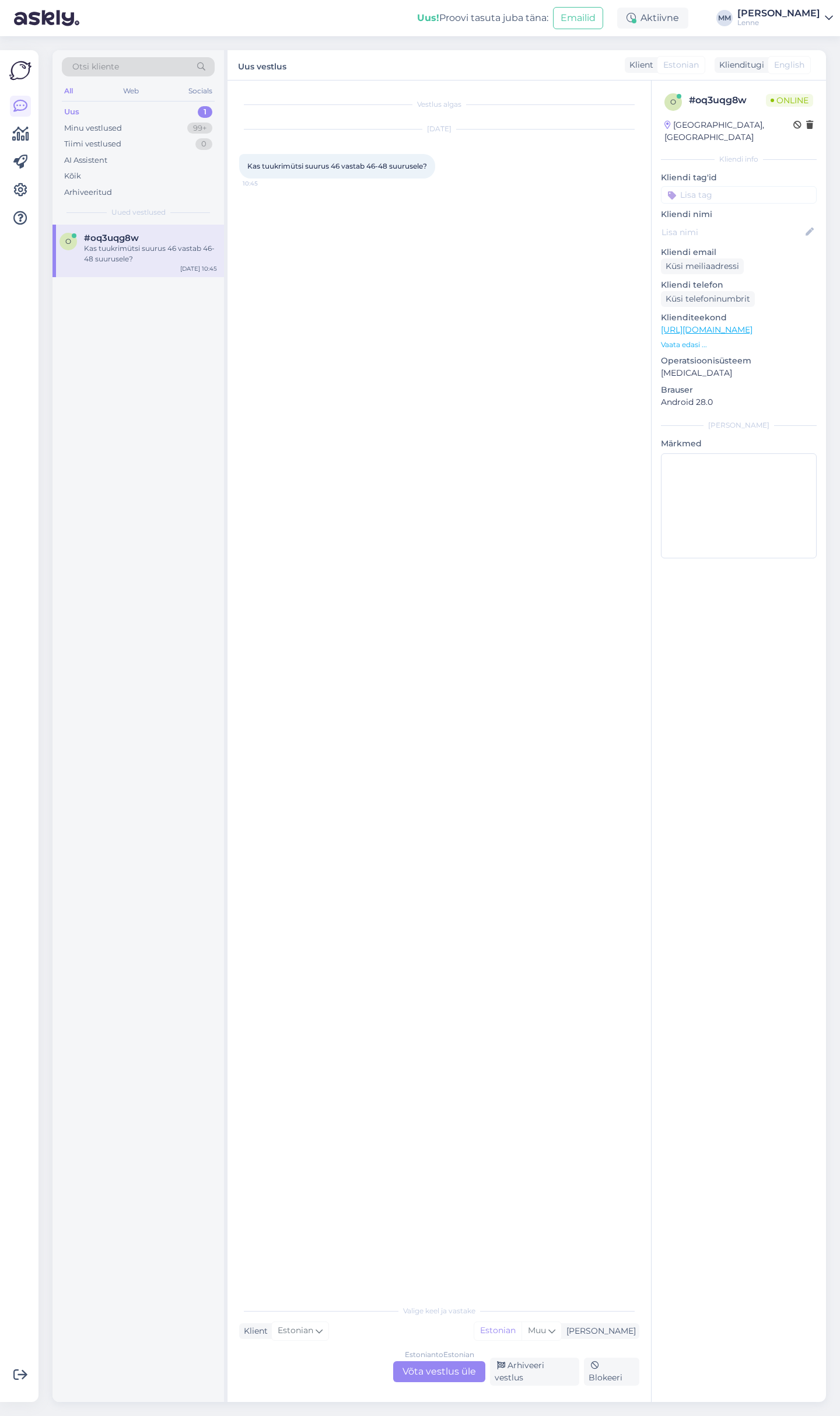
click at [753, 325] on link "https://lenne.ee/mudel/25987a-2240/" at bounding box center [707, 329] width 92 height 11
click at [443, 1378] on div "Estonian to Estonian Võta vestlus üle" at bounding box center [439, 1371] width 92 height 21
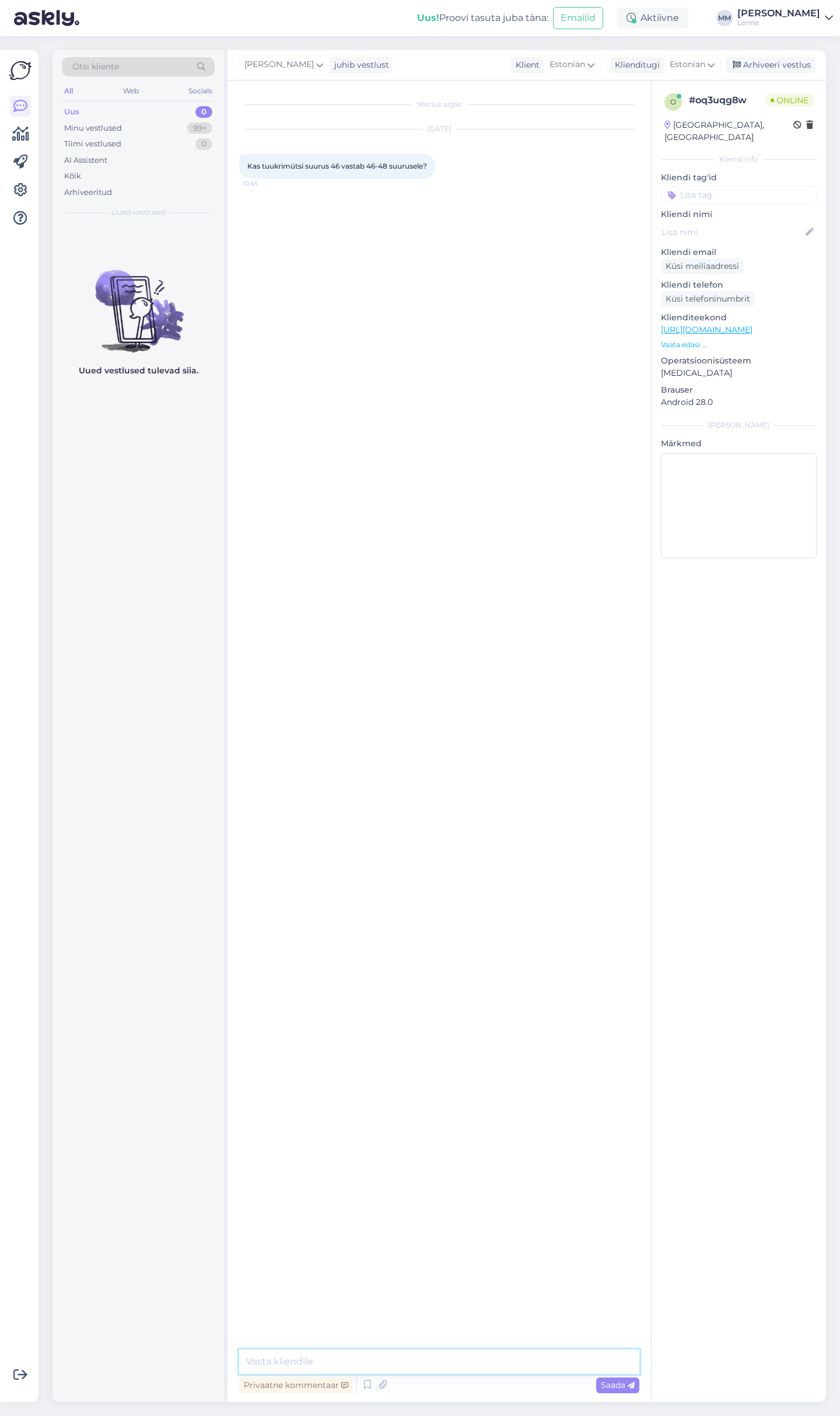
click at [373, 1367] on textarea at bounding box center [439, 1361] width 400 height 24
type textarea "Tere, tuukrimütsid on peaümbermõõdu järgi , kui lapse pea on suurem kui 46 cm s…"
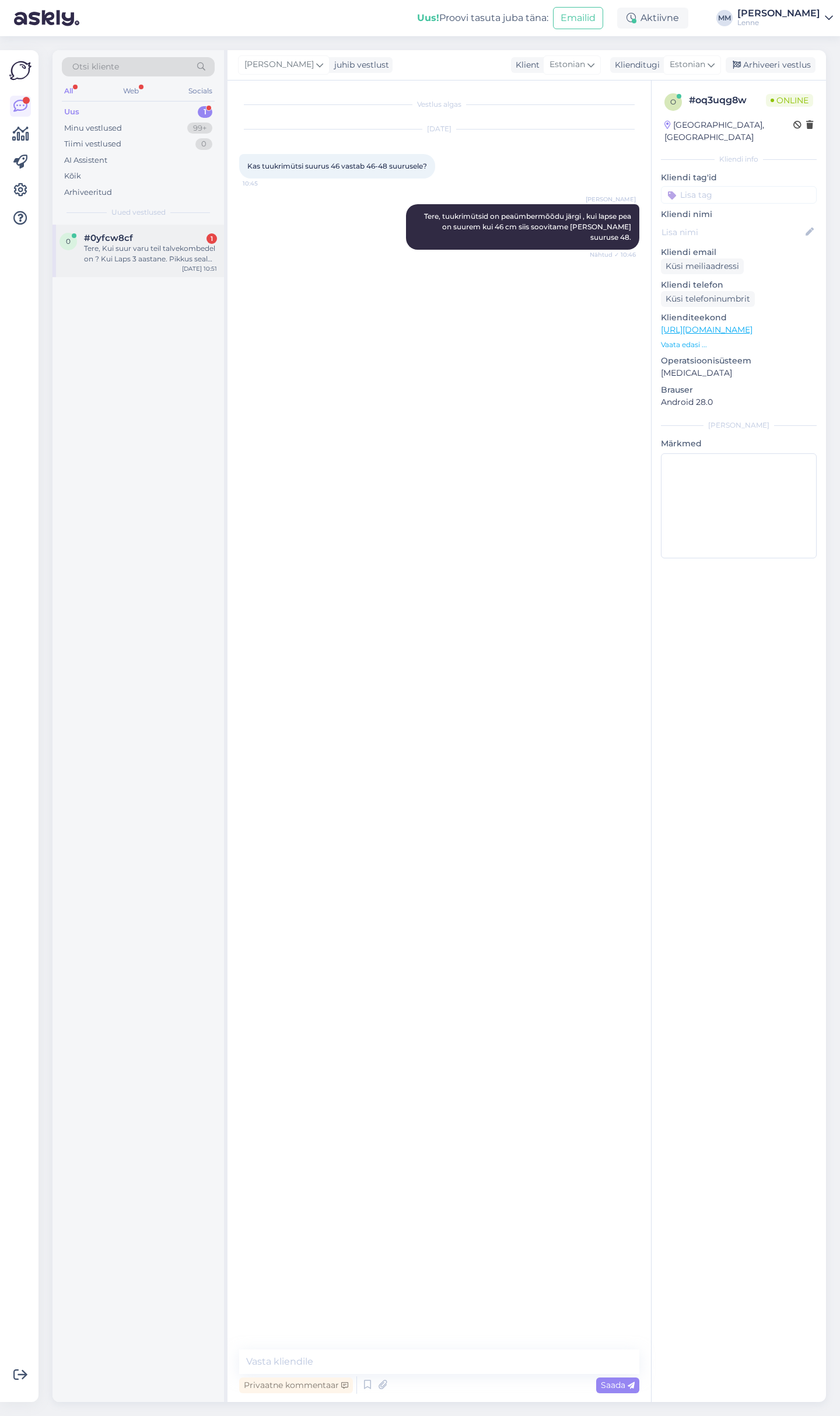
click at [150, 256] on div "Tere, Kui suur varu teil talvekombedel on ? Kui Laps 3 aastane. Pikkus seal 100…" at bounding box center [150, 254] width 133 height 21
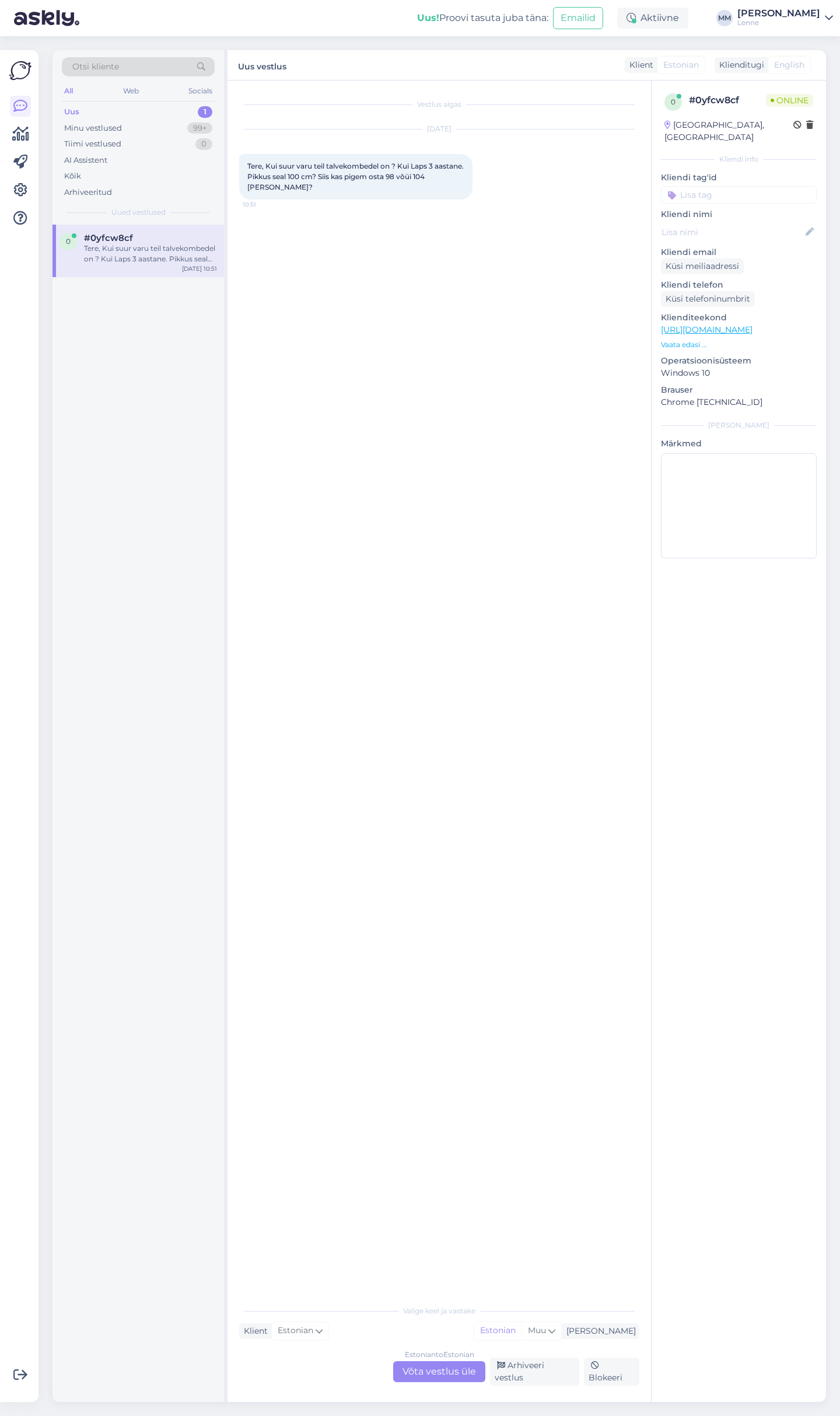
click at [440, 1376] on div "Estonian to Estonian Võta vestlus üle" at bounding box center [439, 1371] width 92 height 21
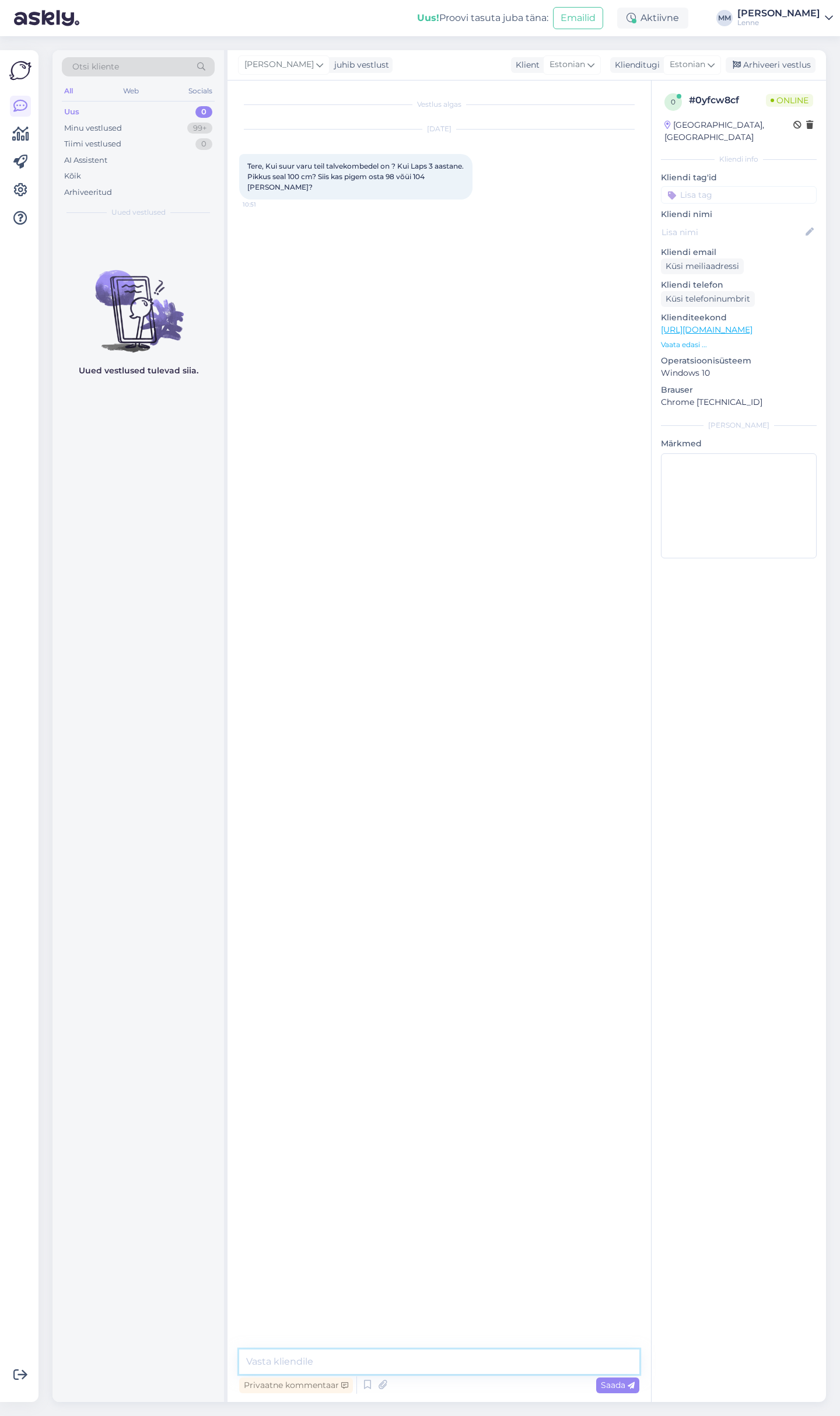
click at [418, 1353] on textarea at bounding box center [439, 1361] width 400 height 24
type textarea "Tere, suurus tuleb valida lapse pikkuse järgi . tootele on lisatud ka varu +3 c…"
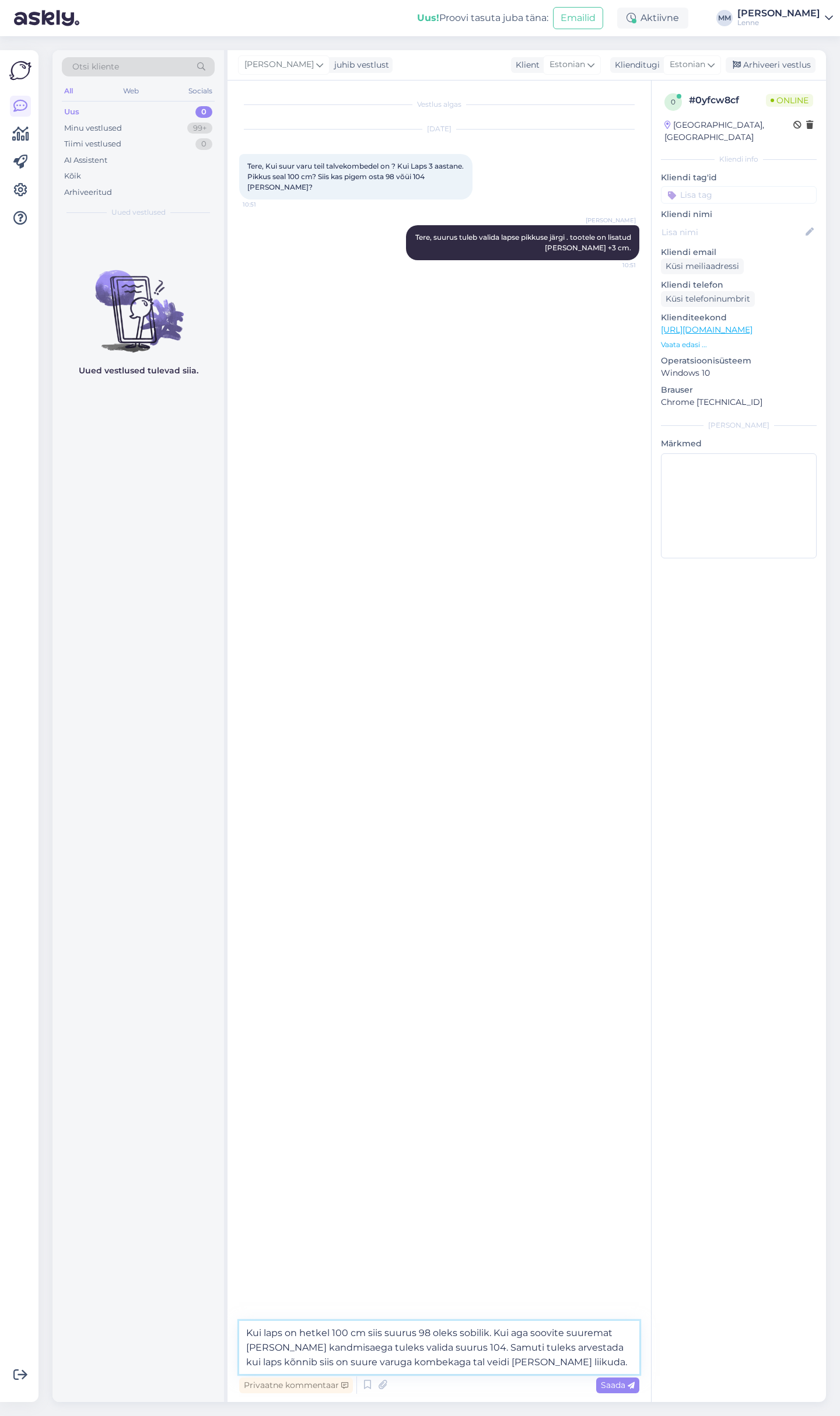
type textarea "Kui laps on hetkel 100 cm siis suurus 98 oleks sobilik. Kui aga soovite suurema…"
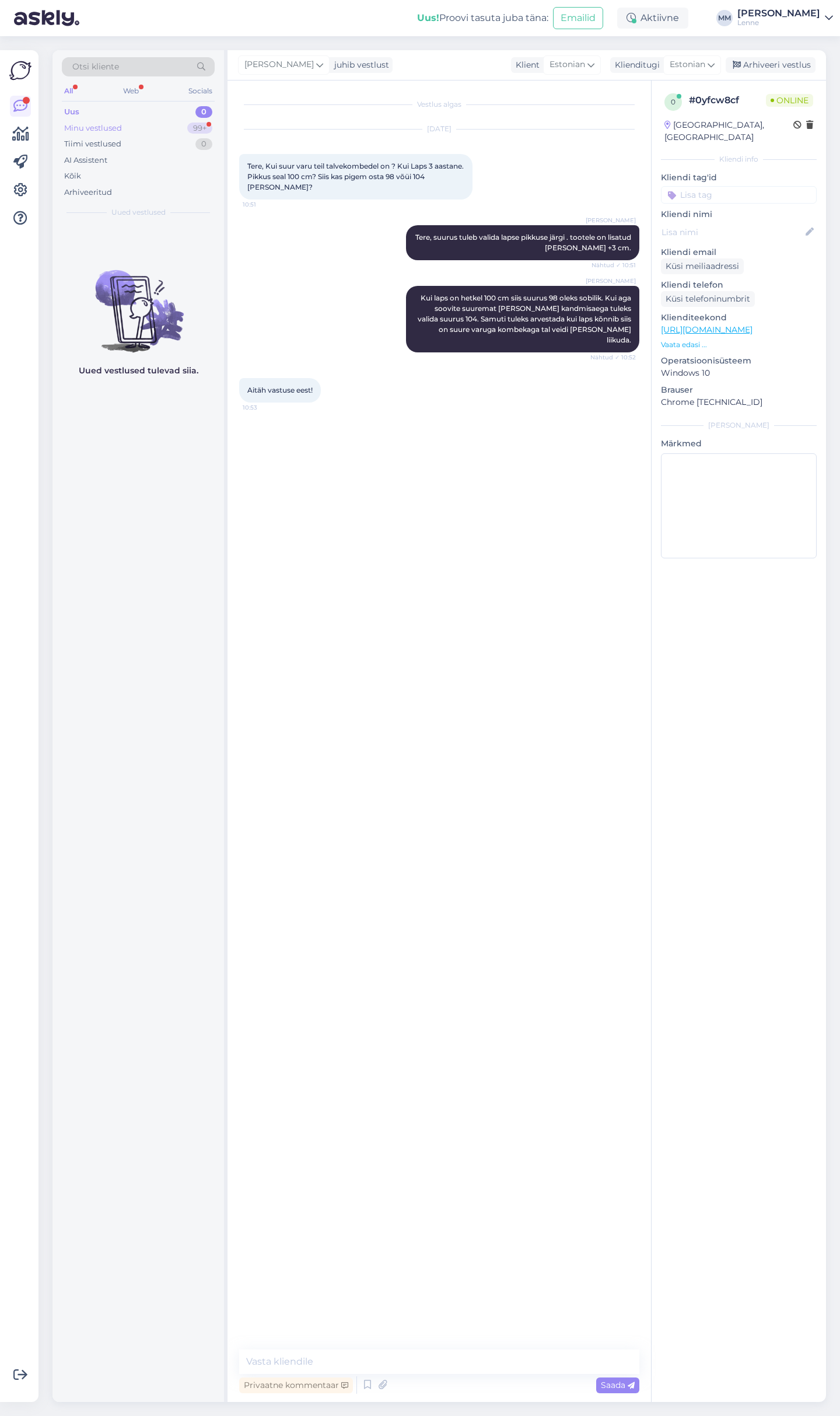
click at [106, 123] on div "Minu vestlused" at bounding box center [92, 128] width 58 height 12
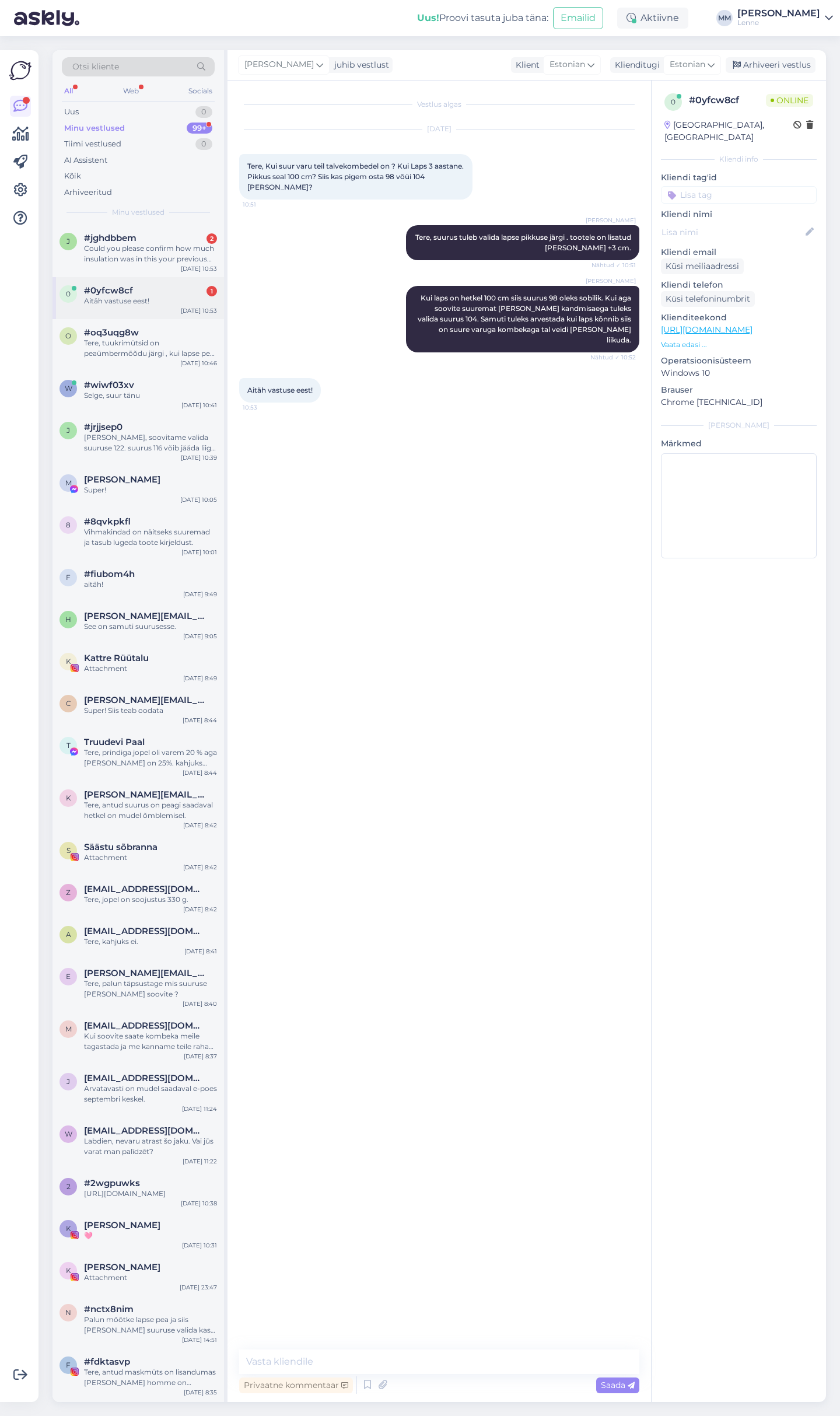
click at [145, 307] on div "0 #0yfcw8cf 1 Aitäh vastuse eest! Sep 8 10:53" at bounding box center [138, 298] width 171 height 42
click at [154, 259] on div "Could you please confirm how much insulation was in this your previous collecti…" at bounding box center [150, 254] width 133 height 21
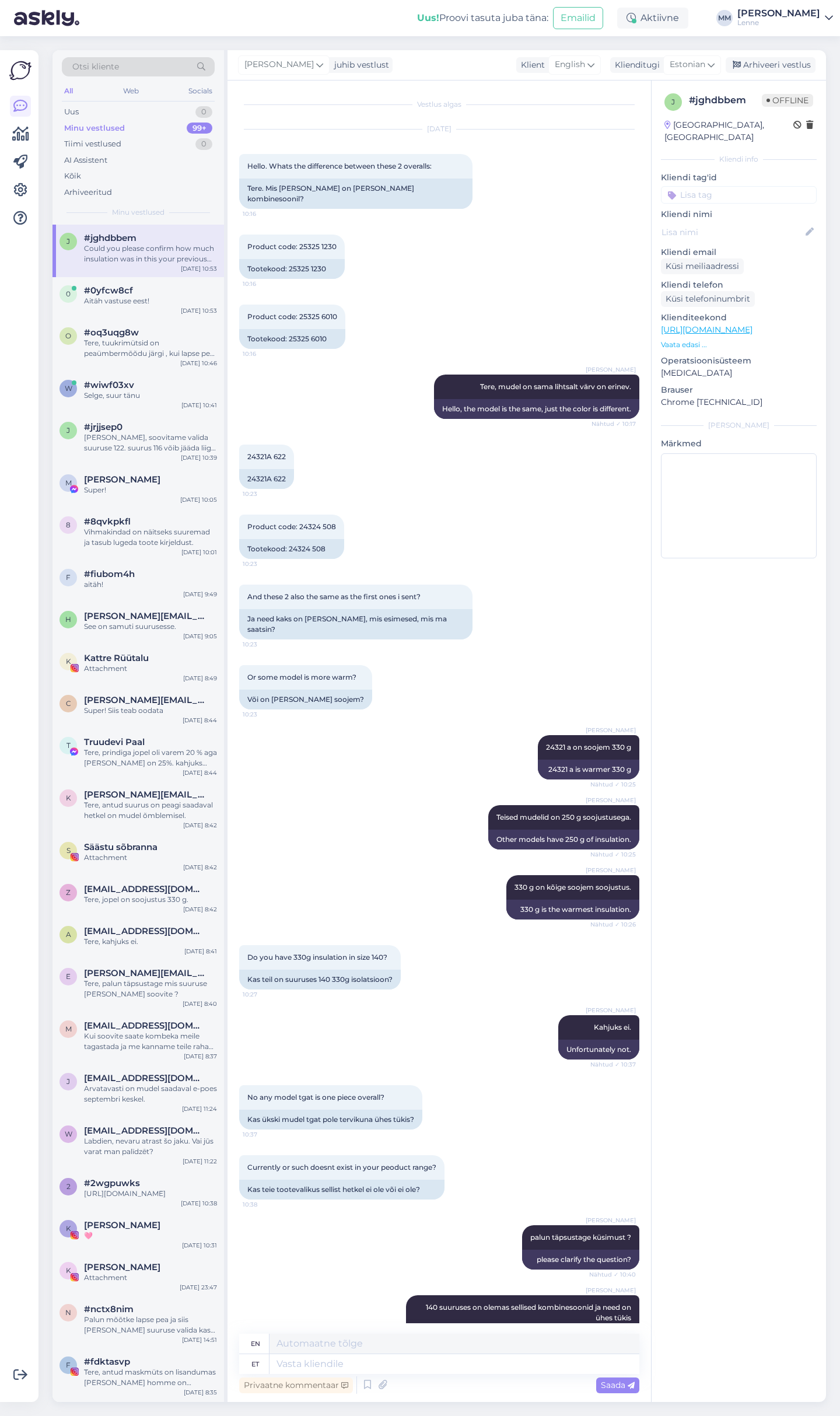
scroll to position [760, 0]
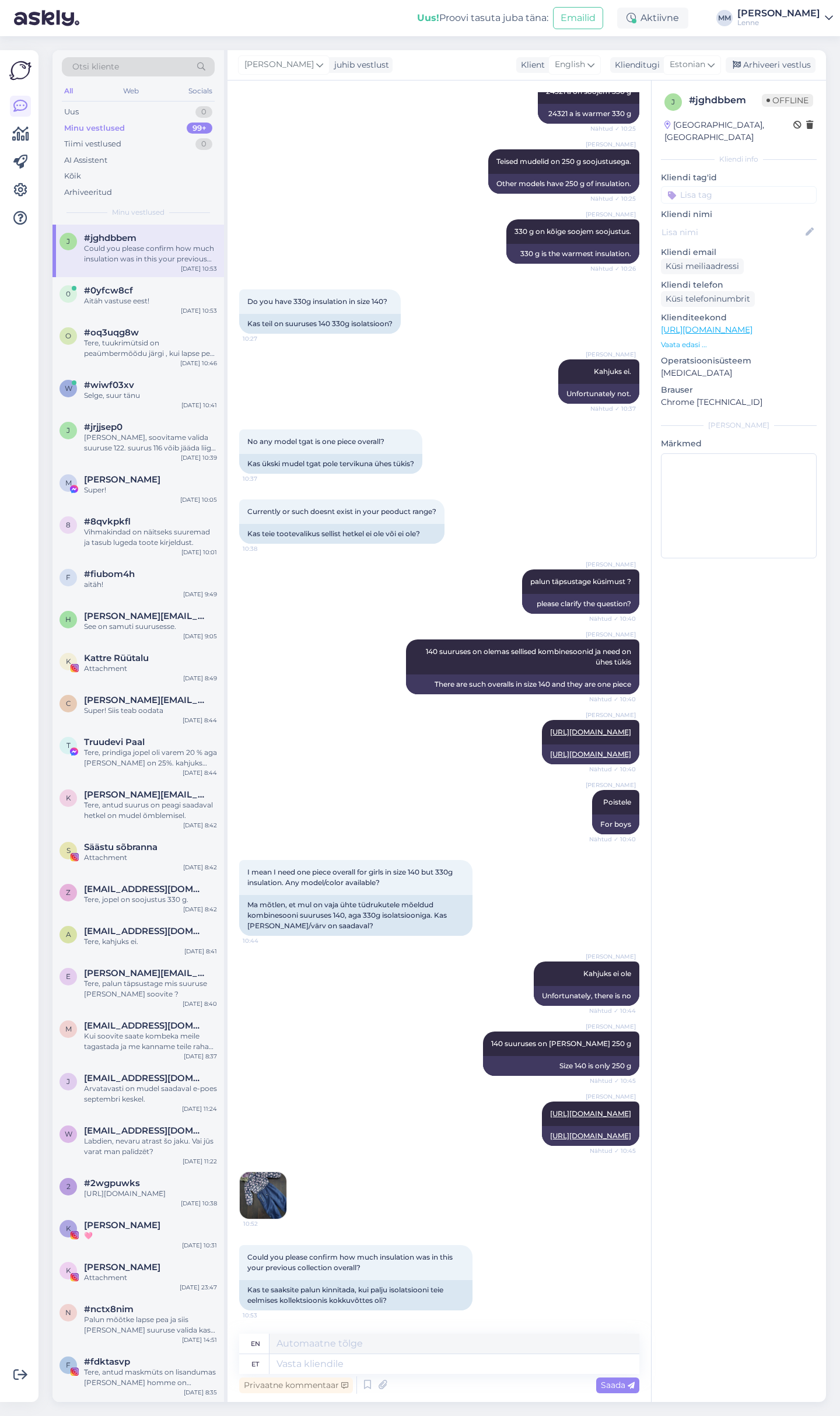
click at [257, 1193] on img at bounding box center [262, 1195] width 47 height 47
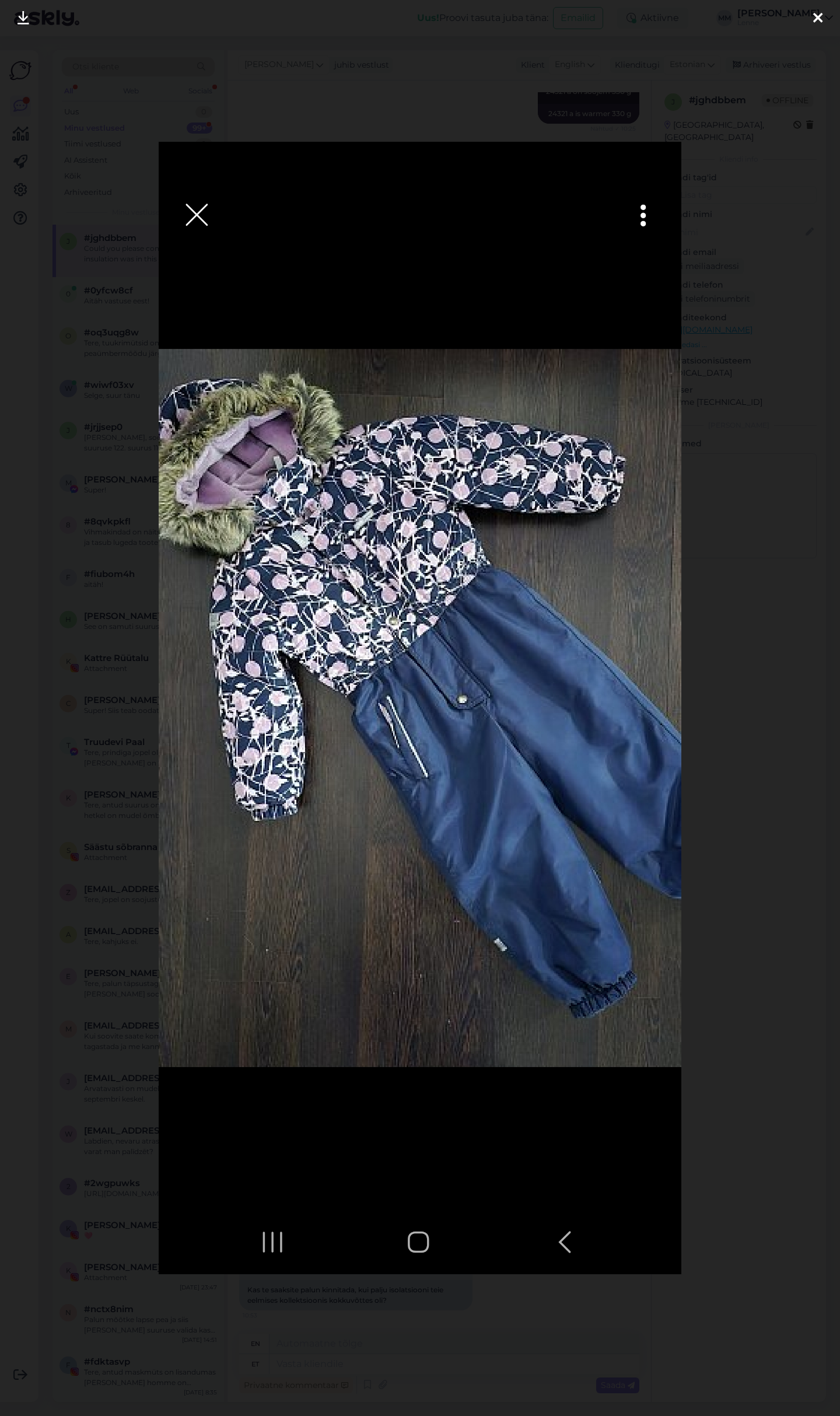
click at [187, 218] on img at bounding box center [420, 708] width 522 height 1133
click at [361, 86] on div at bounding box center [420, 708] width 840 height 1416
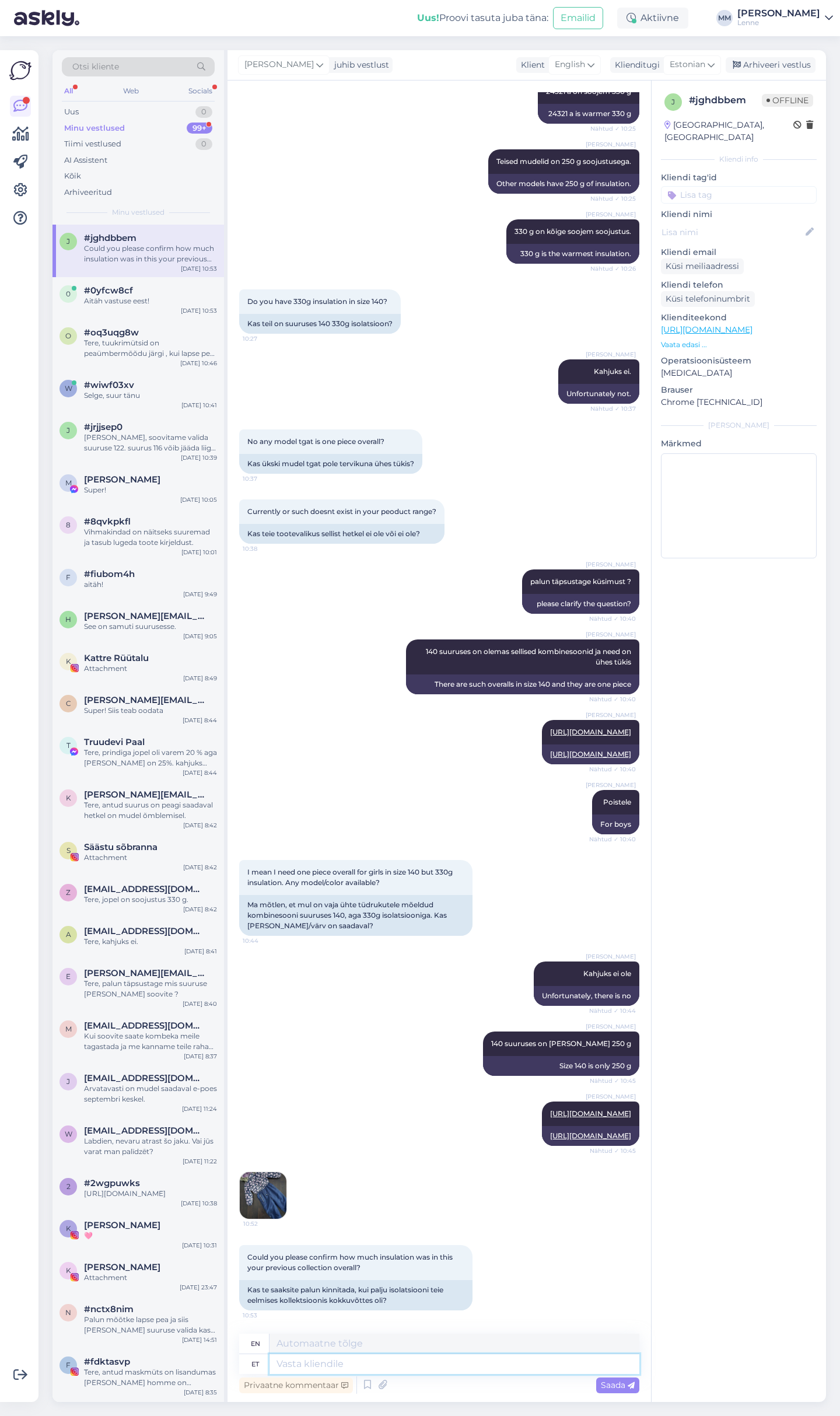
click at [333, 1364] on textarea at bounding box center [454, 1364] width 370 height 20
click at [259, 1192] on img at bounding box center [262, 1195] width 47 height 47
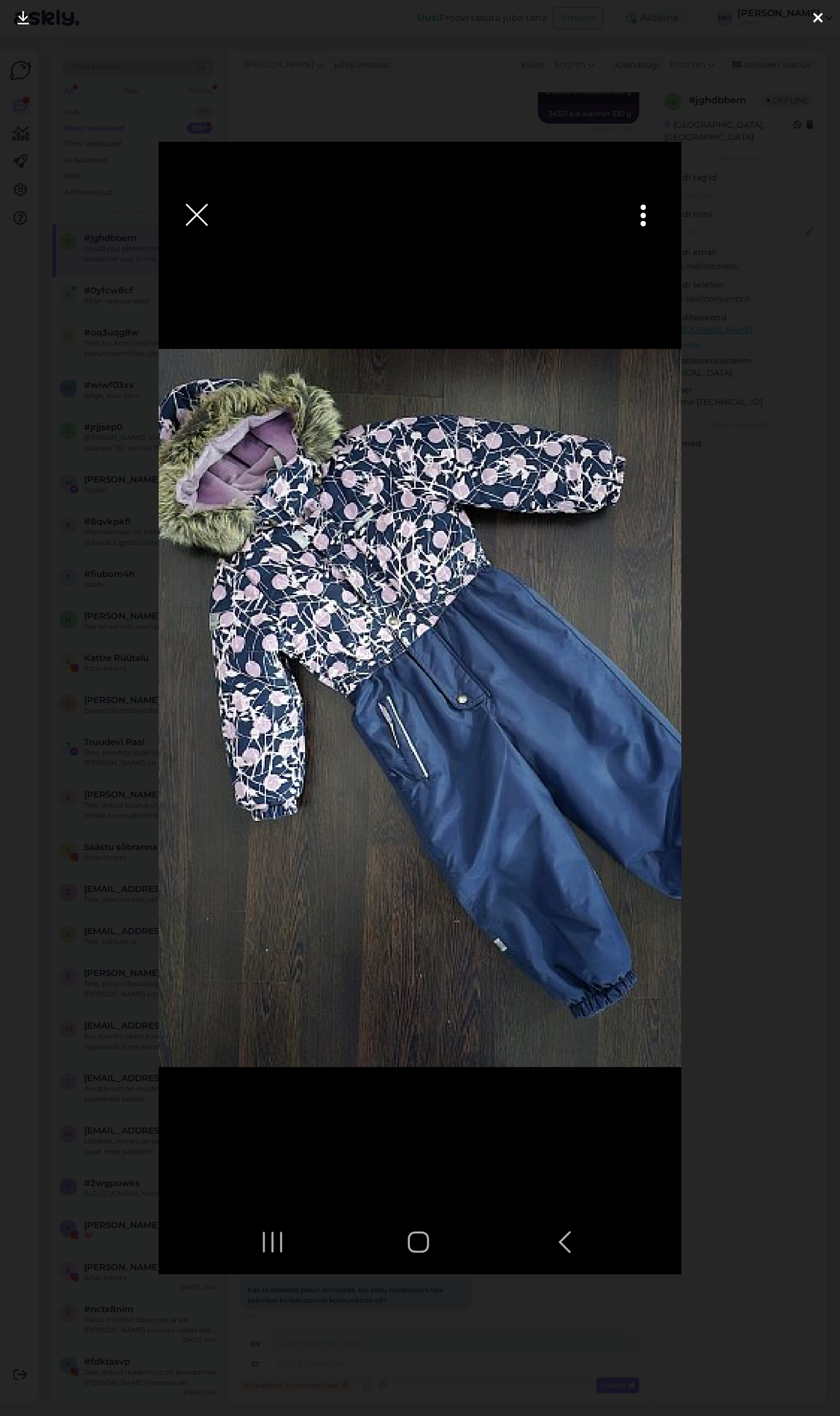
click at [751, 195] on div at bounding box center [420, 708] width 840 height 1416
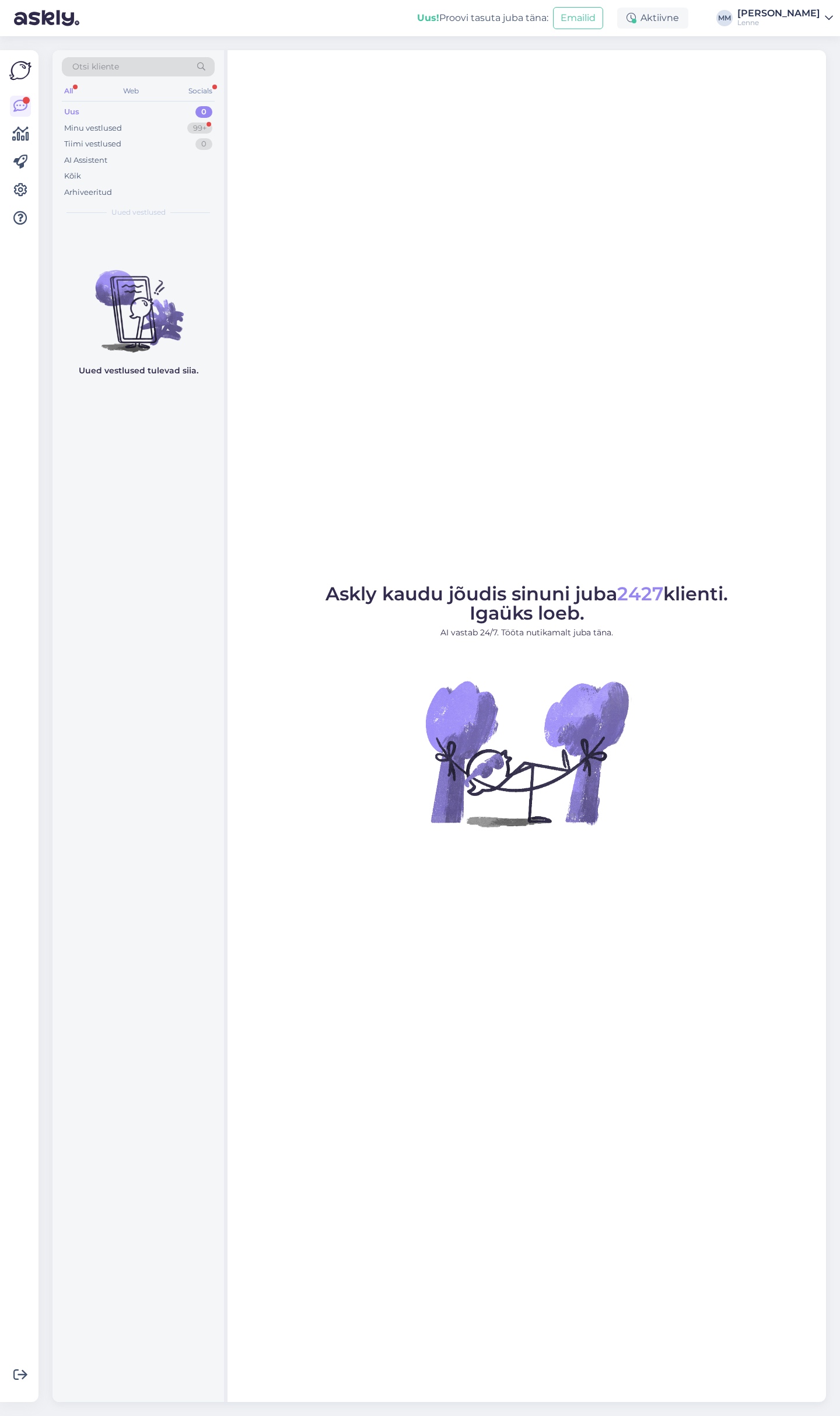
click at [134, 126] on div "Minu vestlused 99+" at bounding box center [138, 128] width 153 height 16
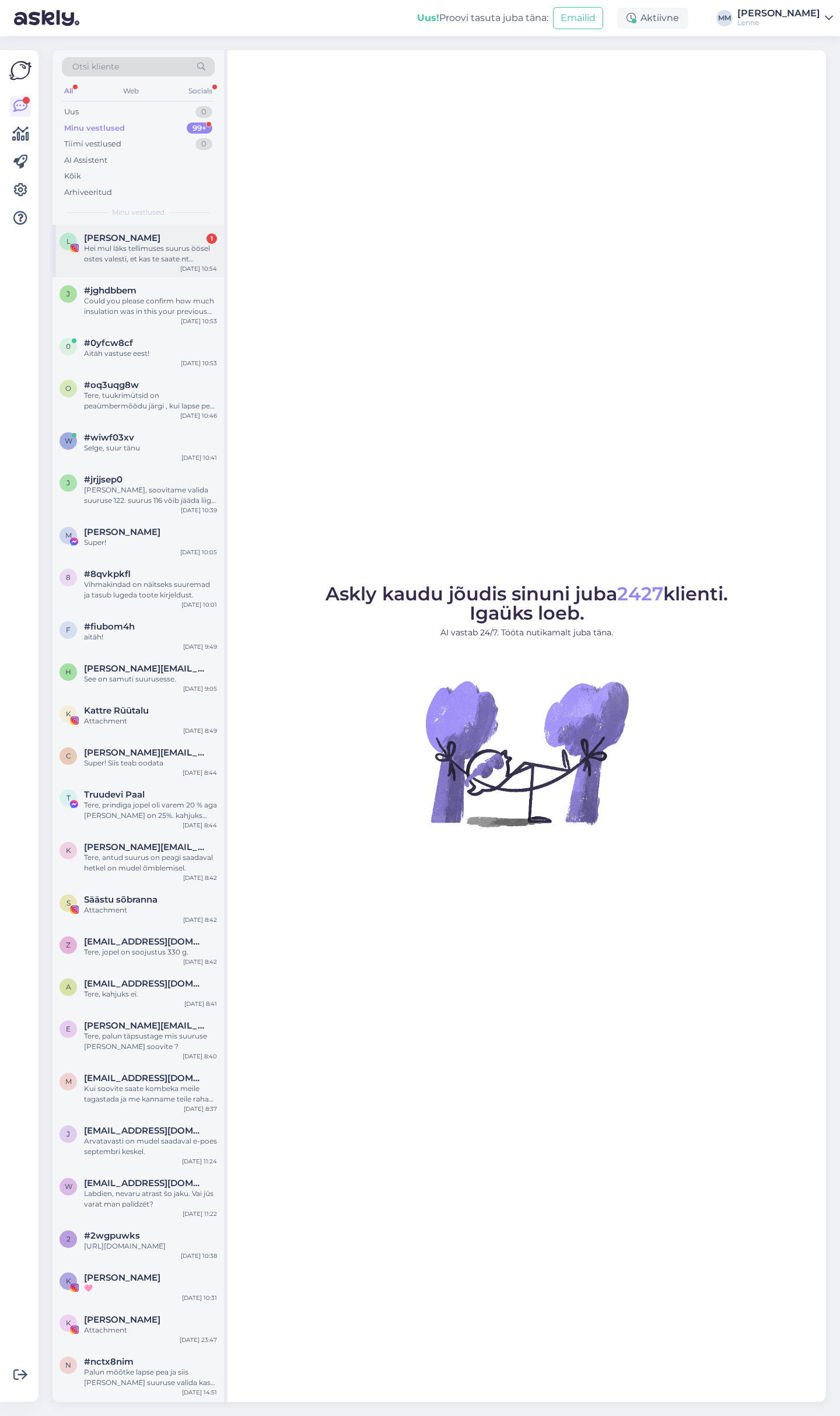
click at [151, 253] on div "Hei mul läks tellimuses suurus öösel ostes valesti, et kas te saate nt suuruse …" at bounding box center [150, 254] width 133 height 21
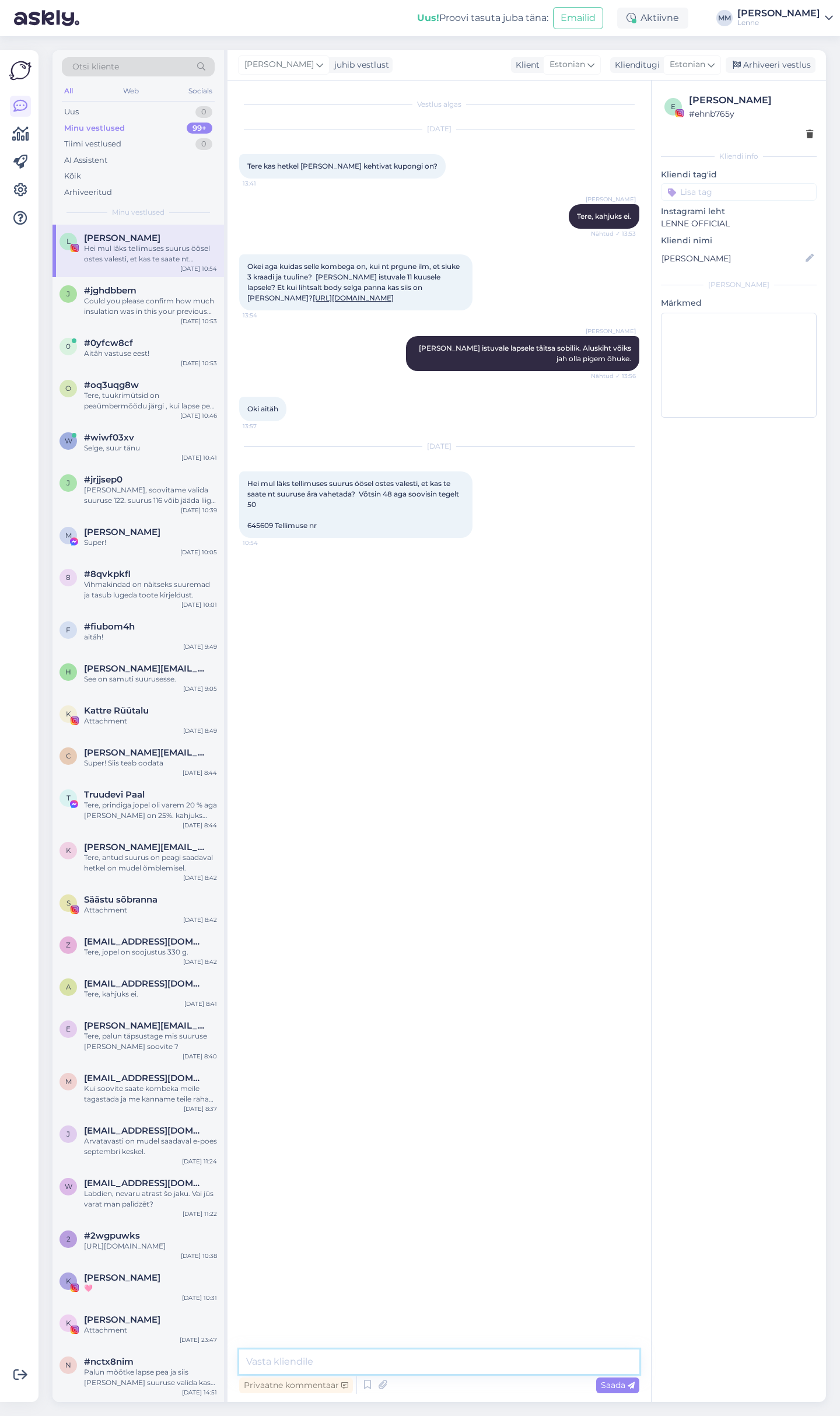
click at [371, 1364] on textarea at bounding box center [439, 1361] width 400 height 24
type textarea "Tere, kuna tellimus on juba hommikul suunatud pakkimisse siis kardan muudatust …"
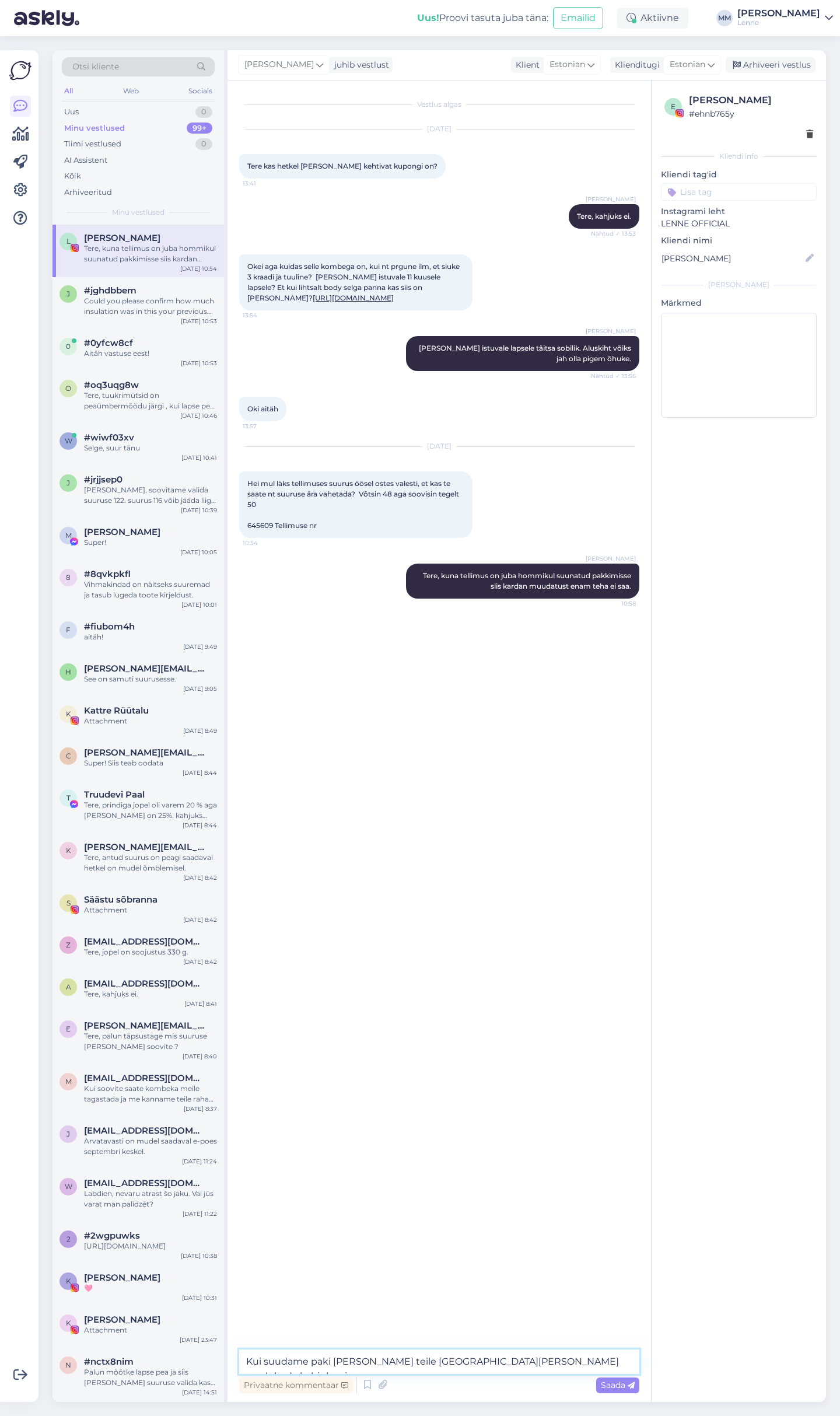
type textarea "Kui suudame paki [PERSON_NAME] teile [GEOGRAPHIC_DATA][PERSON_NAME] aga lubada …"
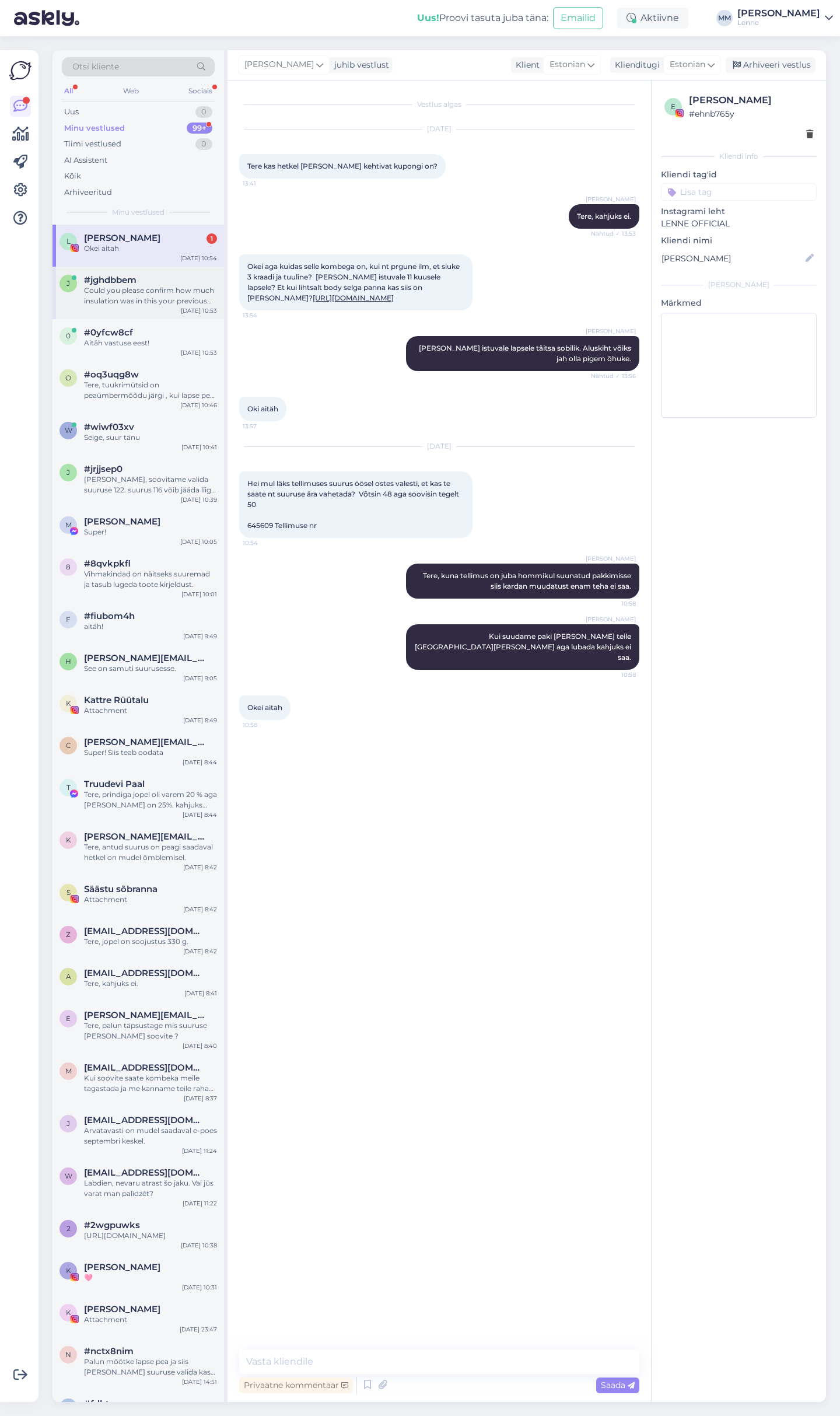
click at [161, 293] on div "Could you please confirm how much insulation was in this your previous collecti…" at bounding box center [150, 296] width 133 height 21
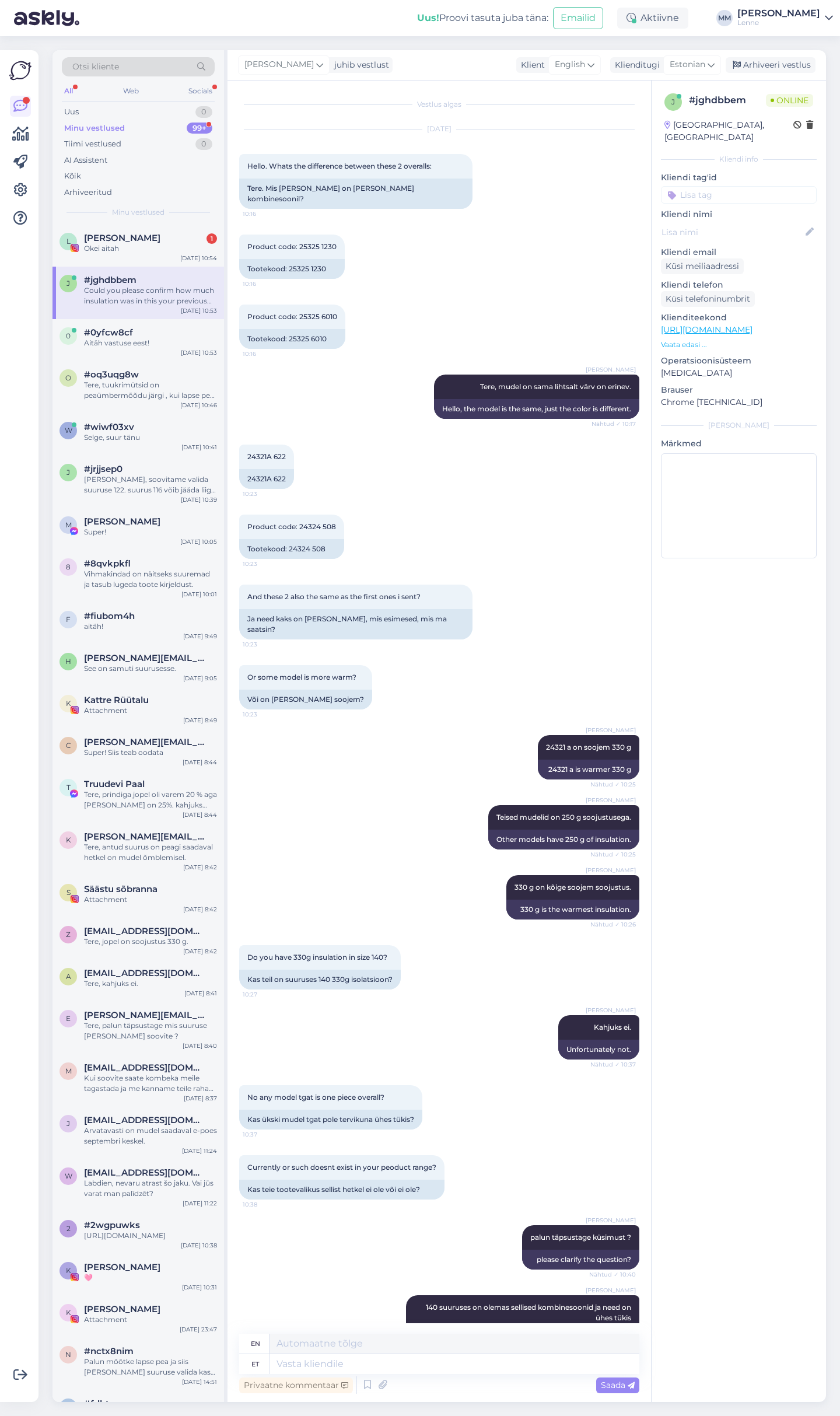
scroll to position [760, 0]
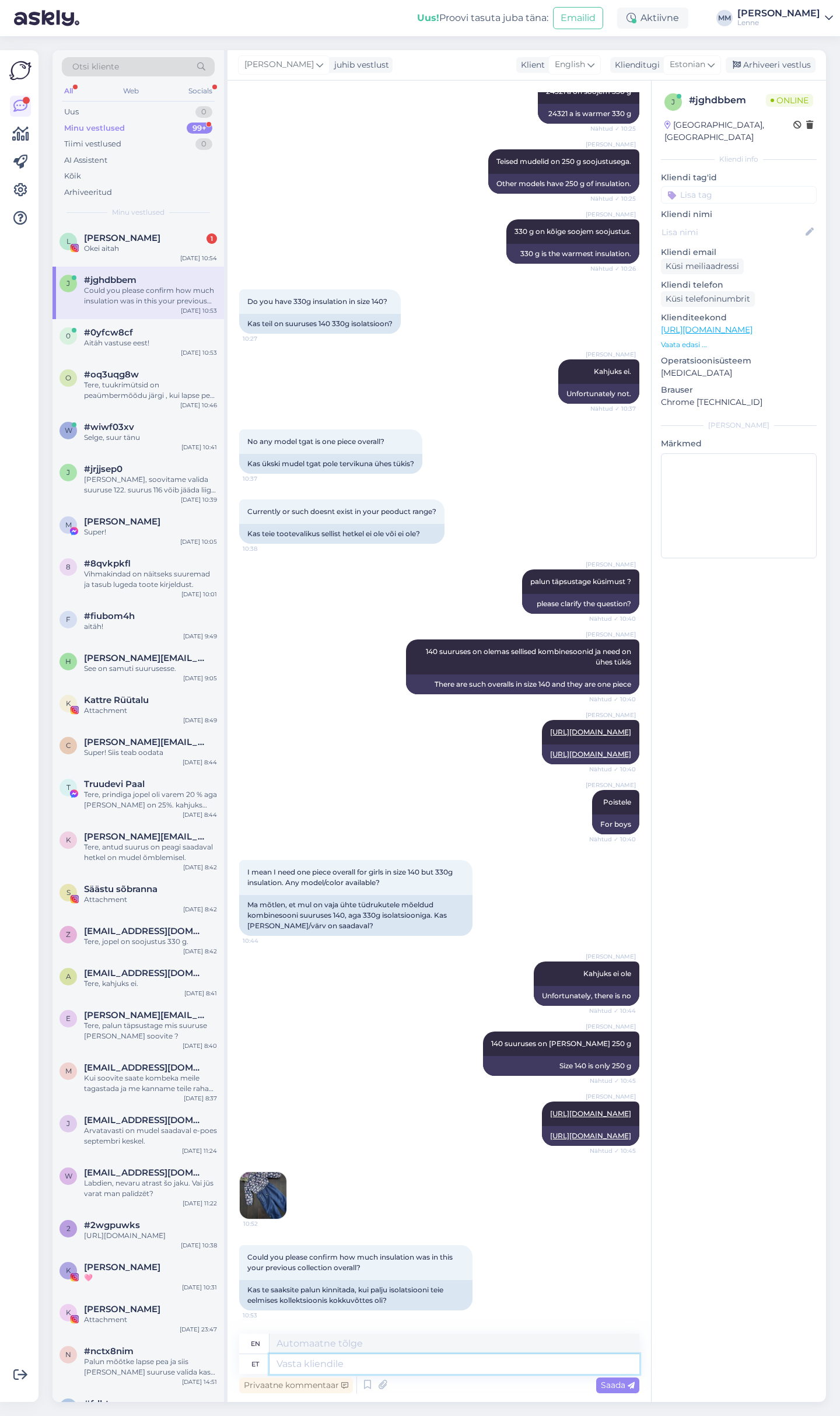
click at [385, 1374] on textarea at bounding box center [454, 1364] width 370 height 20
type textarea "Läheb v"
type textarea "Going"
type textarea "Läheb veidi"
type textarea "It's going to be a while."
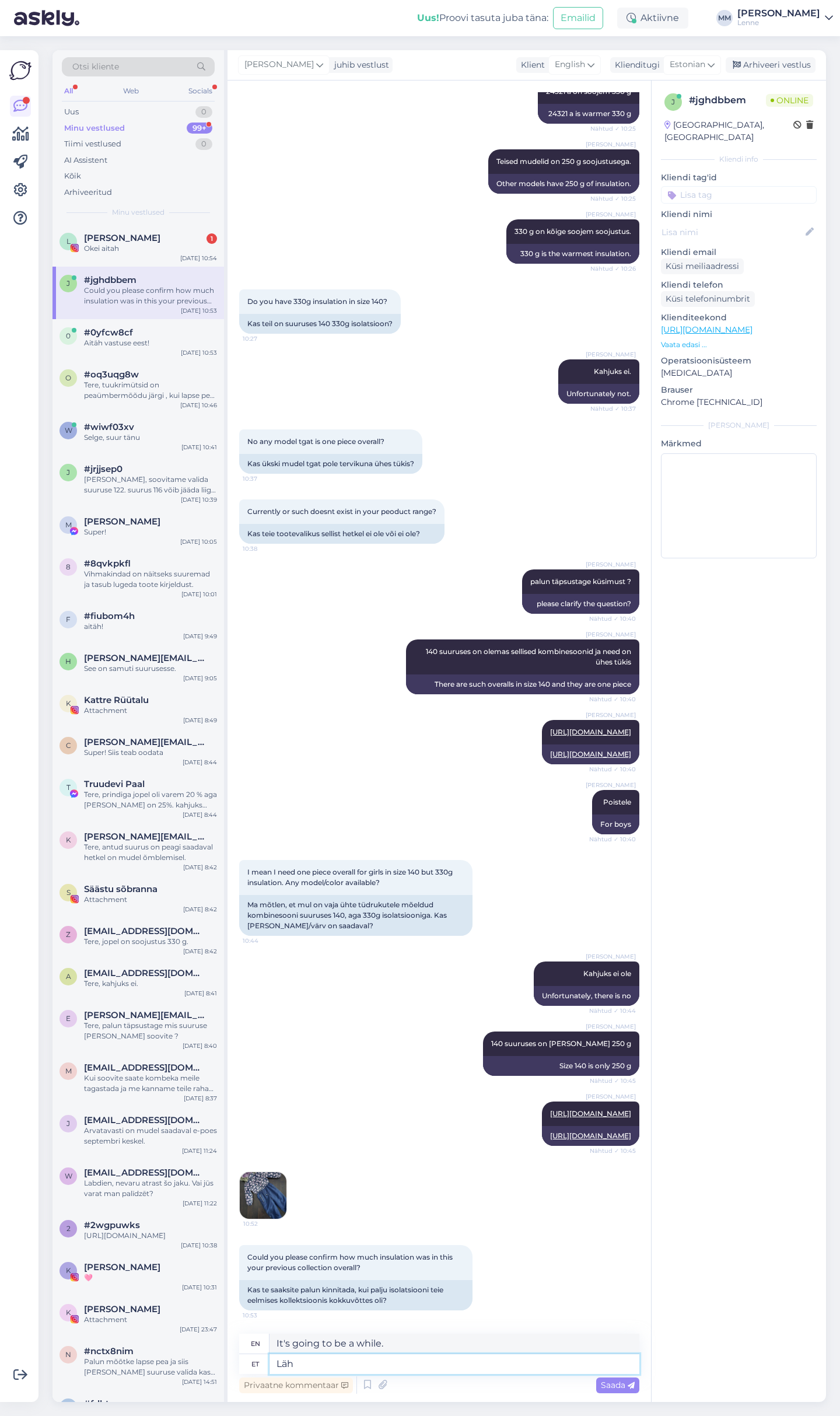
type textarea "Lä"
type textarea "Going"
type textarea "L"
type textarea "K"
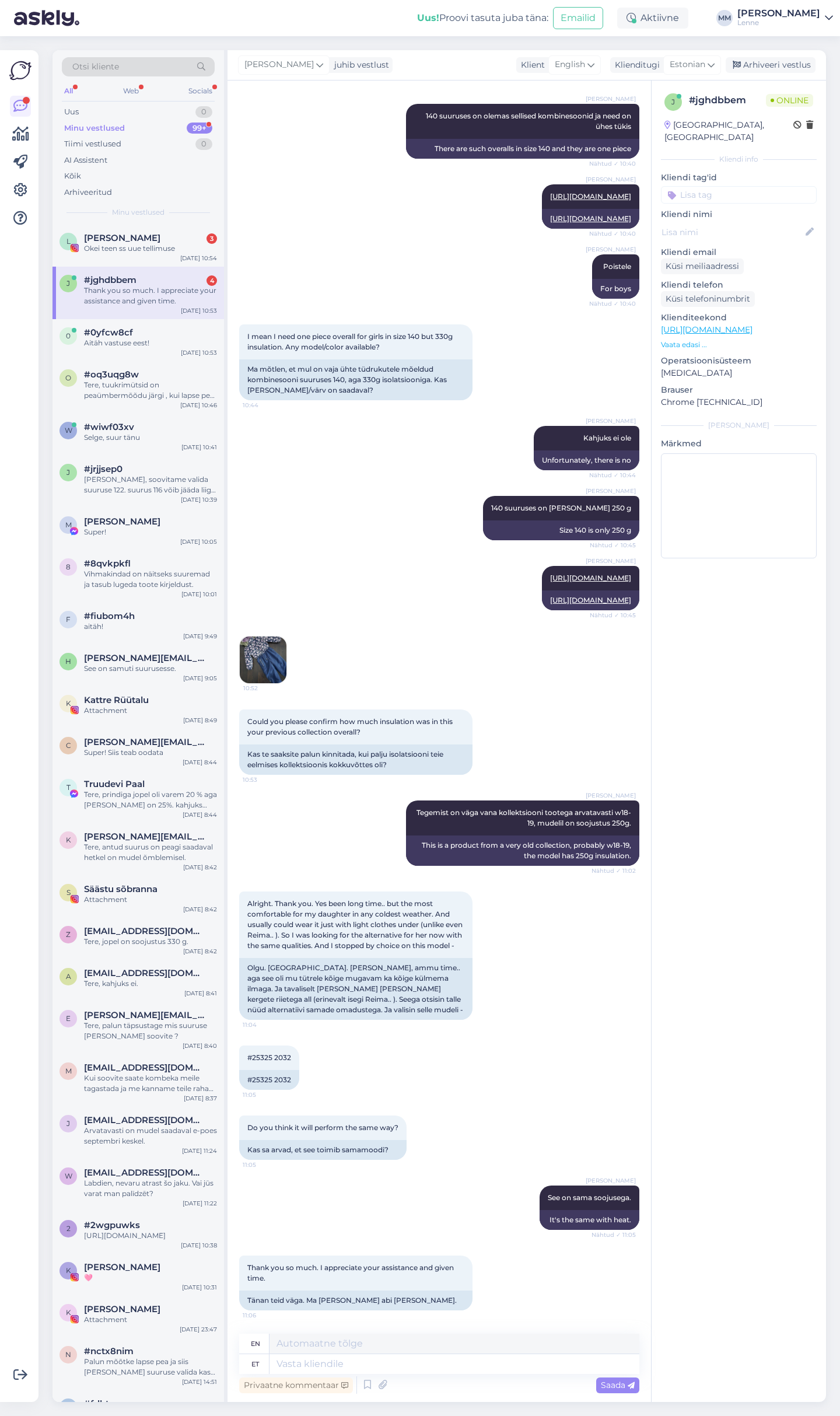
scroll to position [1306, 0]
